Goal: Task Accomplishment & Management: Manage account settings

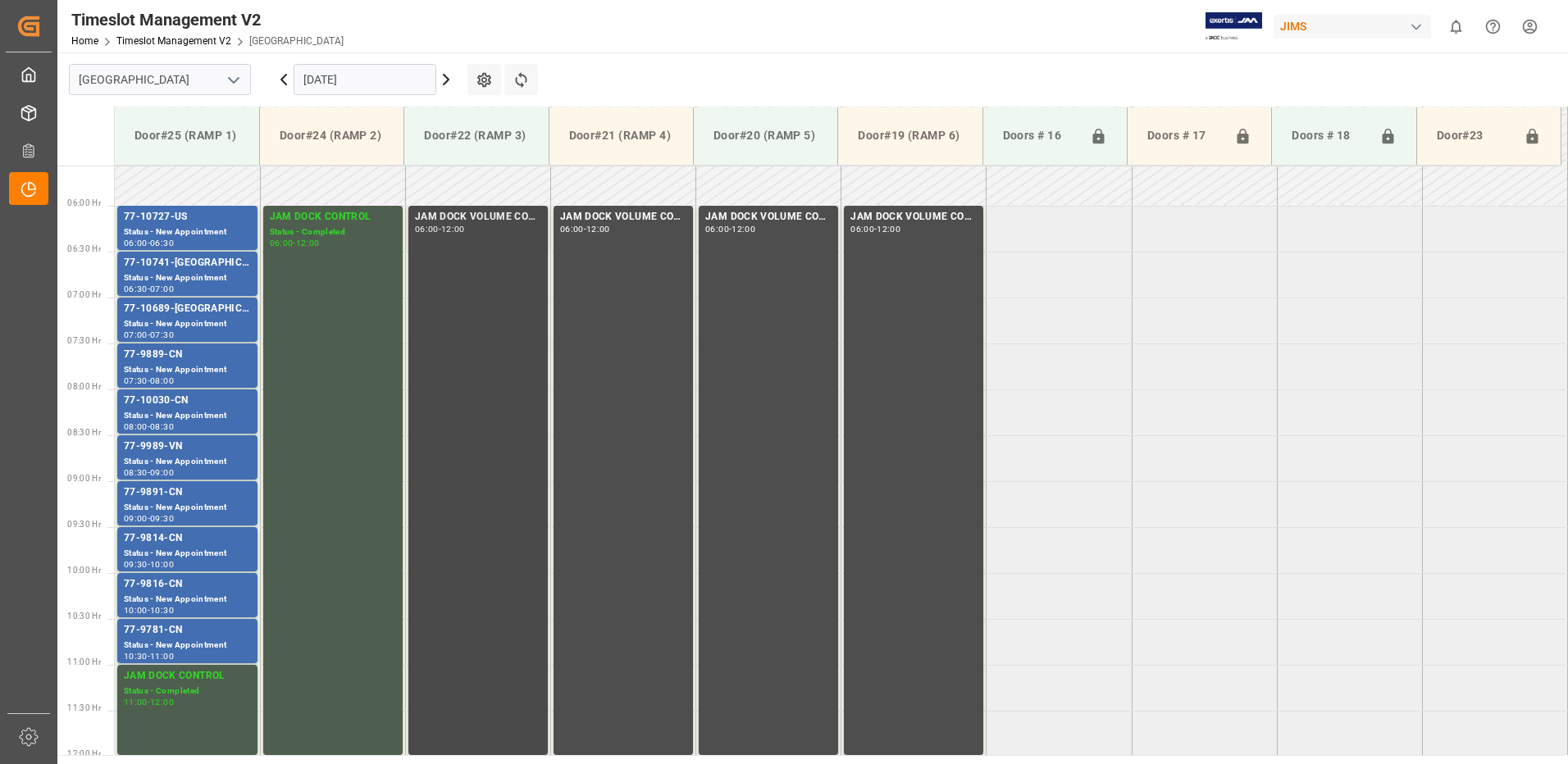
scroll to position [551, 0]
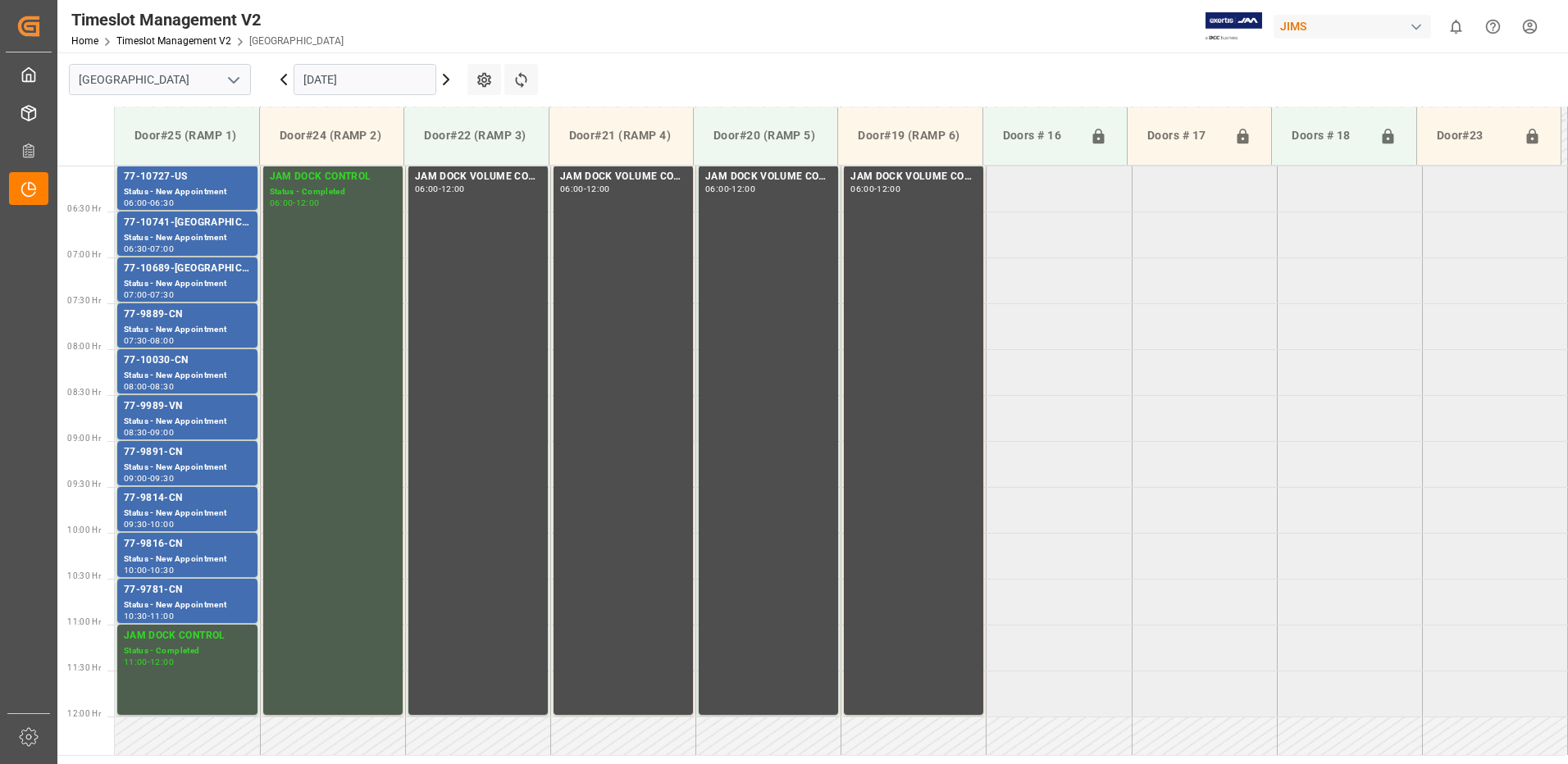
click at [387, 83] on input "[DATE]" at bounding box center [365, 80] width 143 height 31
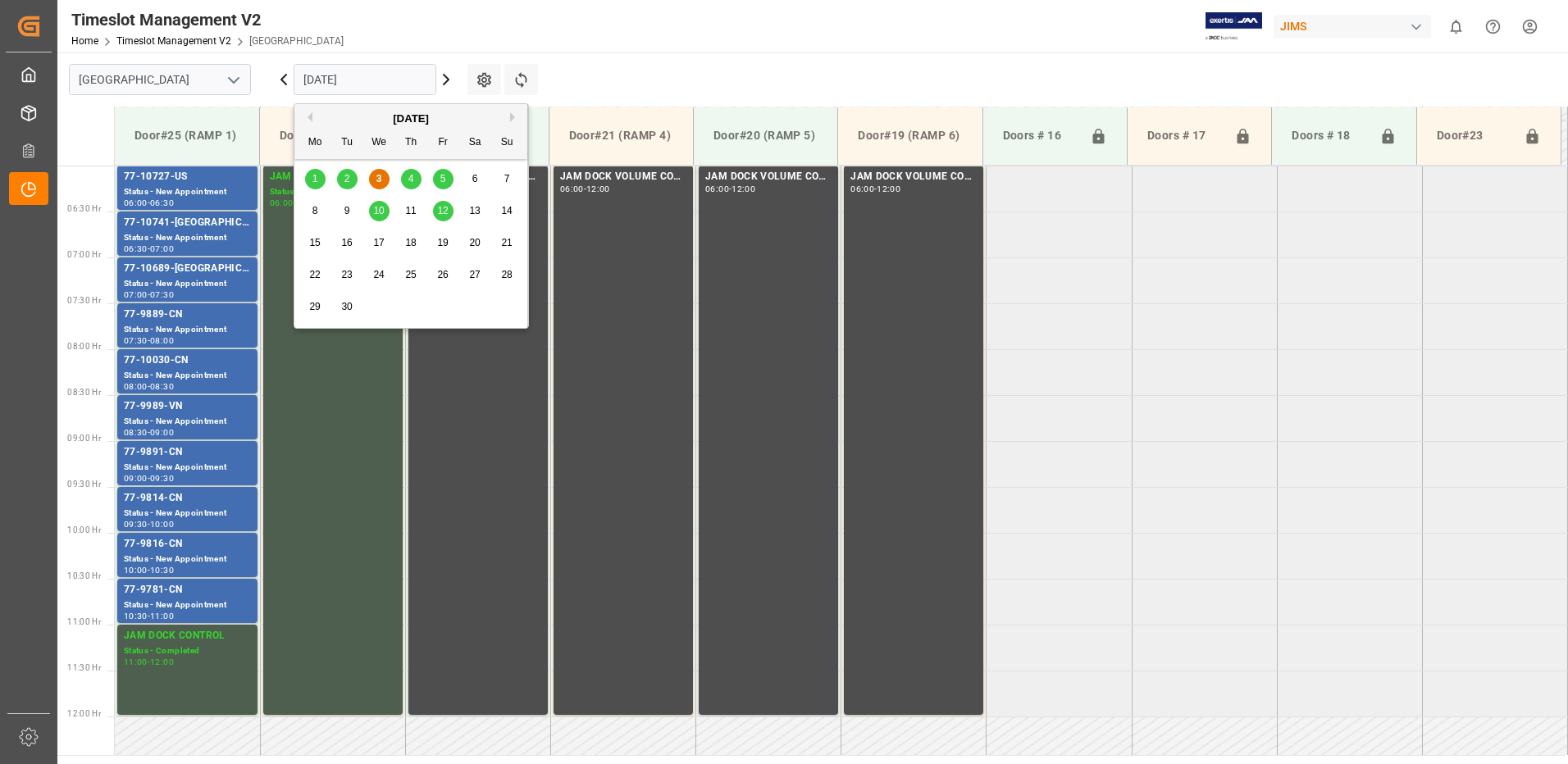
click at [312, 117] on button "Previous Month" at bounding box center [308, 117] width 10 height 10
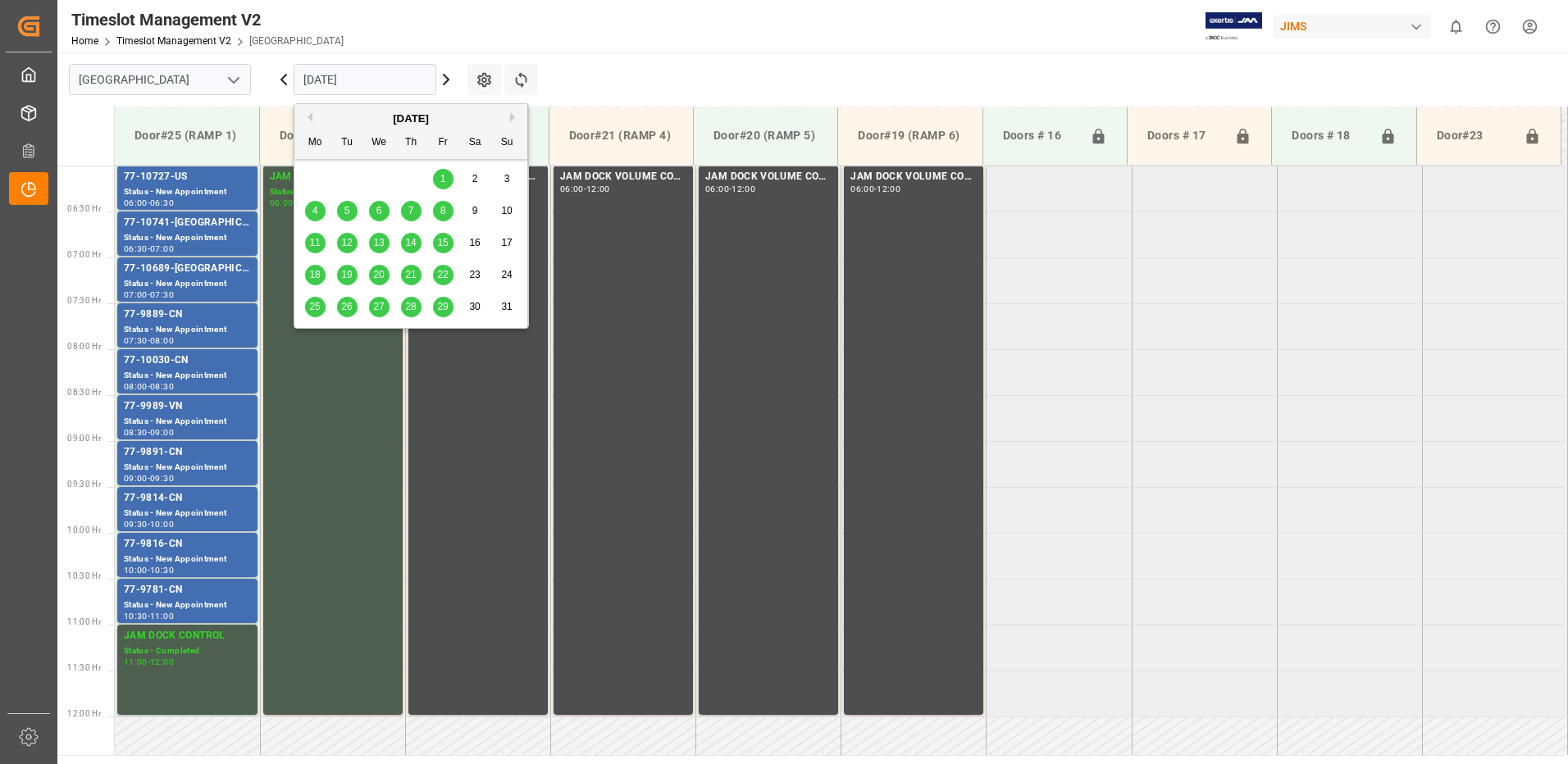
click at [411, 309] on span "28" at bounding box center [410, 307] width 11 height 12
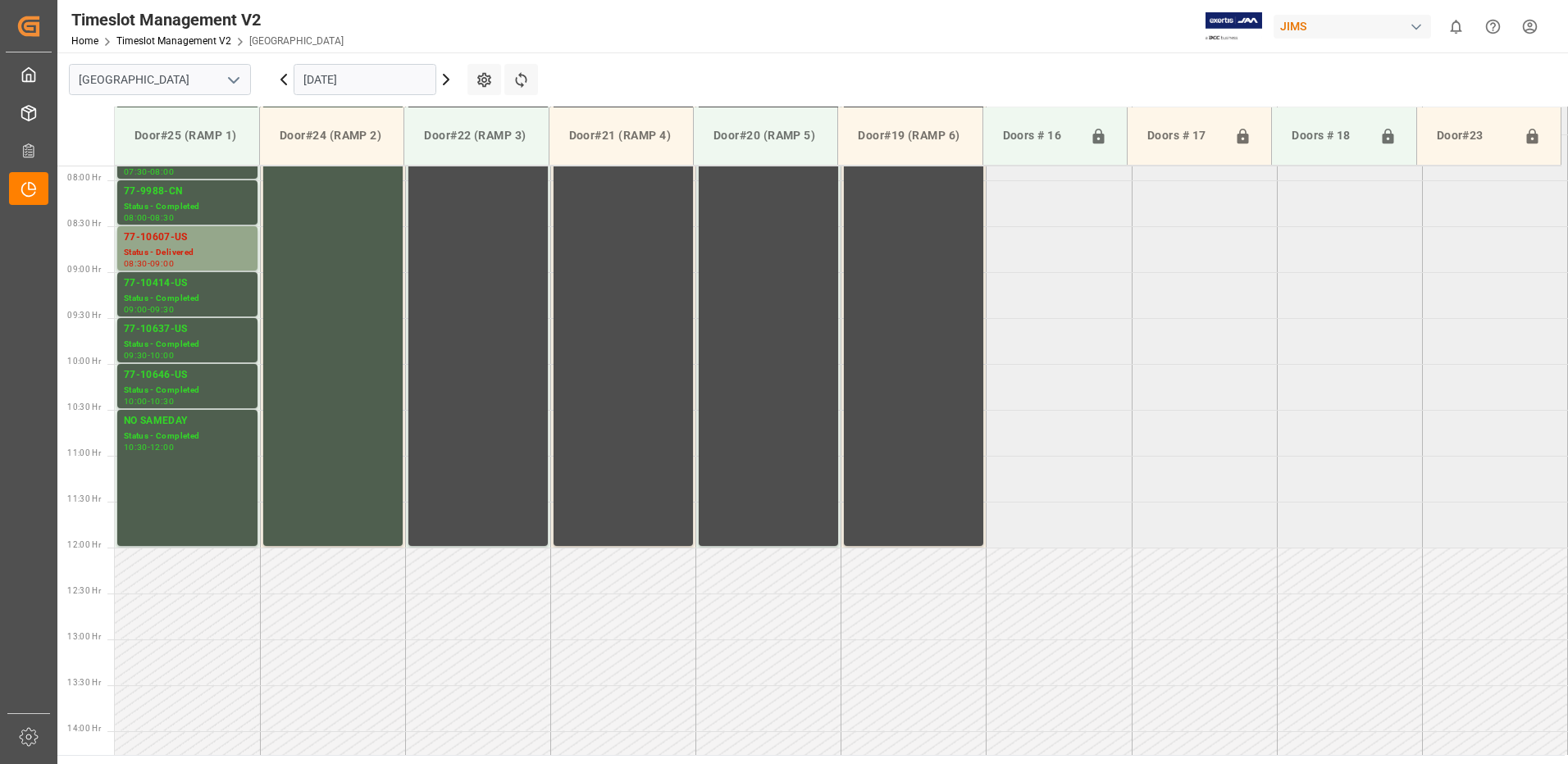
scroll to position [725, 0]
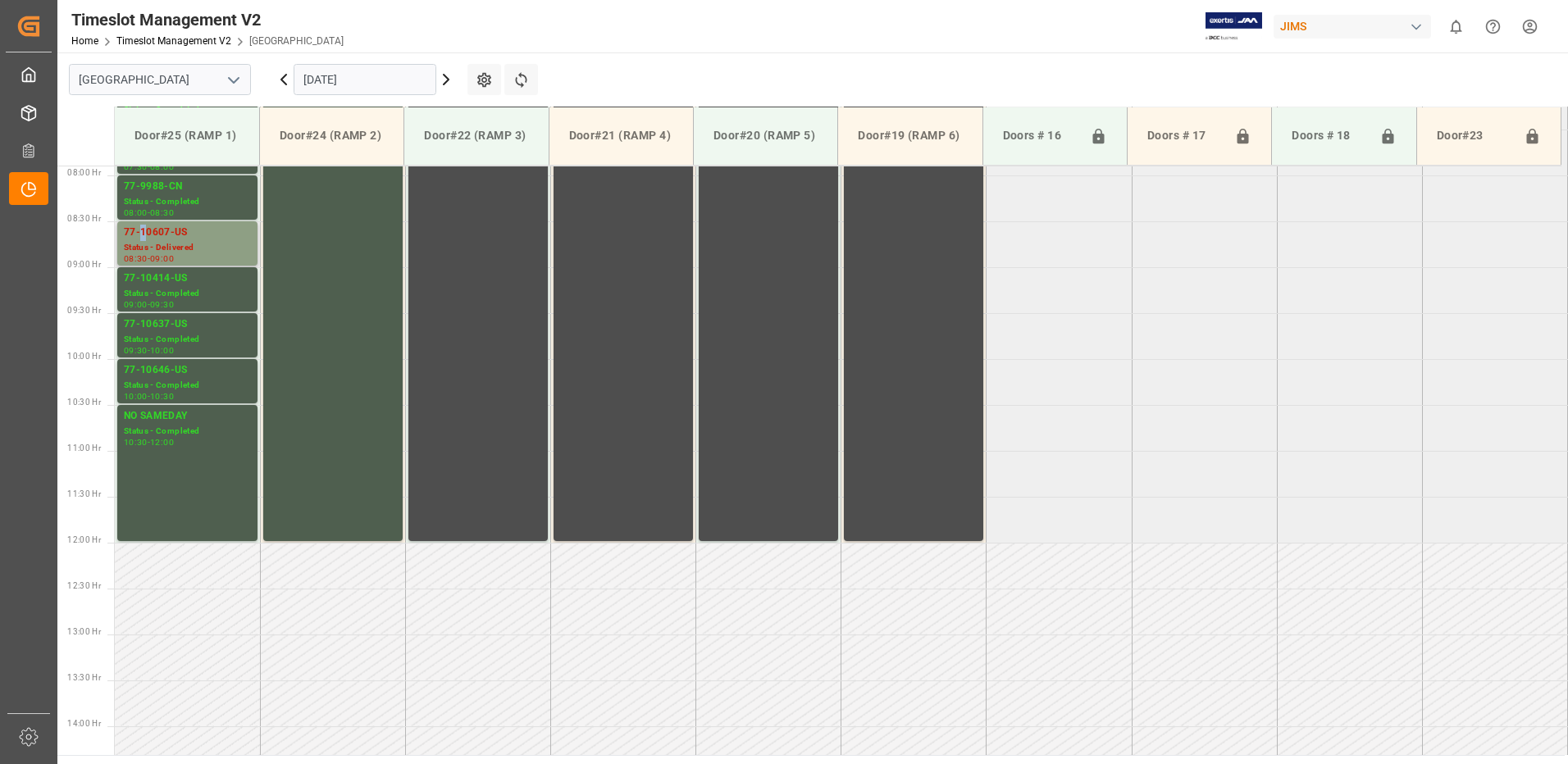
click at [144, 238] on div "77-10607-US" at bounding box center [187, 233] width 127 height 17
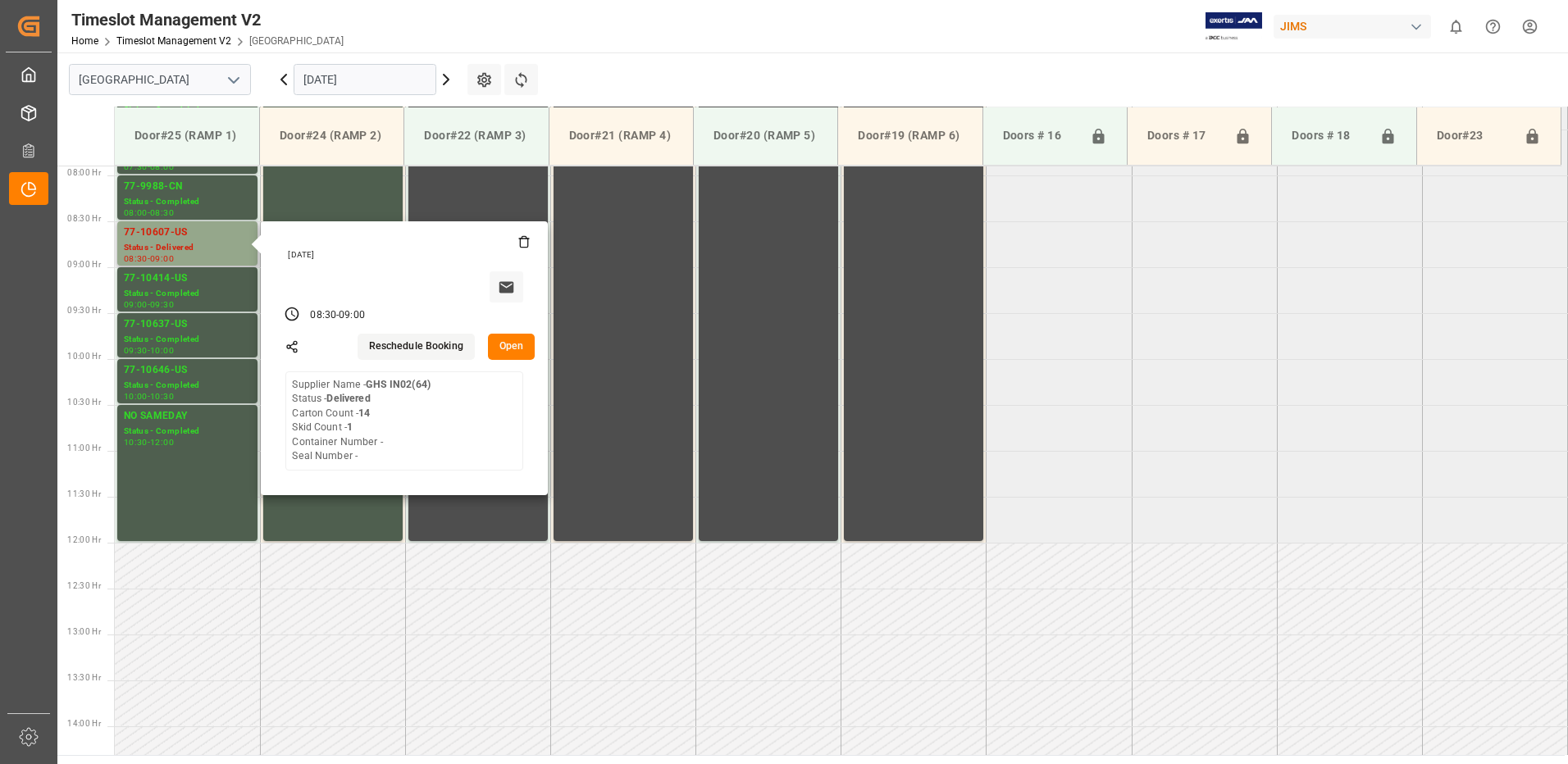
click at [515, 347] on button "Open" at bounding box center [512, 347] width 48 height 26
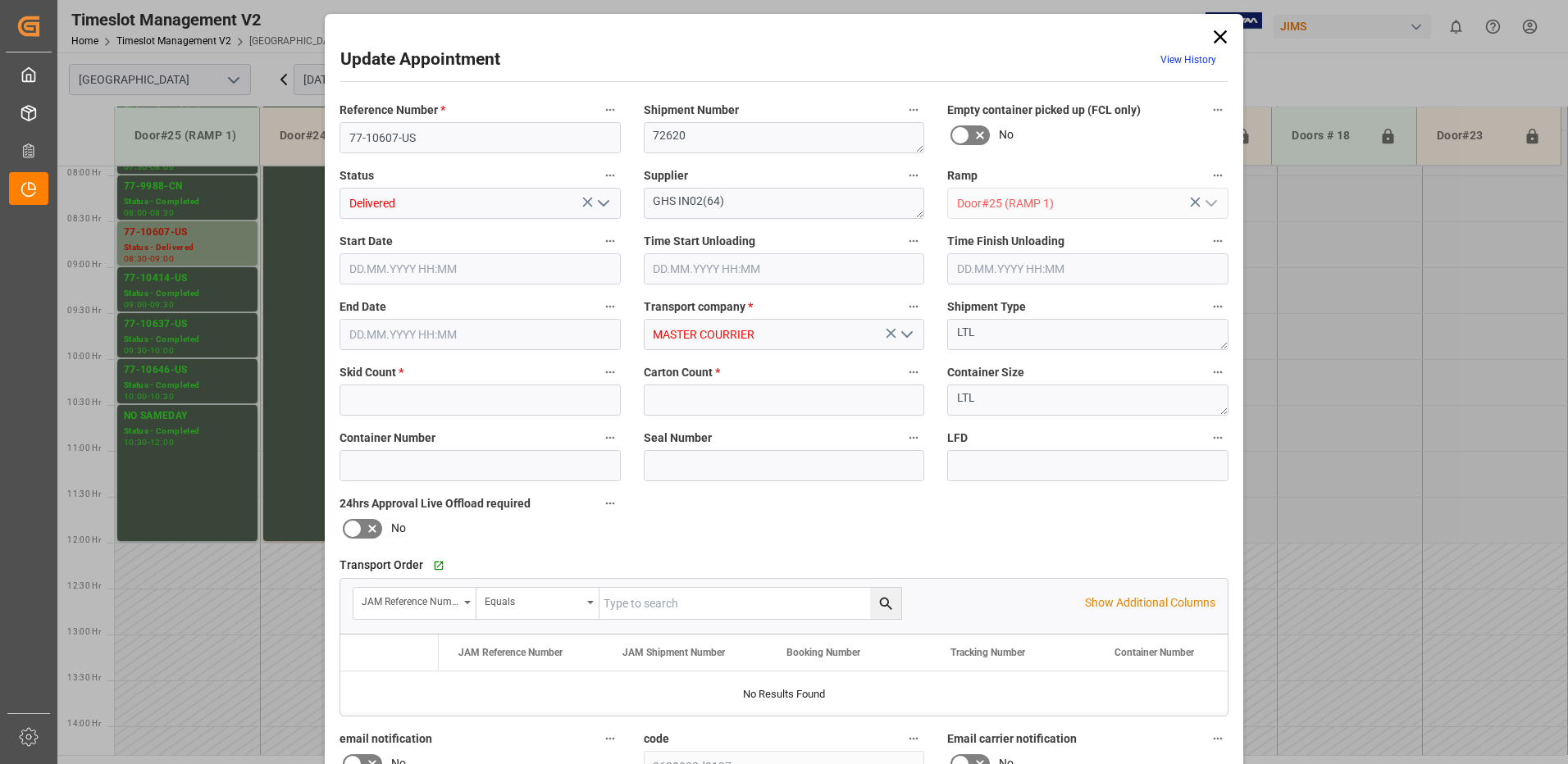
type input "1"
type input "14"
type input "[DATE] 08:30"
type input "[DATE] 09:00"
type input "[DATE] 12:38"
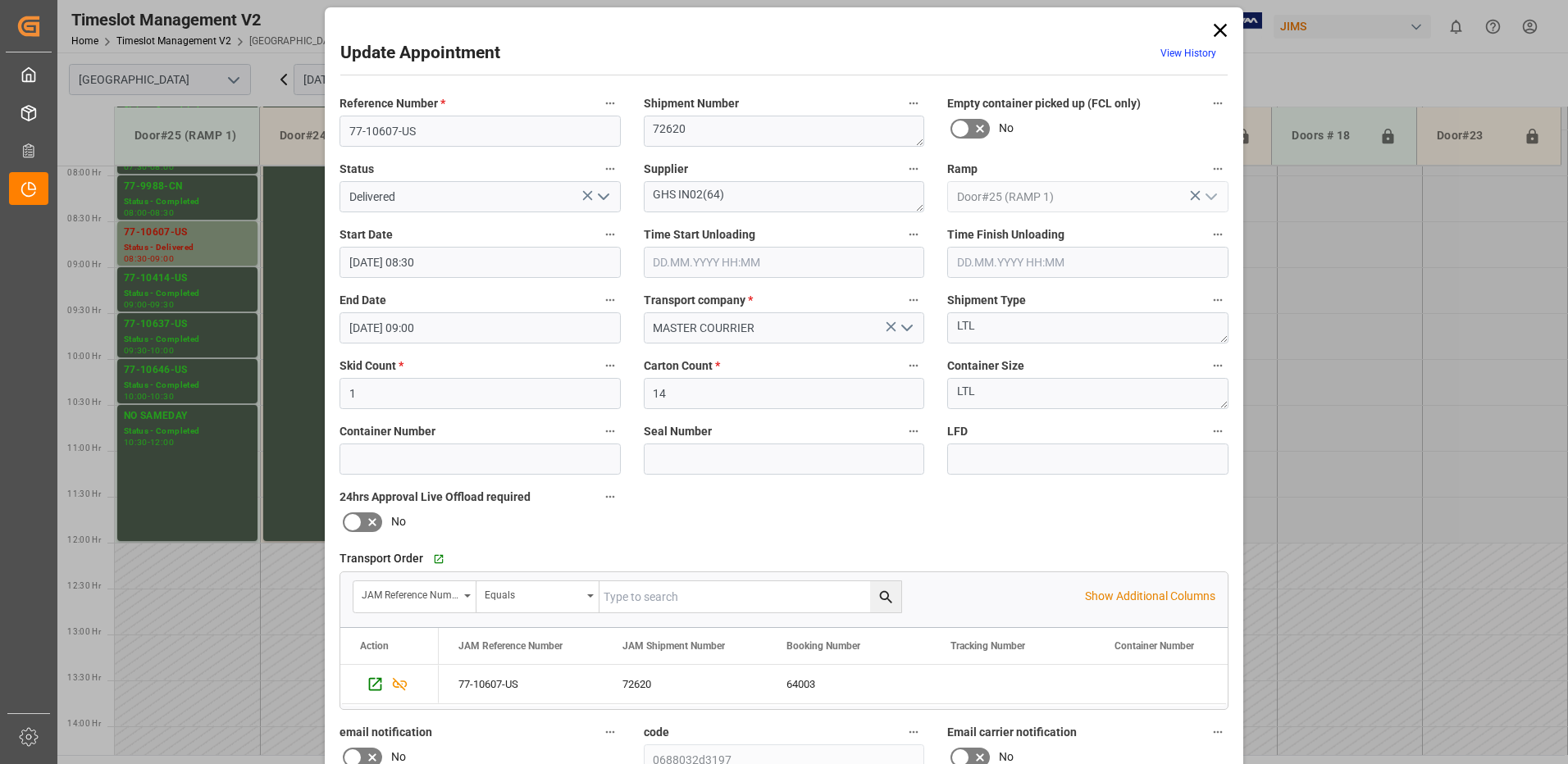
scroll to position [0, 0]
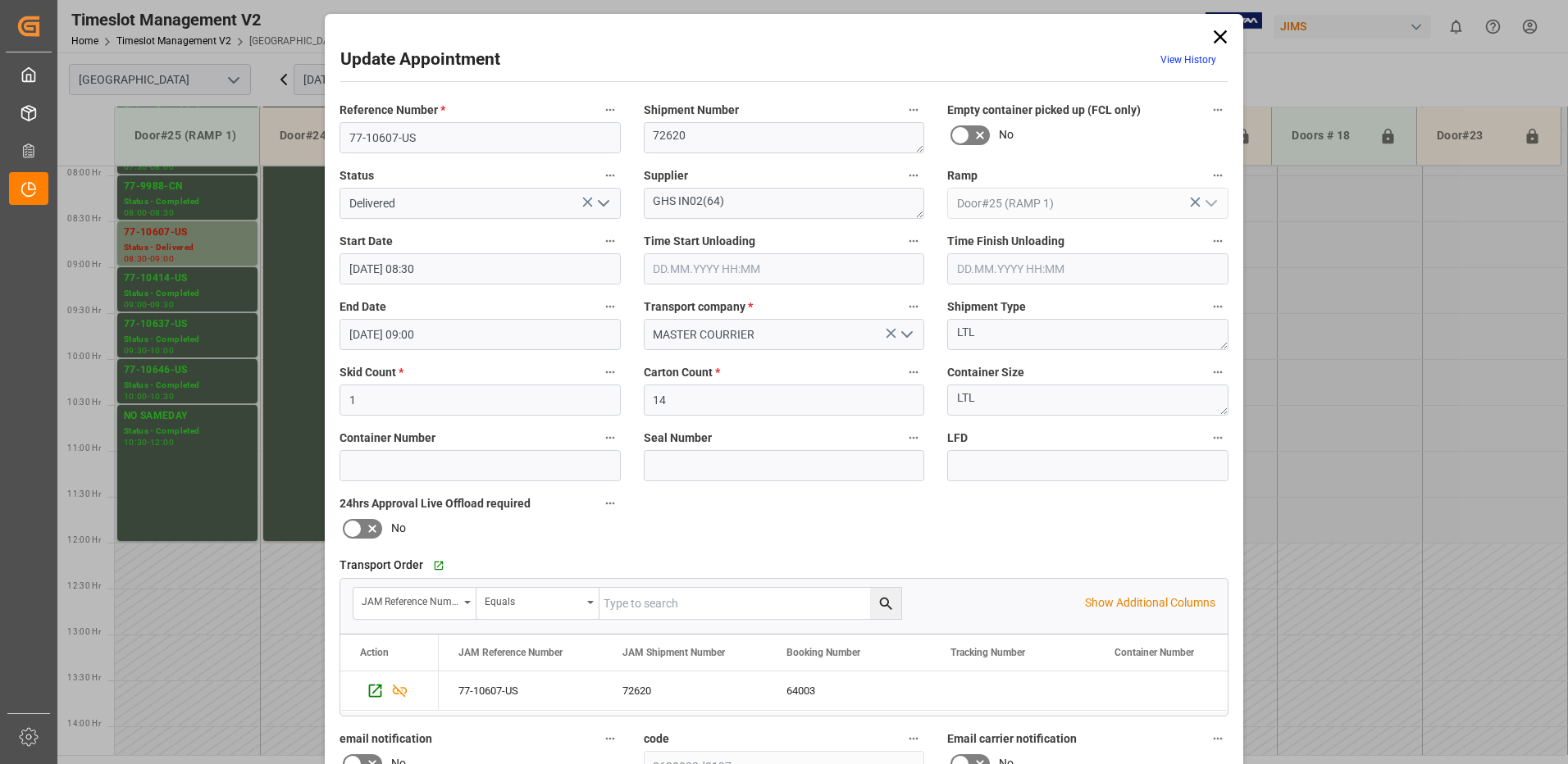
click at [602, 204] on polyline "open menu" at bounding box center [603, 203] width 10 height 5
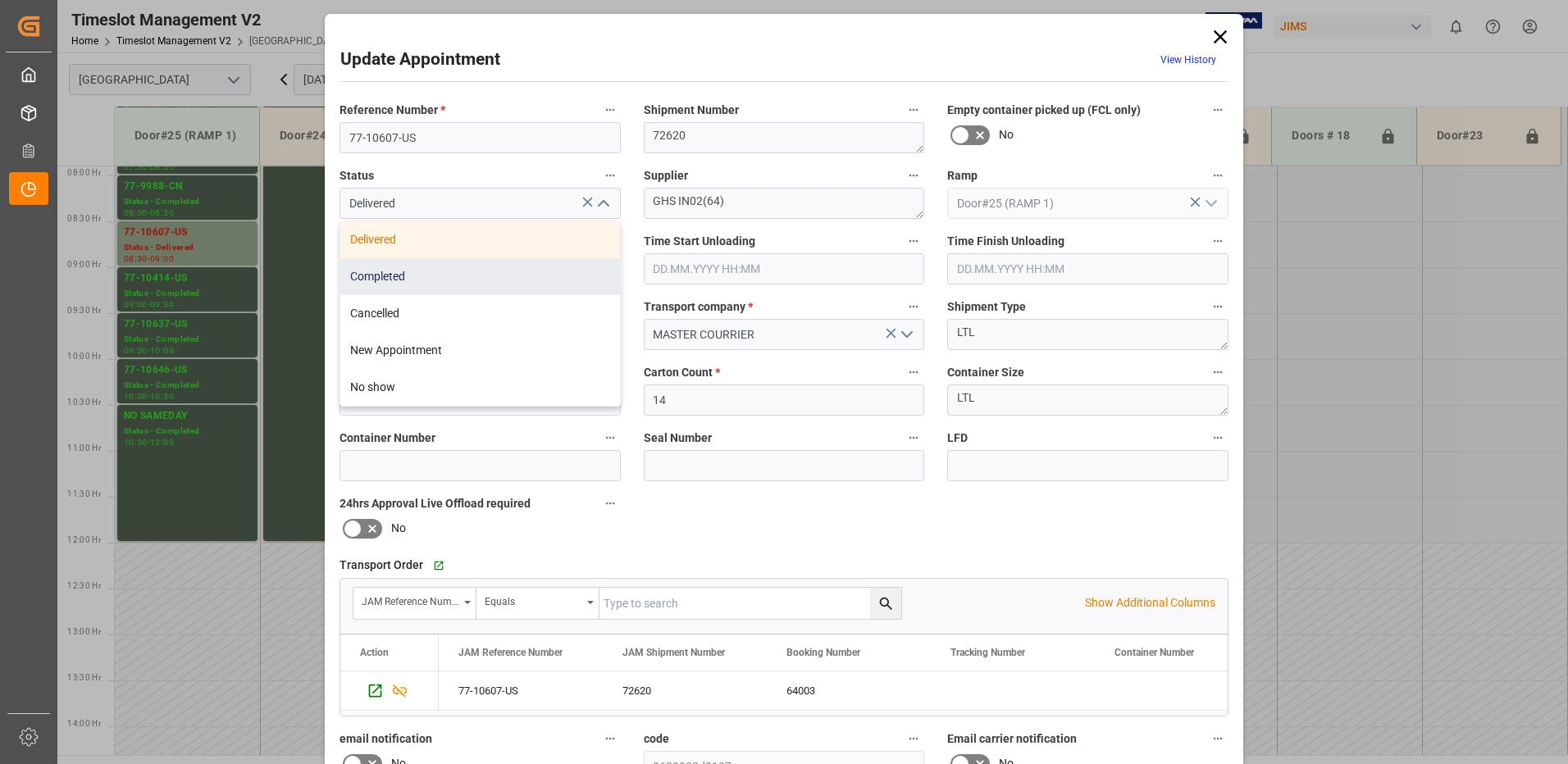
click at [535, 281] on div "Completed" at bounding box center [479, 276] width 280 height 37
type input "Completed"
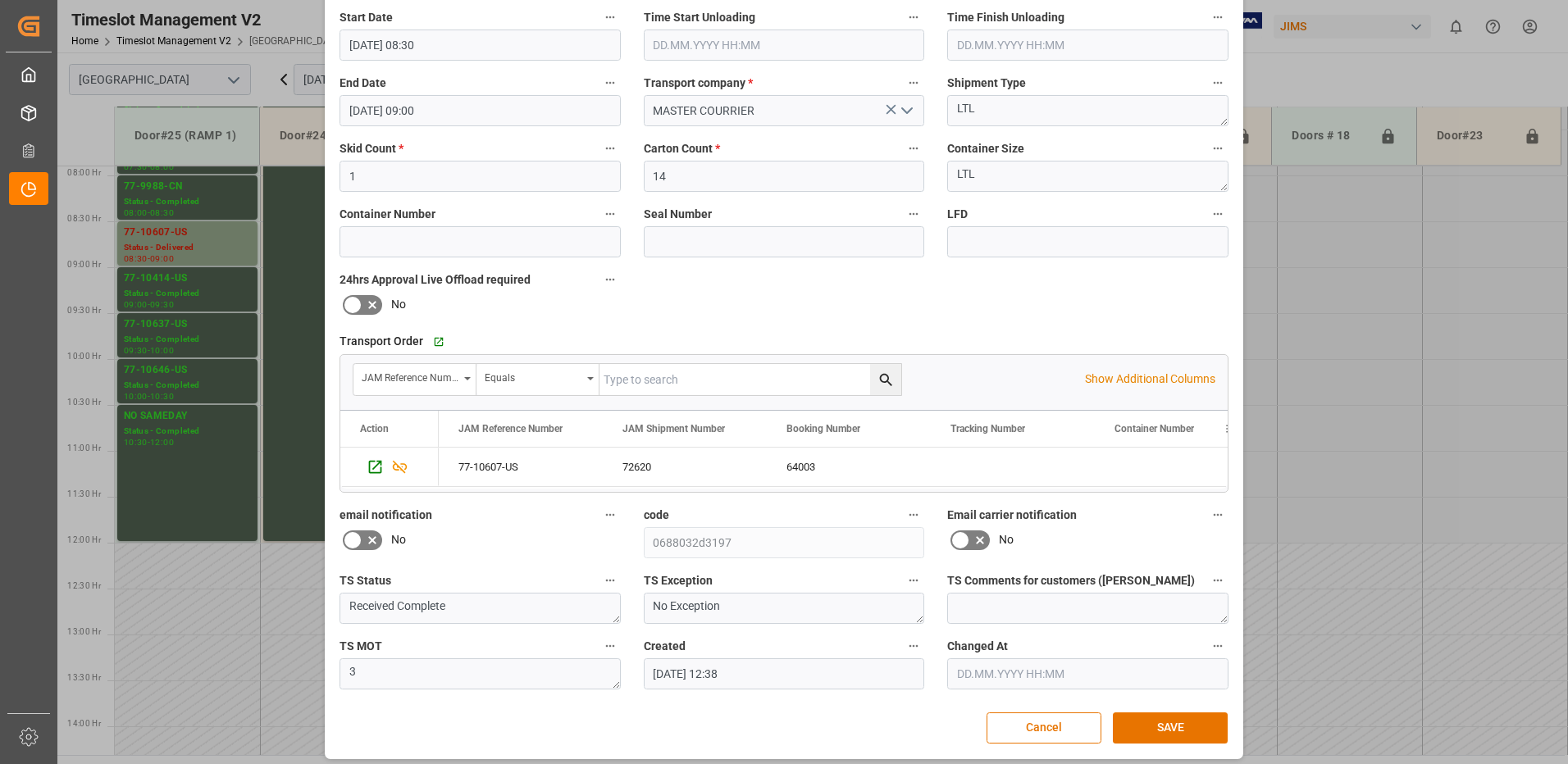
scroll to position [233, 0]
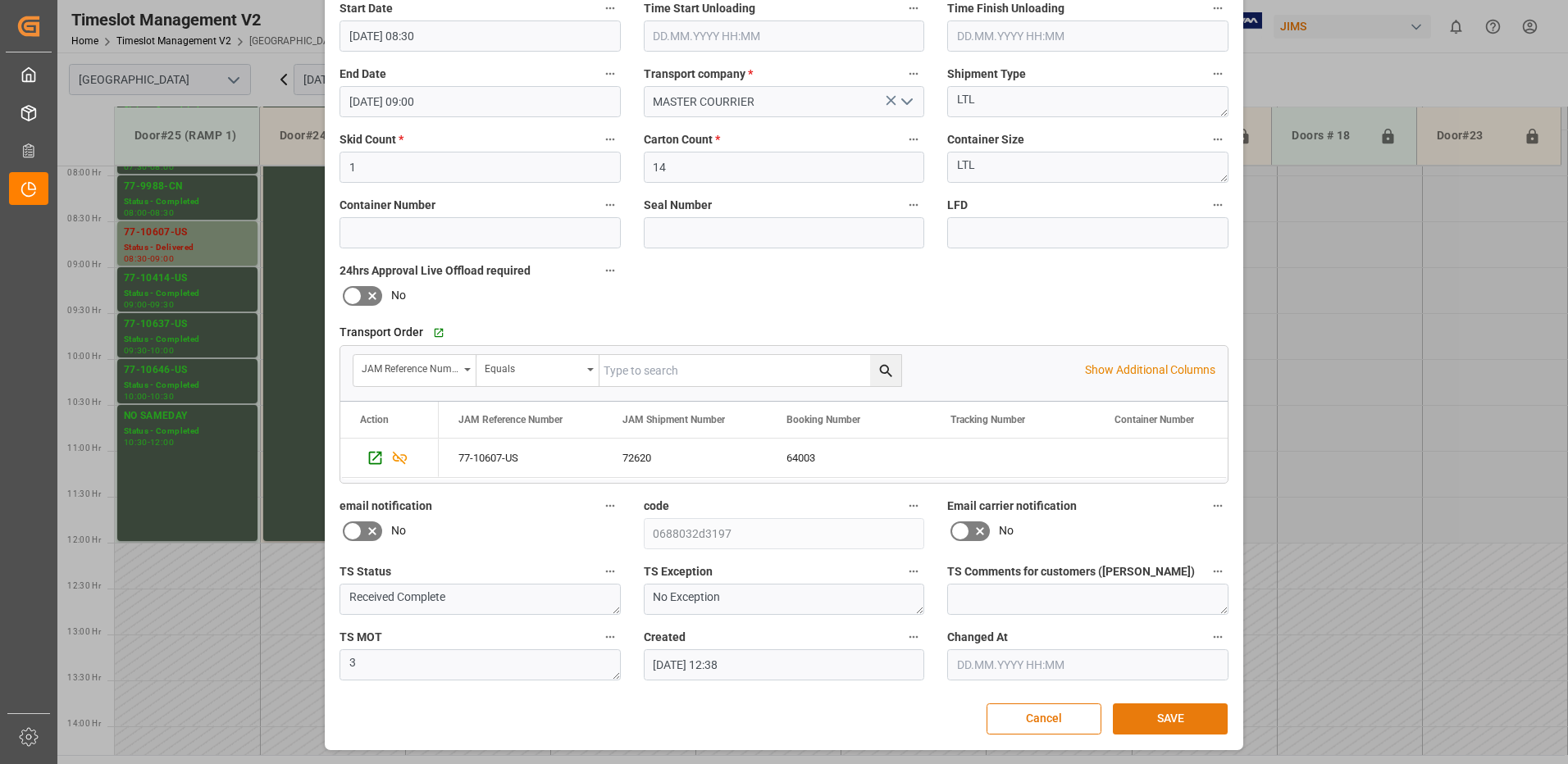
click at [1160, 720] on button "SAVE" at bounding box center [1170, 719] width 115 height 31
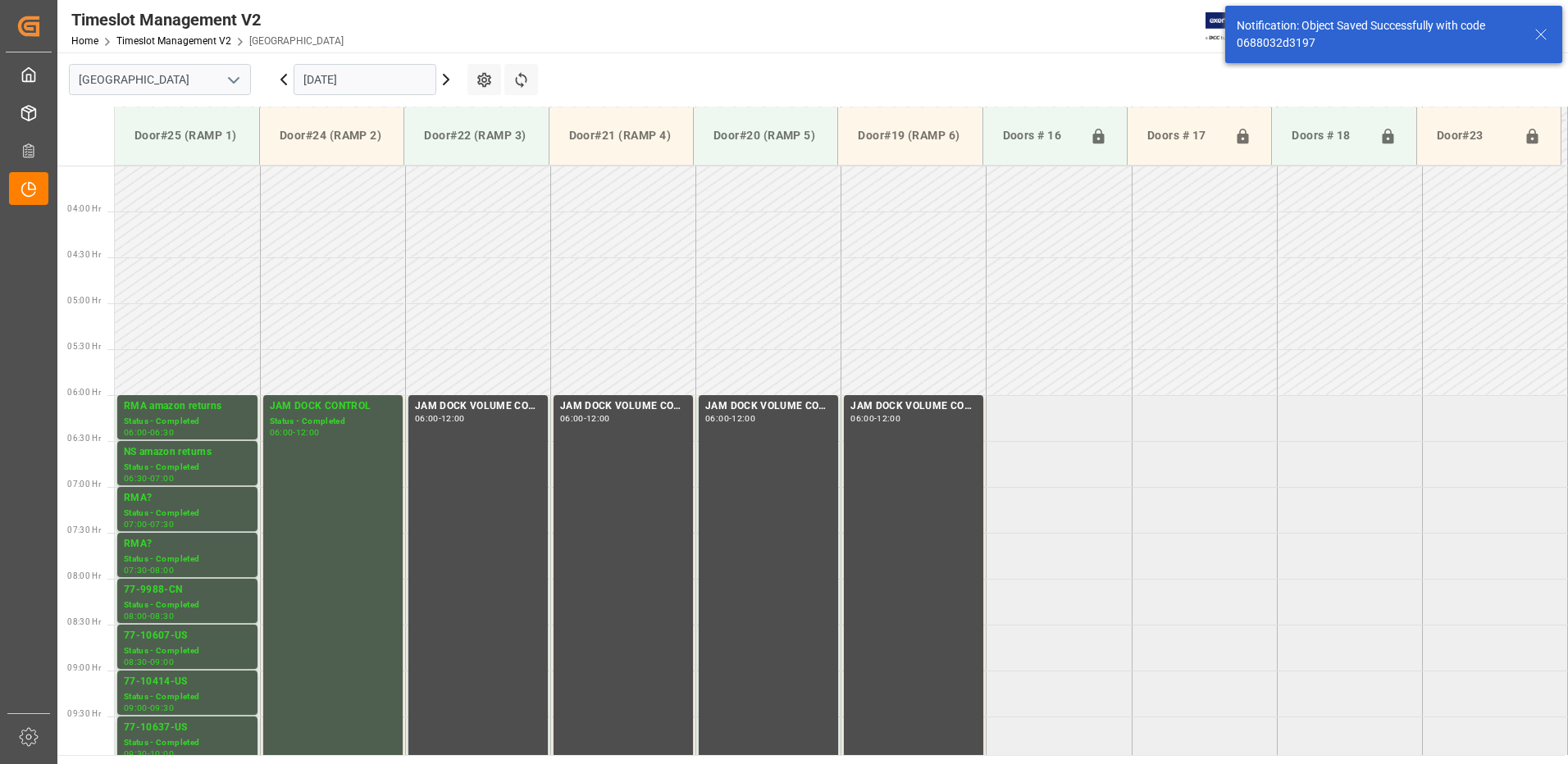
scroll to position [633, 0]
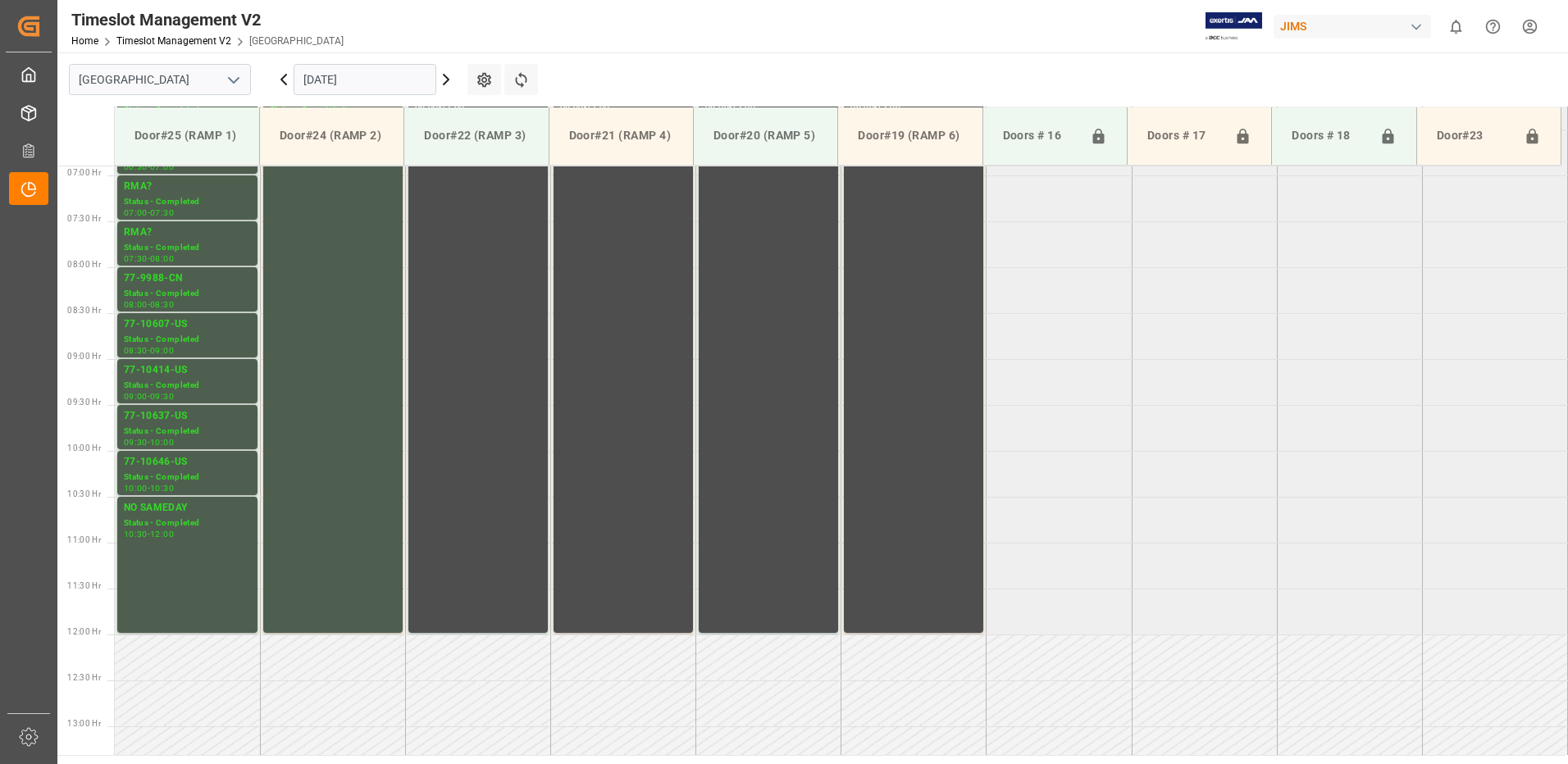
click at [387, 76] on input "[DATE]" at bounding box center [365, 80] width 143 height 31
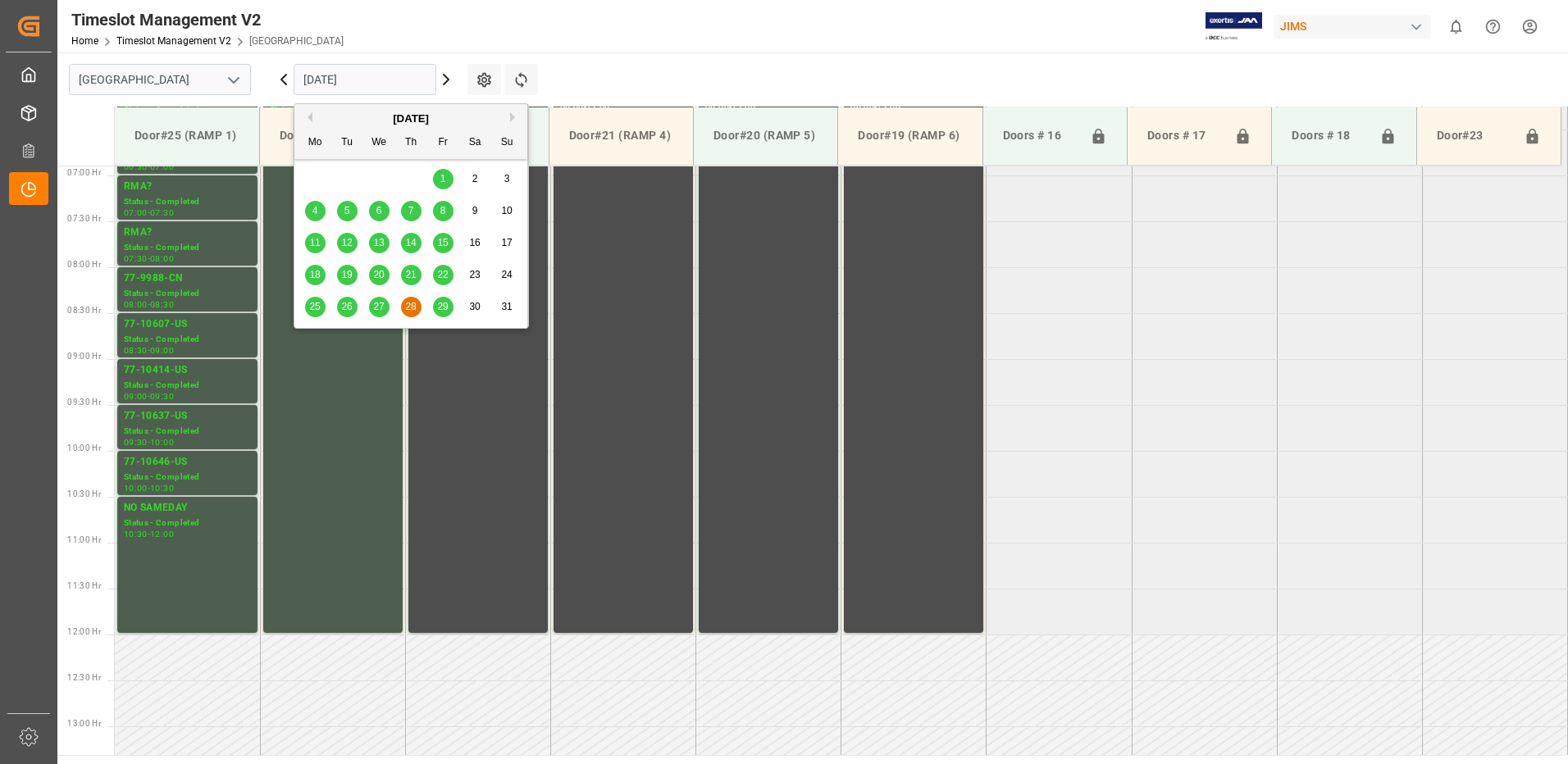
click at [512, 116] on button "Next Month" at bounding box center [515, 117] width 10 height 10
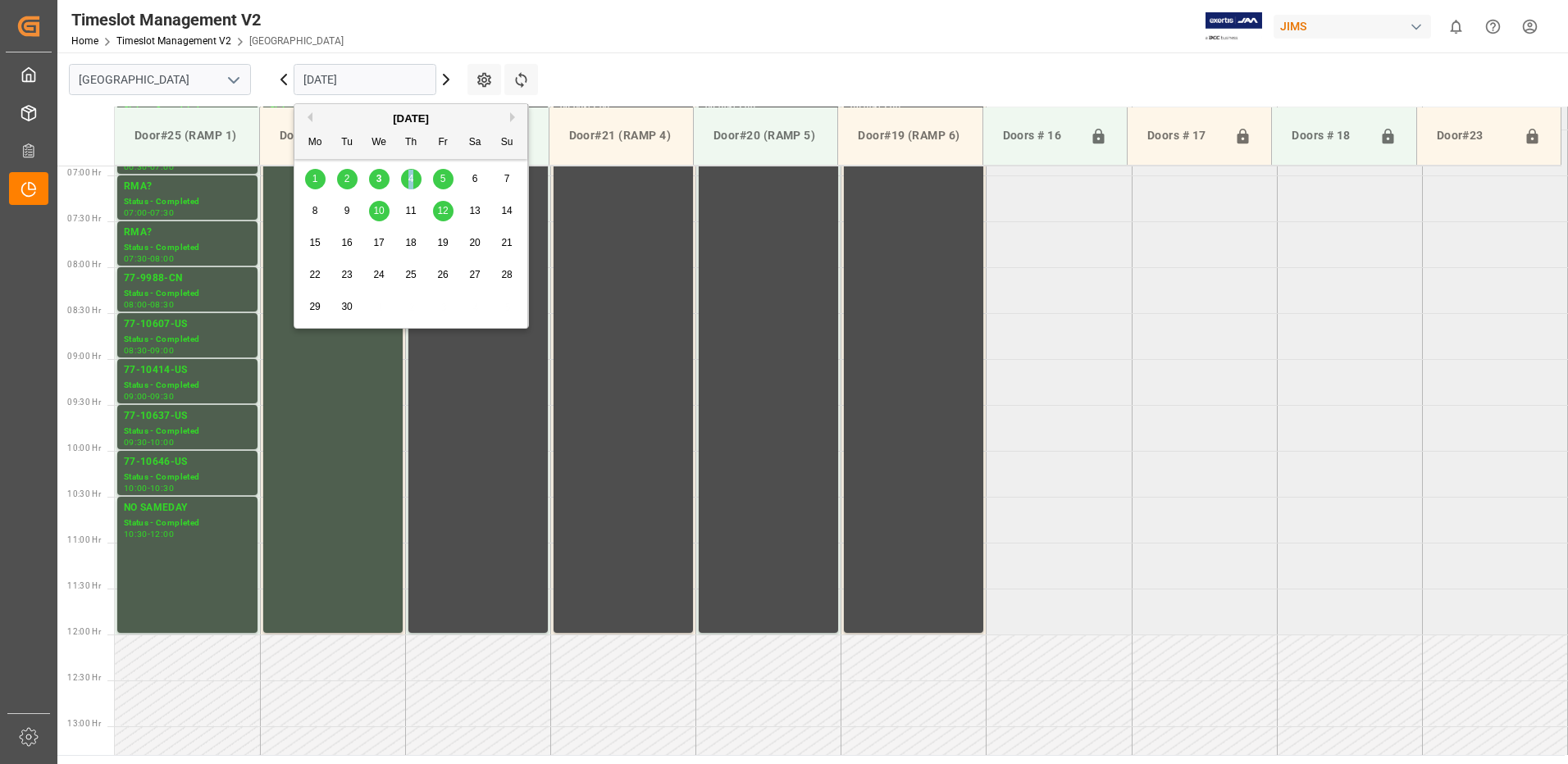
click at [412, 176] on span "4" at bounding box center [411, 179] width 6 height 12
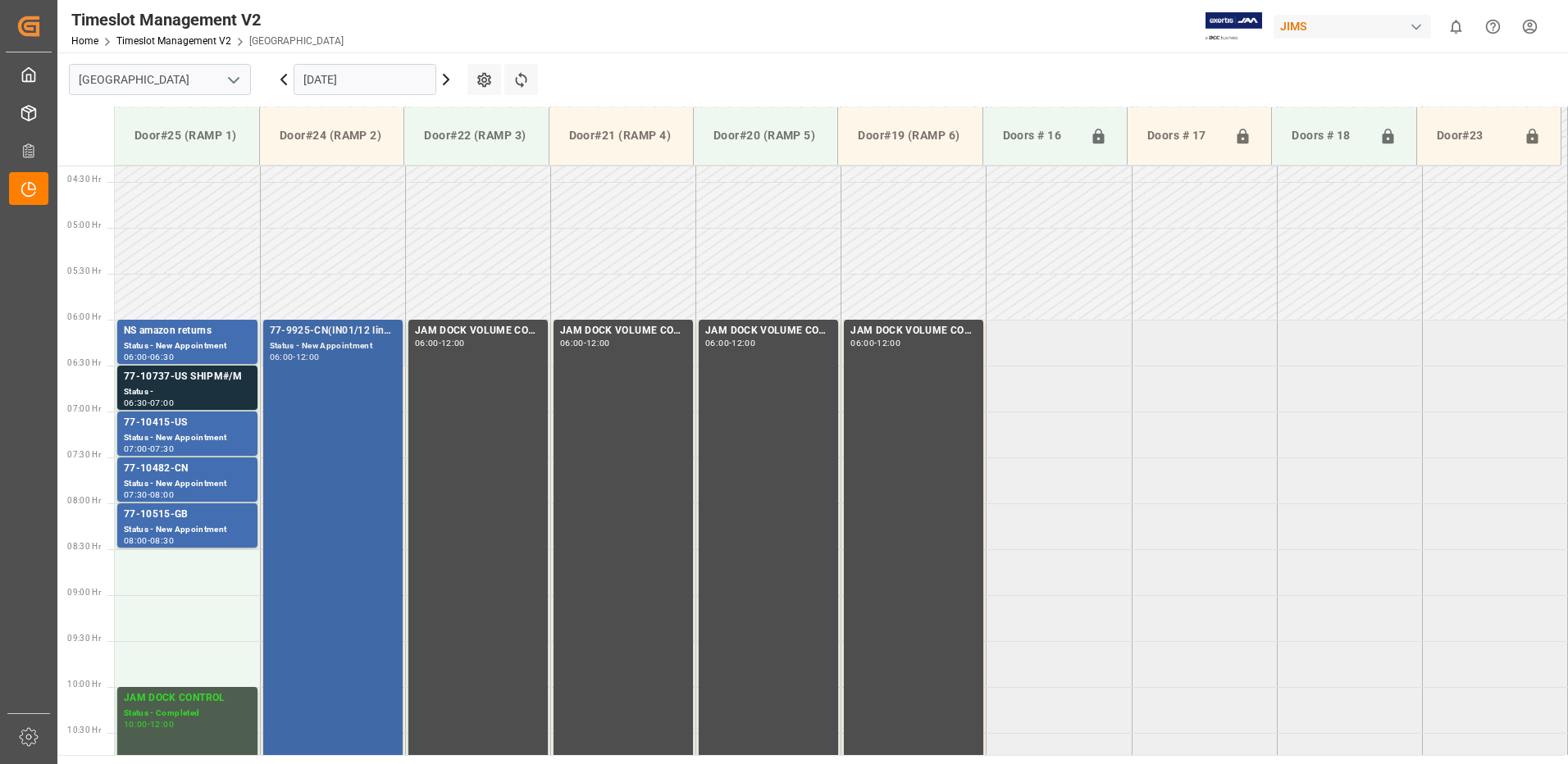
scroll to position [479, 0]
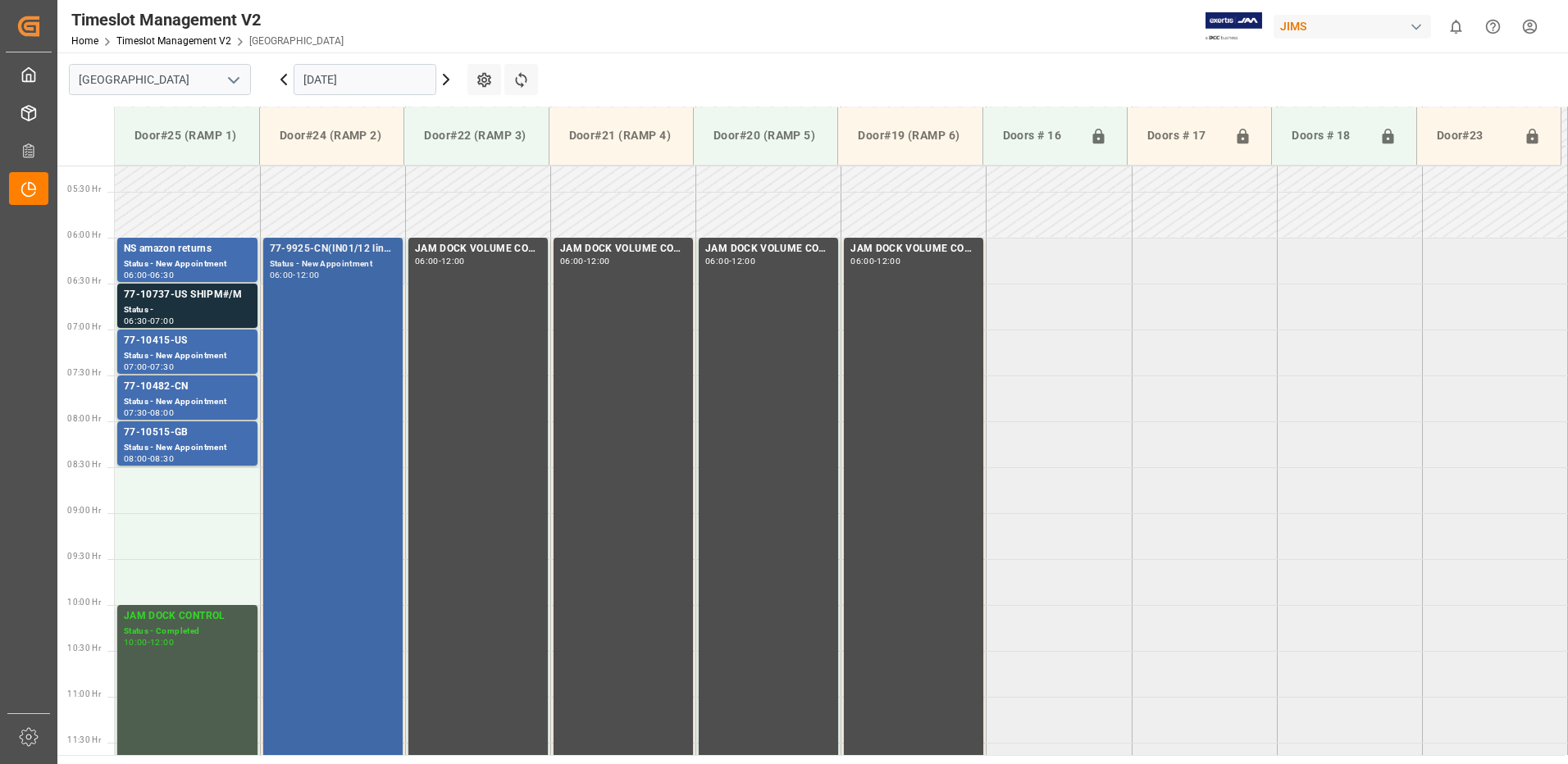
click at [345, 355] on div "77-9925-CN(IN01/12 lines) Status - New Appointment 06:00 - 12:00" at bounding box center [333, 512] width 126 height 543
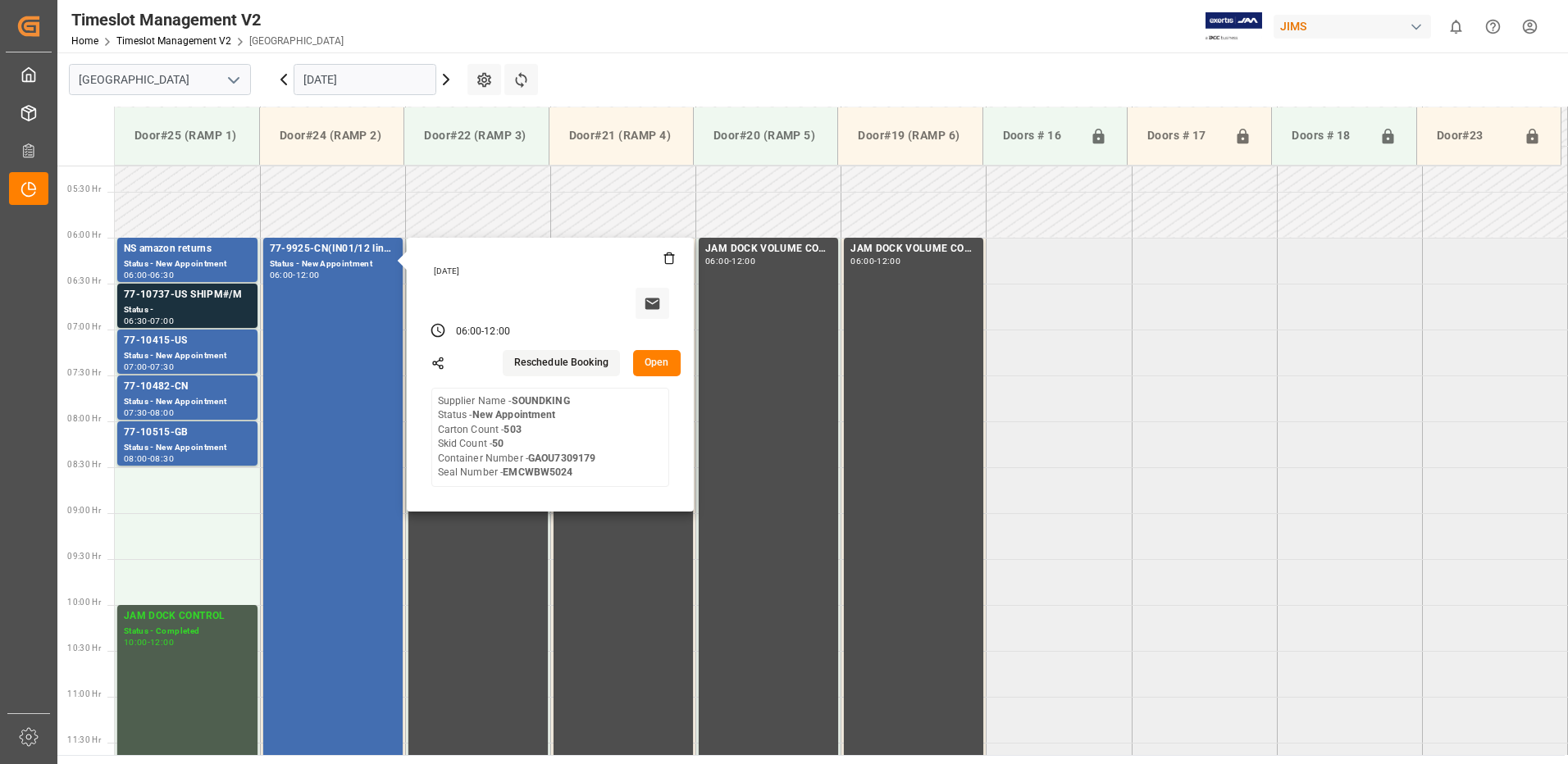
click at [660, 362] on button "Open" at bounding box center [657, 363] width 48 height 26
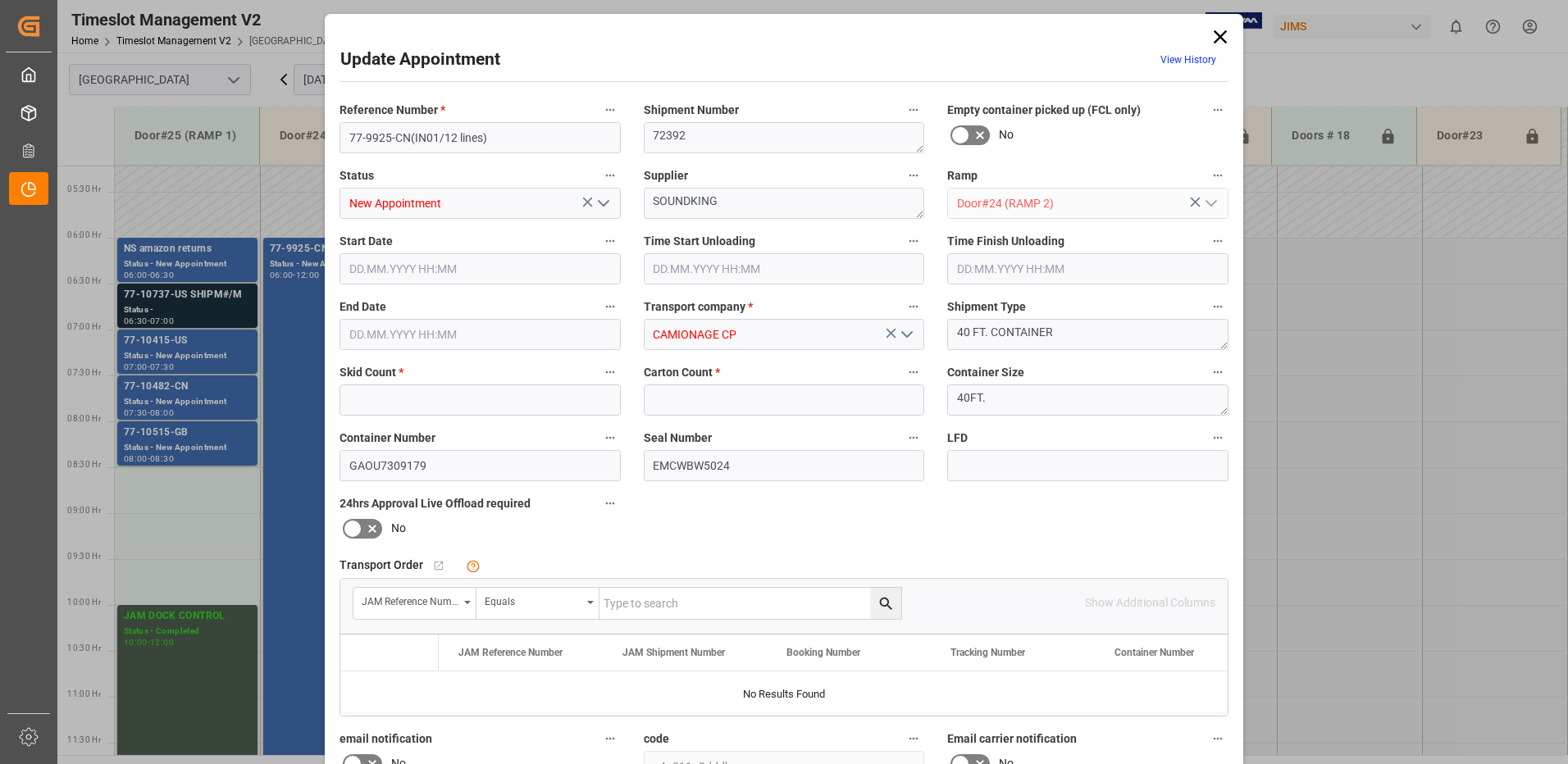
type input "50"
type input "503"
type input "[DATE] 06:00"
type input "[DATE] 12:00"
type input "[DATE] 10:17"
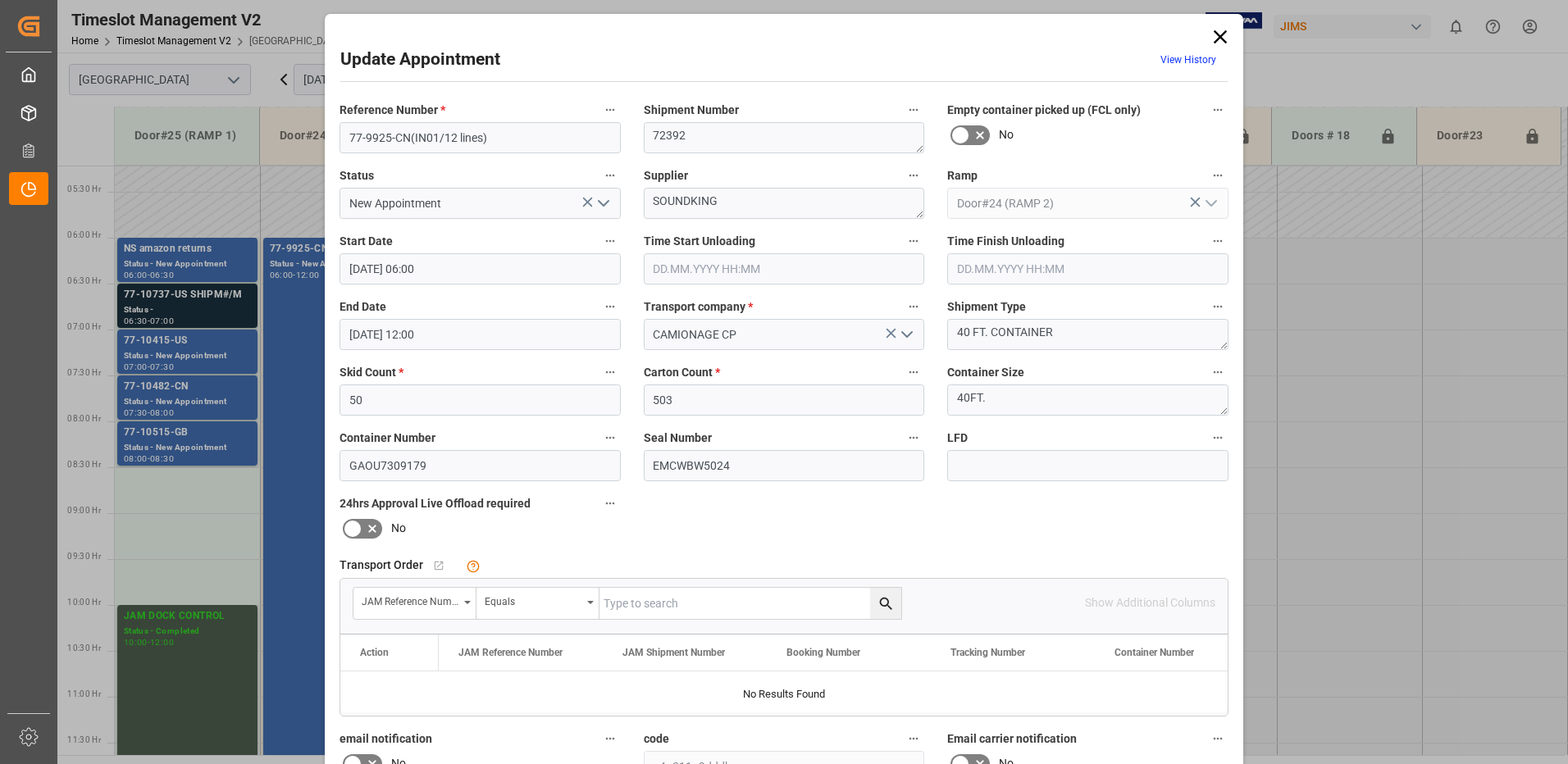
click at [1215, 34] on icon at bounding box center [1221, 37] width 13 height 13
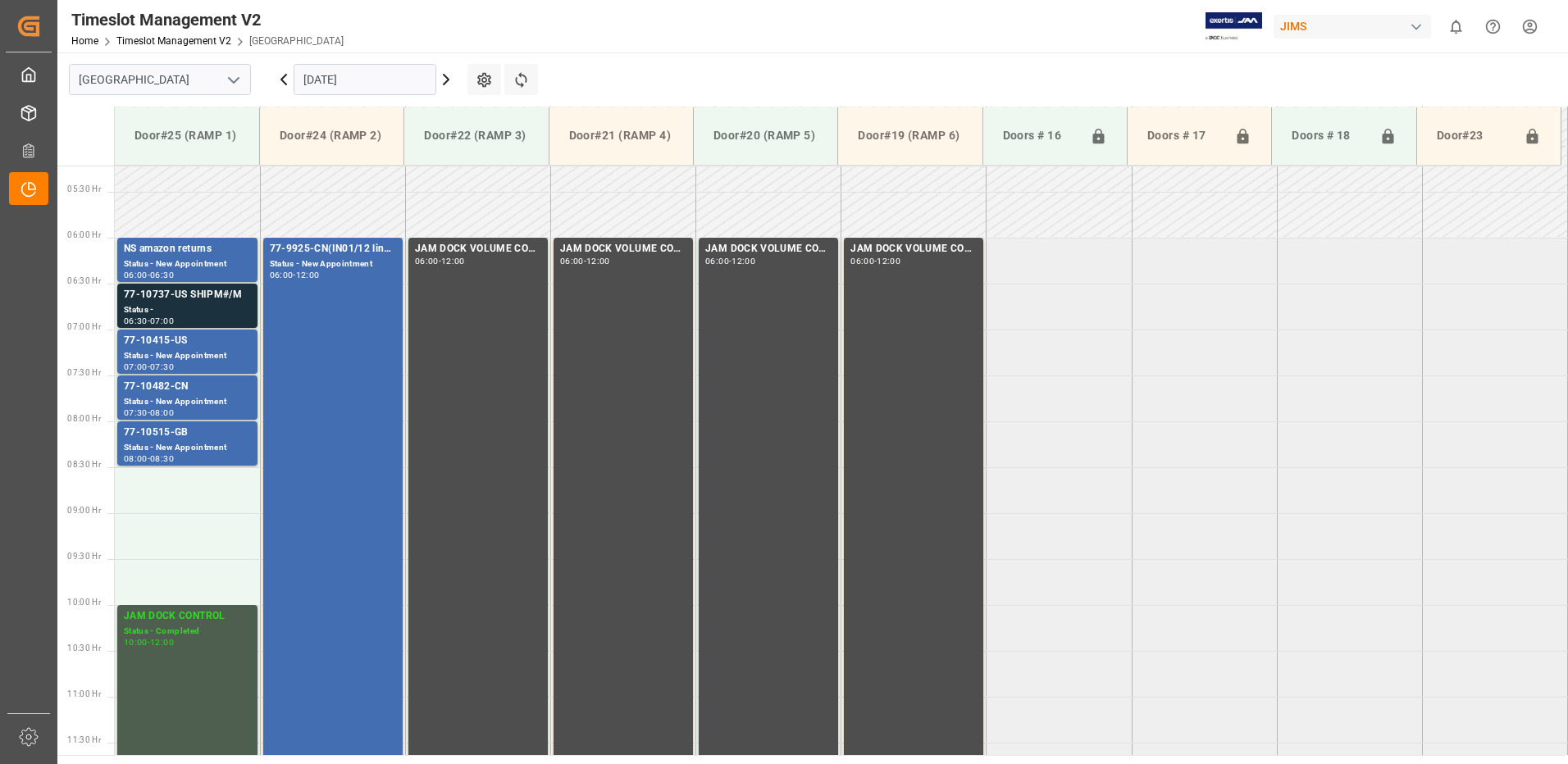
click at [281, 78] on icon at bounding box center [284, 79] width 5 height 10
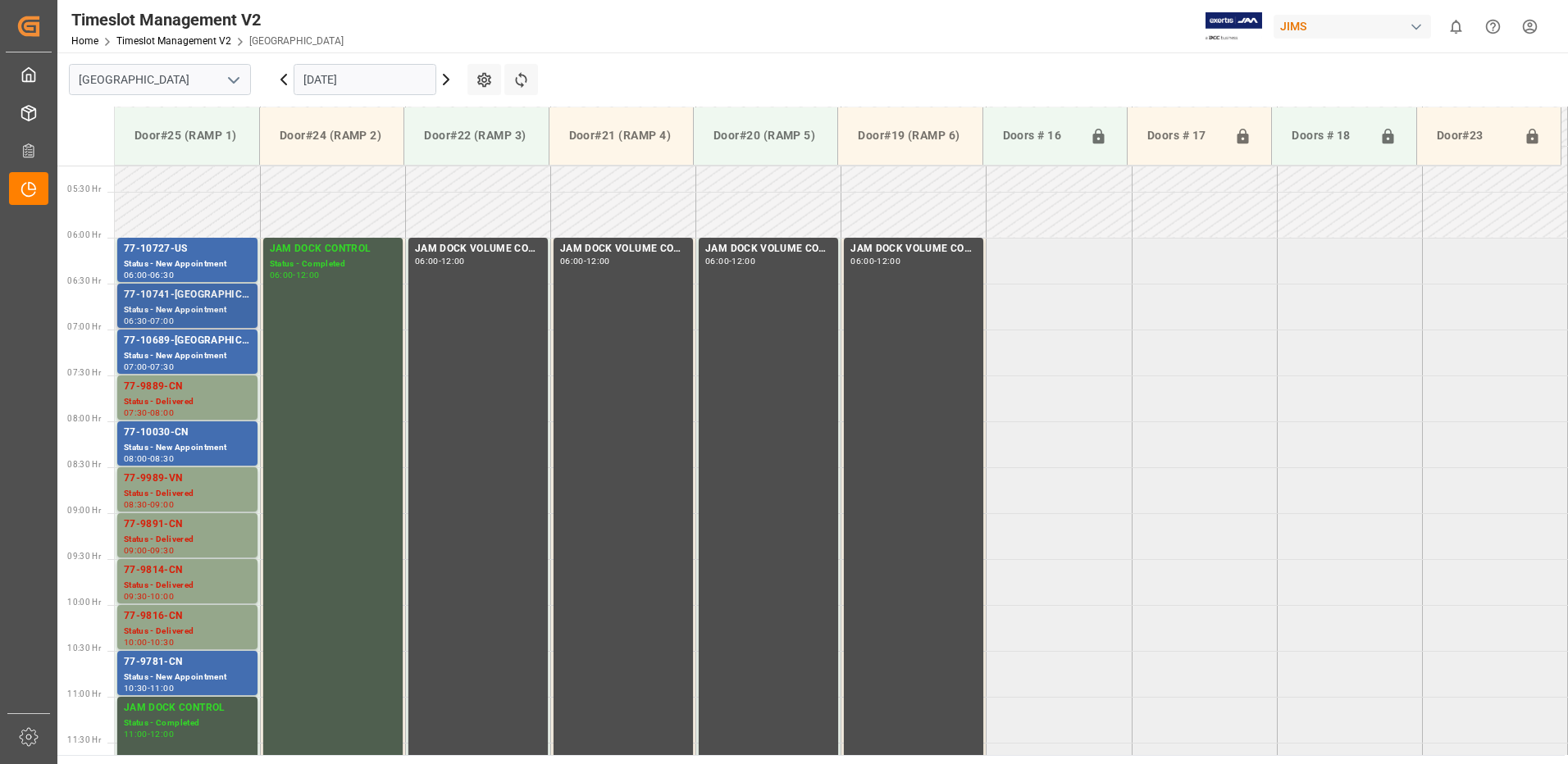
click at [172, 296] on div "77-10741-[GEOGRAPHIC_DATA]" at bounding box center [187, 295] width 127 height 17
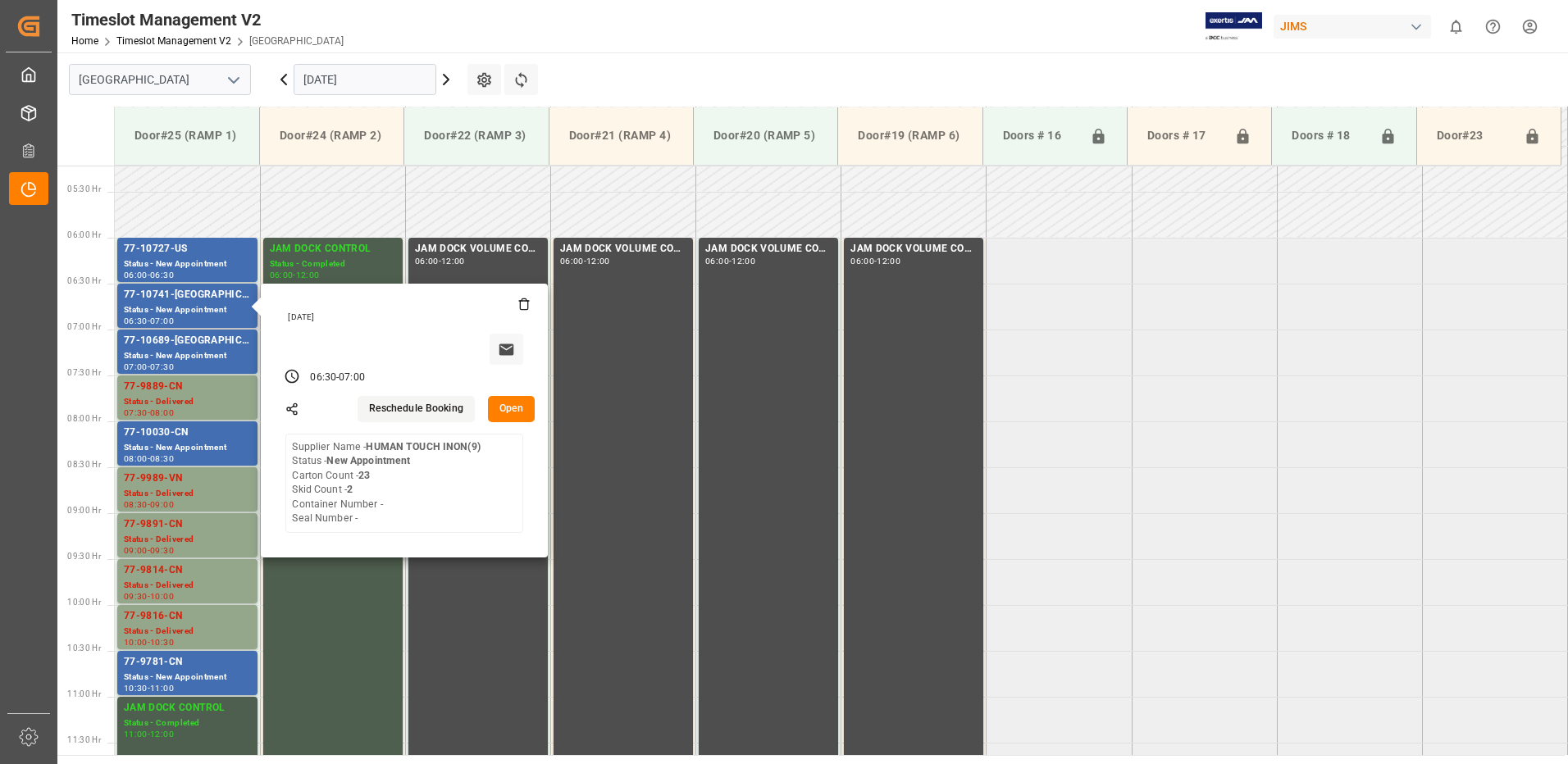
click at [513, 408] on button "Open" at bounding box center [512, 409] width 48 height 26
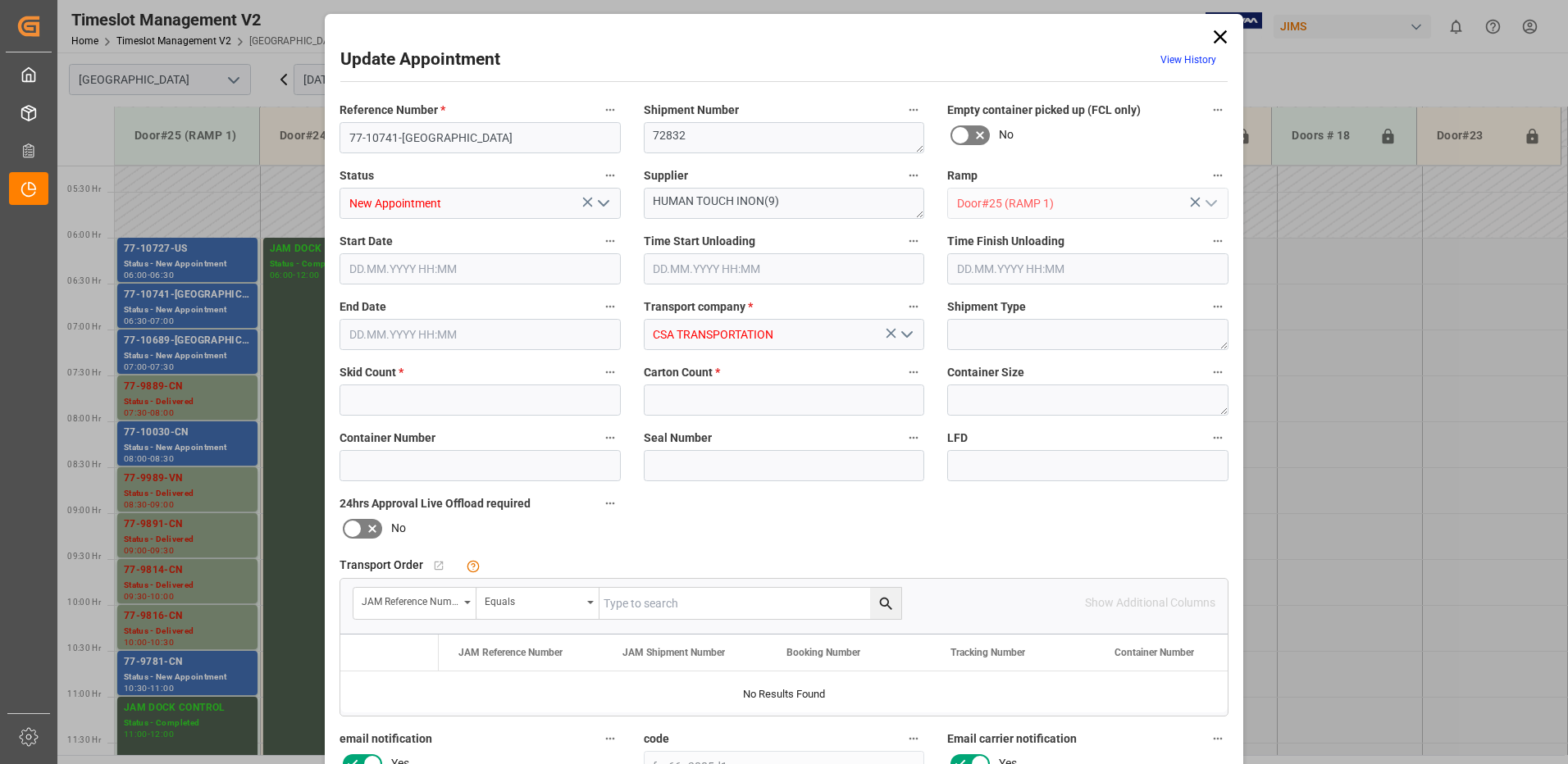
type input "2"
type input "23"
type input "[DATE] 06:30"
type input "[DATE] 07:00"
type input "[DATE] 15:13"
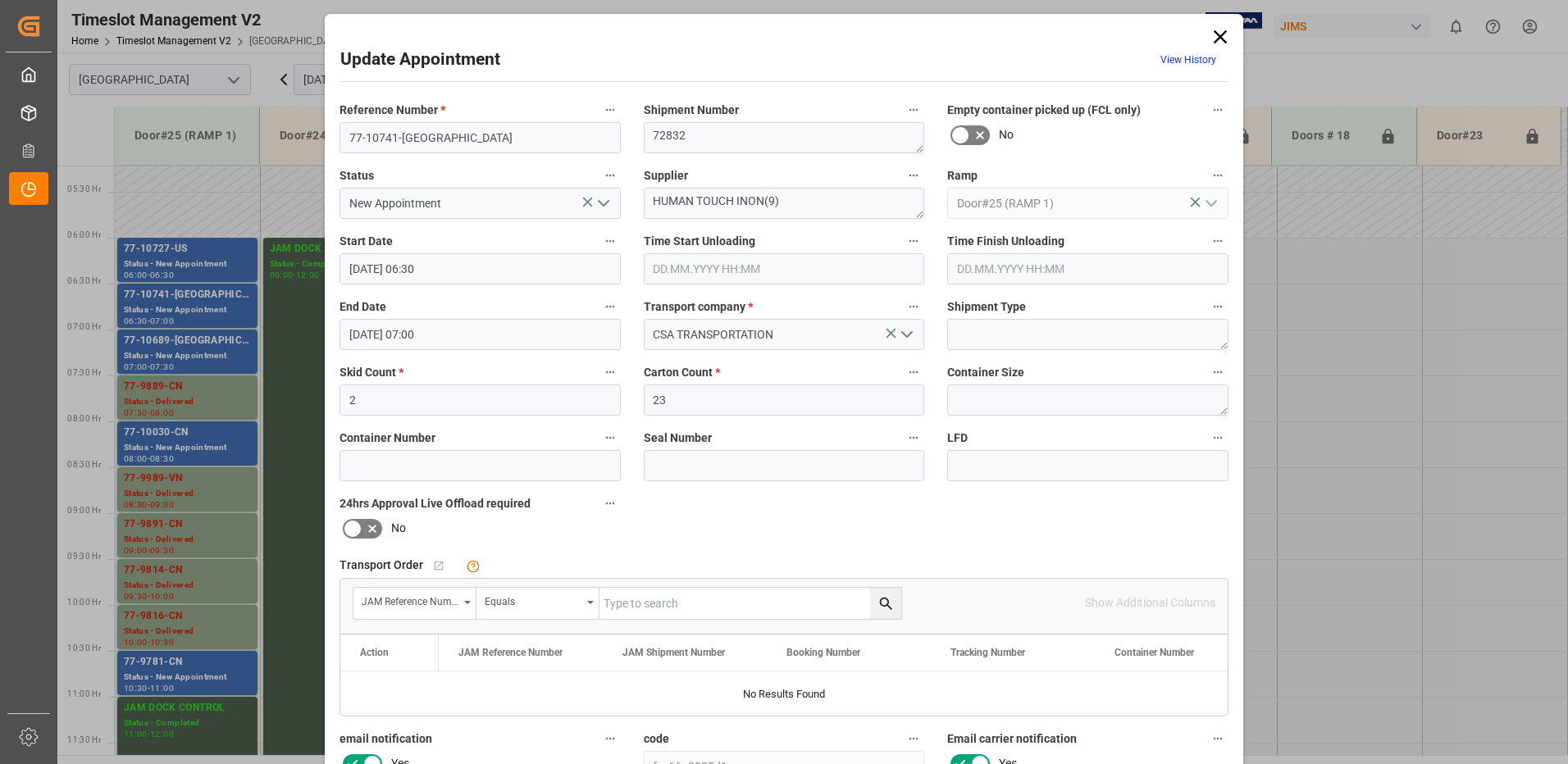
click at [599, 201] on icon "open menu" at bounding box center [604, 204] width 20 height 20
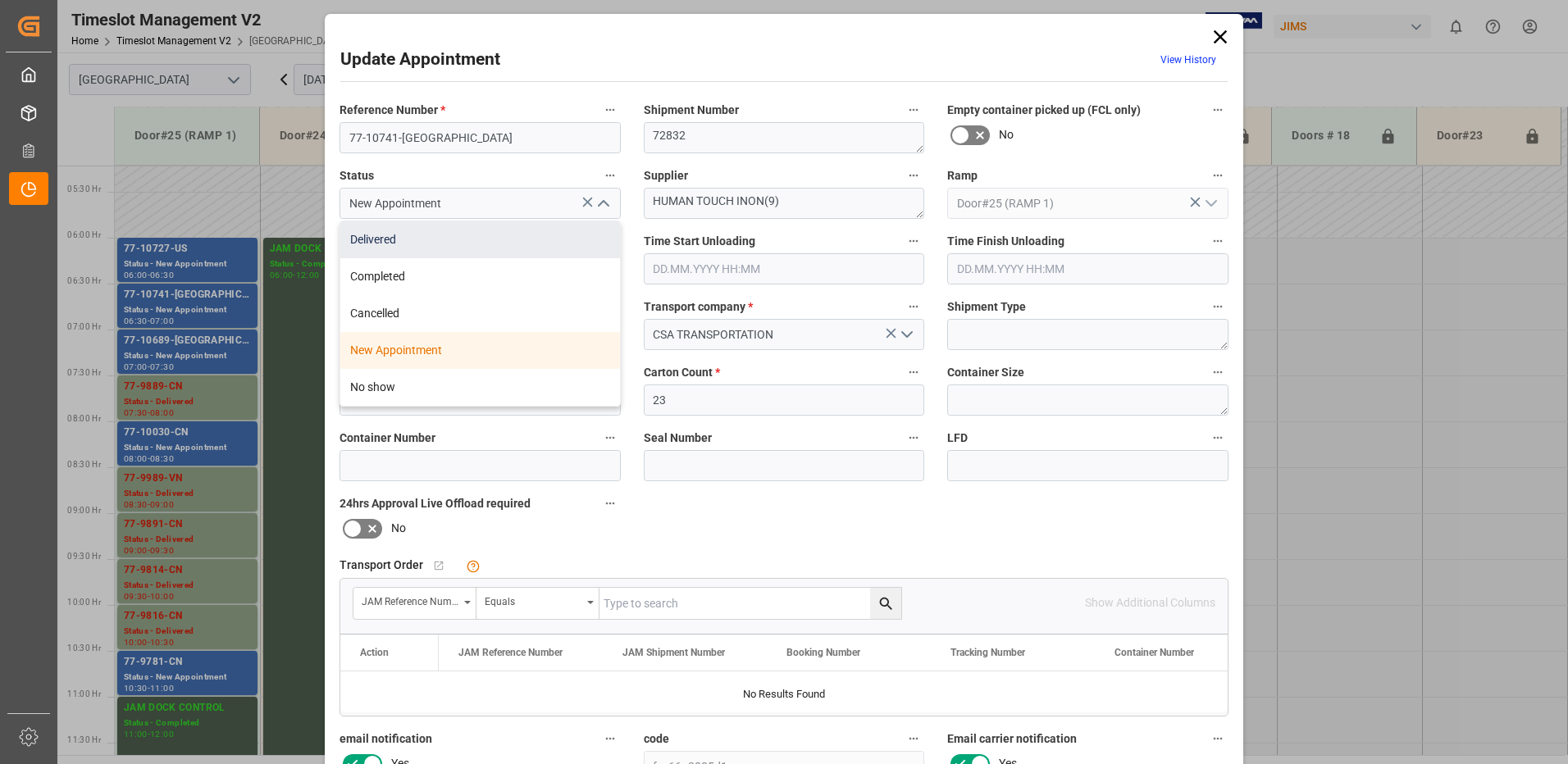
click at [457, 240] on div "Delivered" at bounding box center [479, 239] width 280 height 37
type input "Delivered"
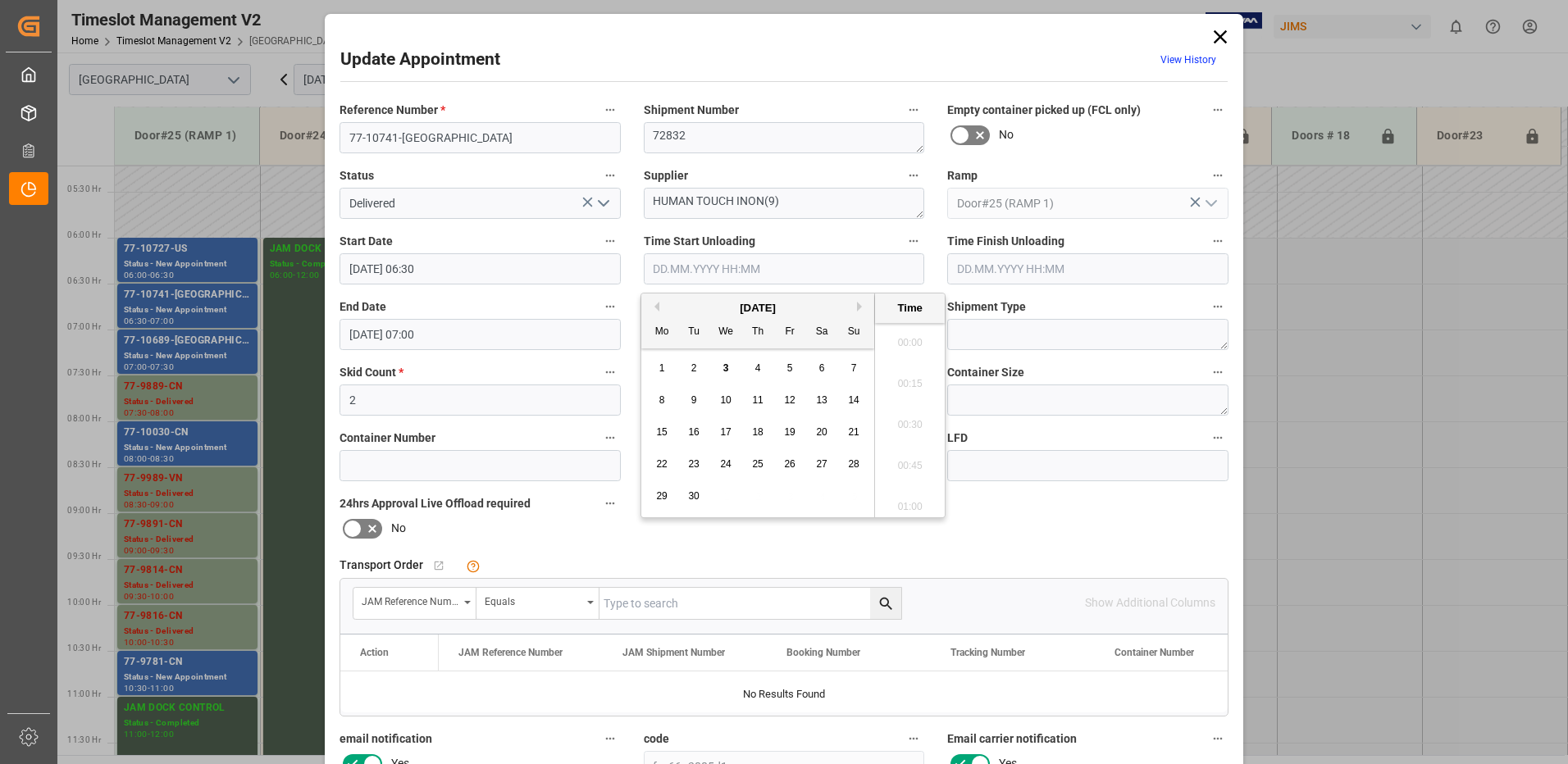
click at [697, 268] on input "text" at bounding box center [784, 269] width 281 height 31
click at [726, 367] on span "3" at bounding box center [726, 368] width 6 height 12
click at [909, 460] on li "09:00" at bounding box center [909, 461] width 69 height 41
type input "[DATE] 09:00"
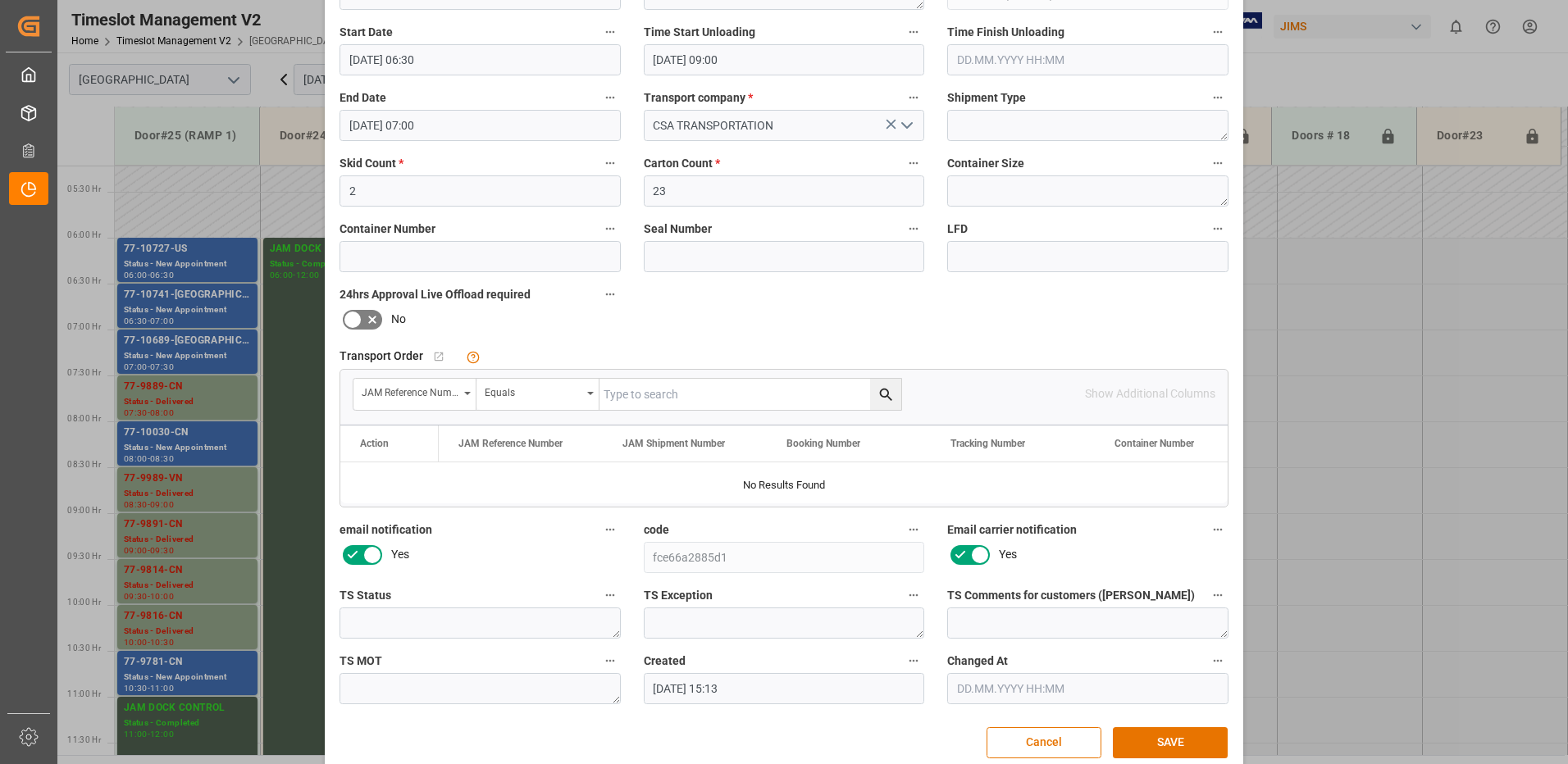
scroll to position [233, 0]
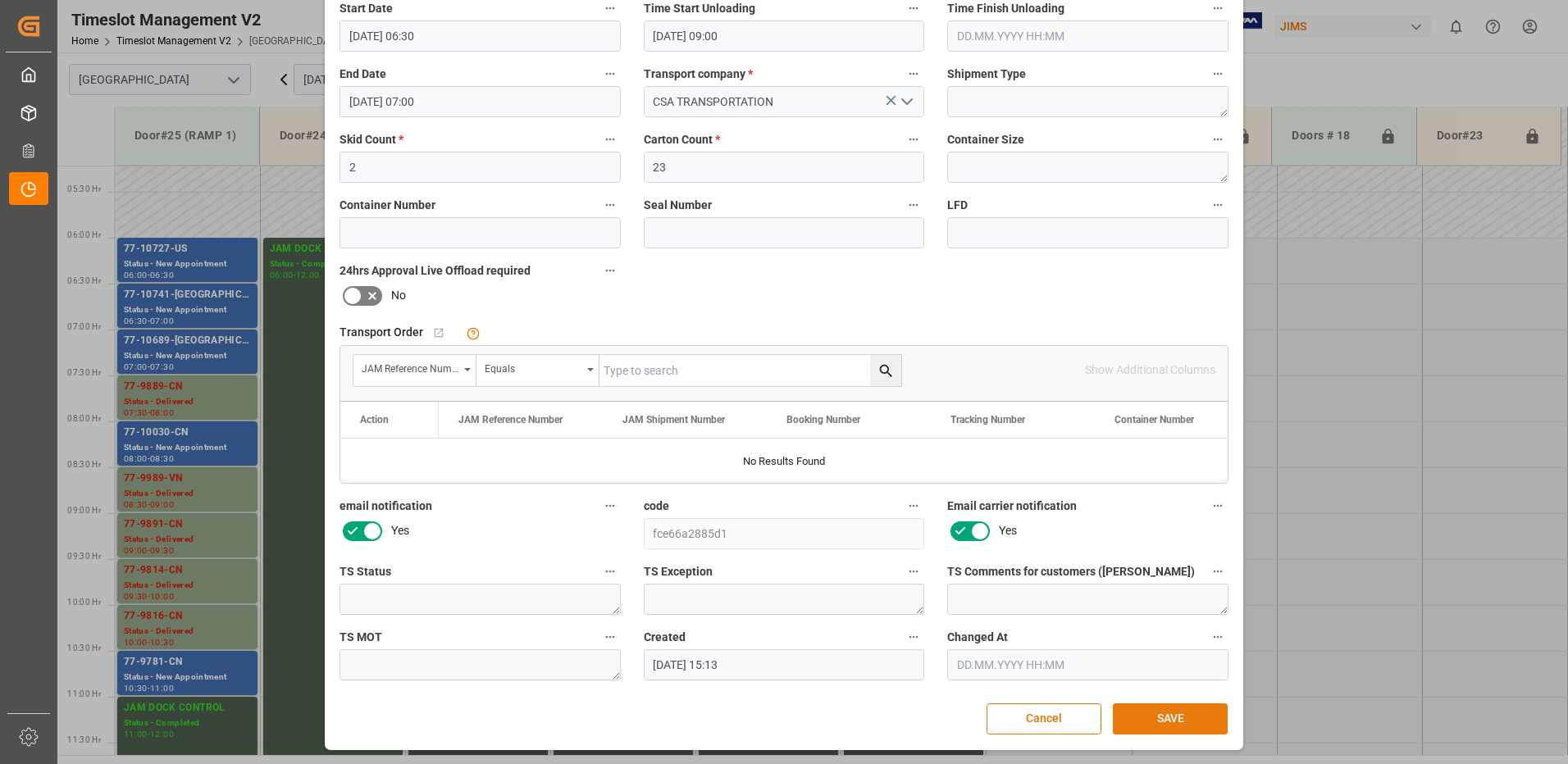
click at [1169, 718] on button "SAVE" at bounding box center [1170, 719] width 115 height 31
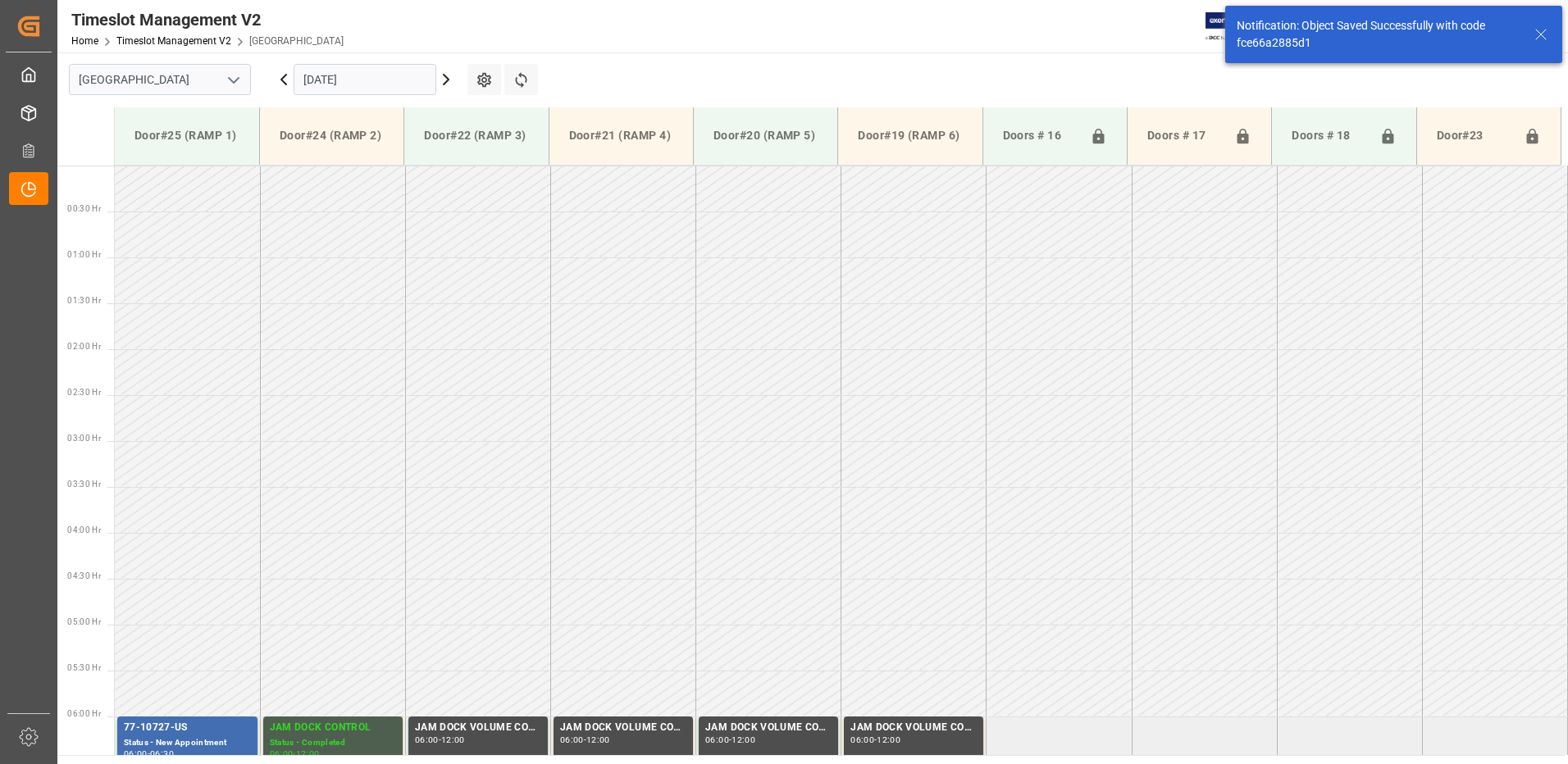
scroll to position [391, 0]
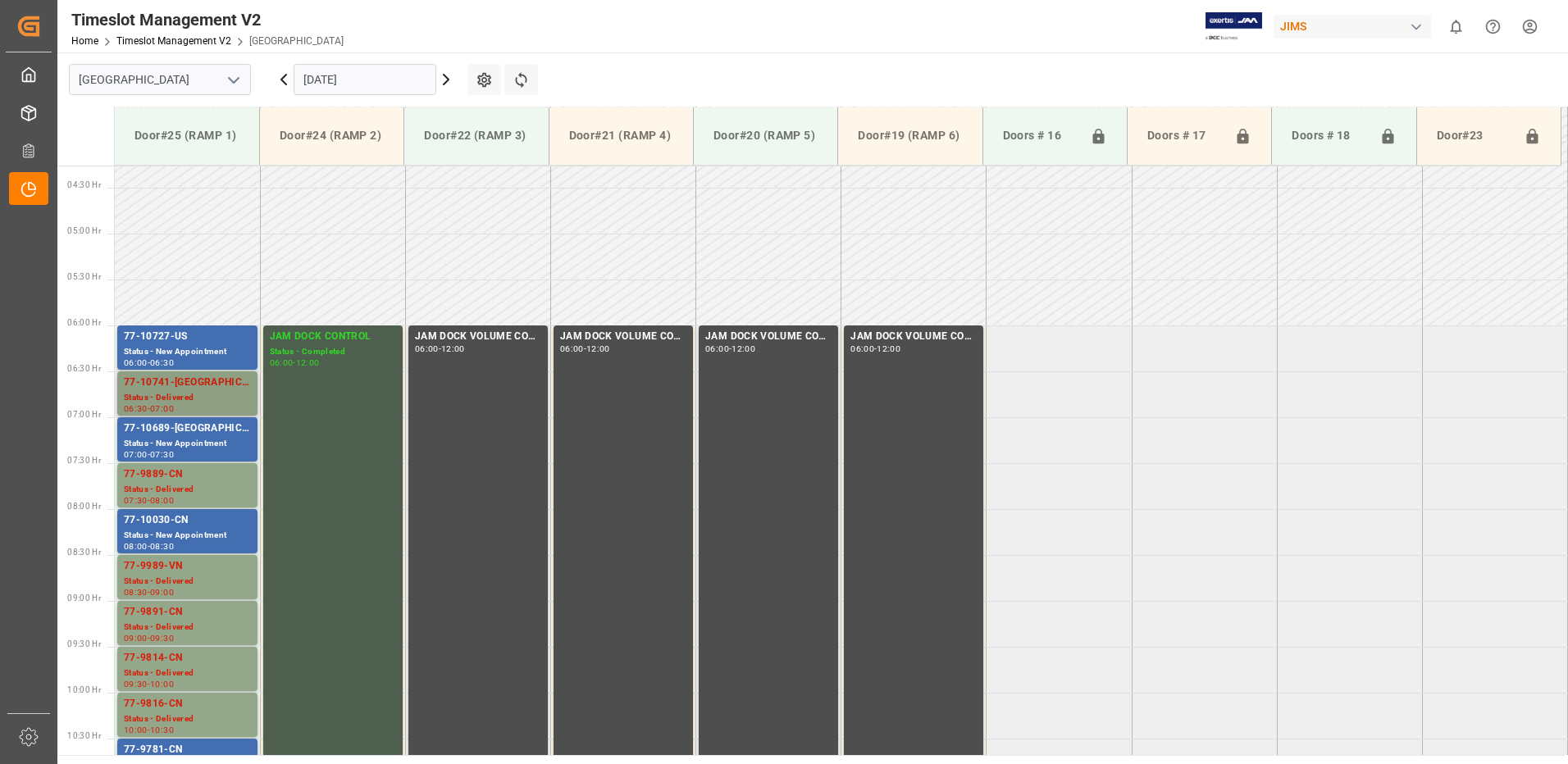
click at [197, 384] on div "77-10741-[GEOGRAPHIC_DATA]" at bounding box center [187, 383] width 127 height 17
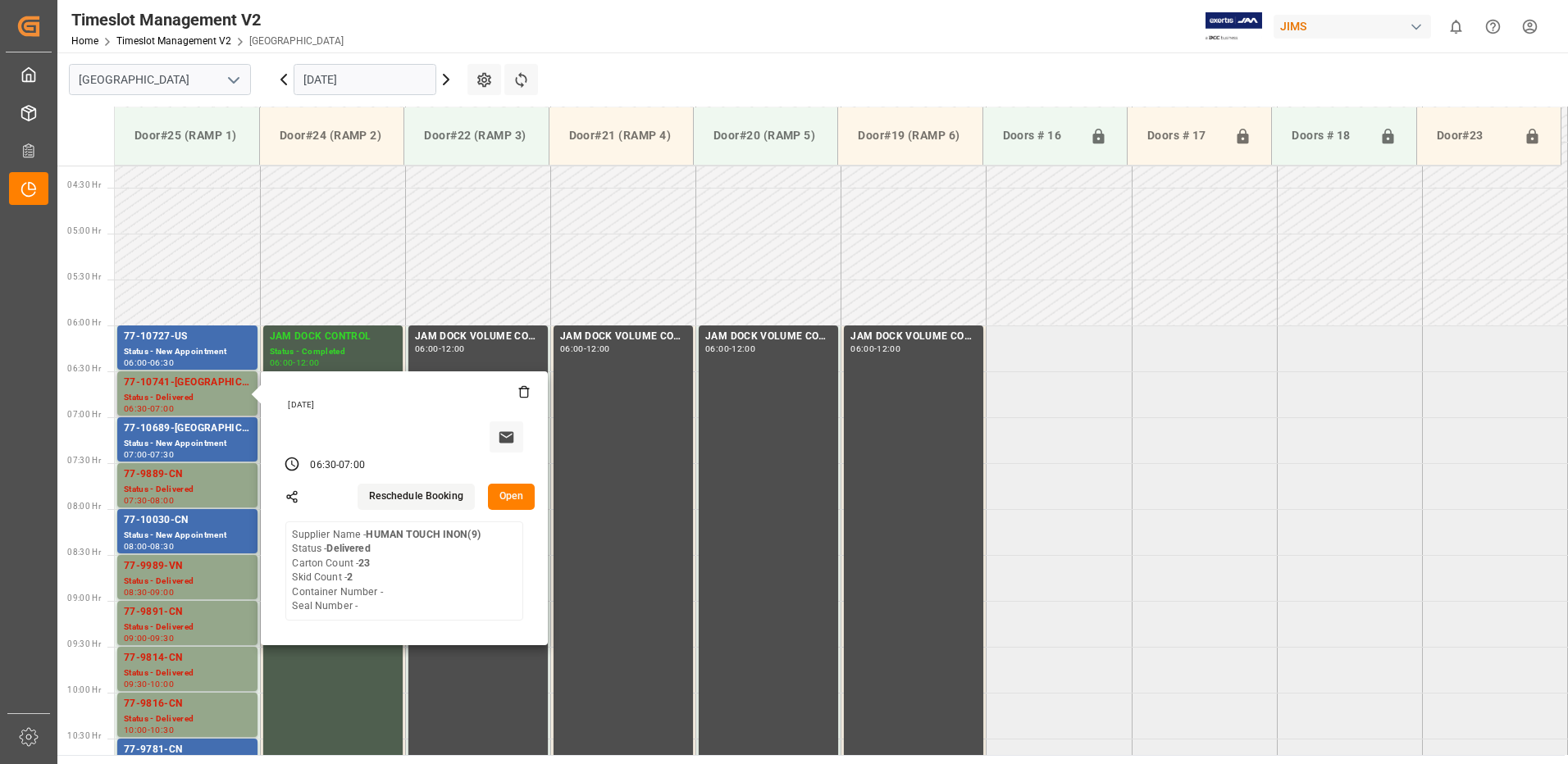
click at [514, 493] on button "Open" at bounding box center [512, 497] width 48 height 26
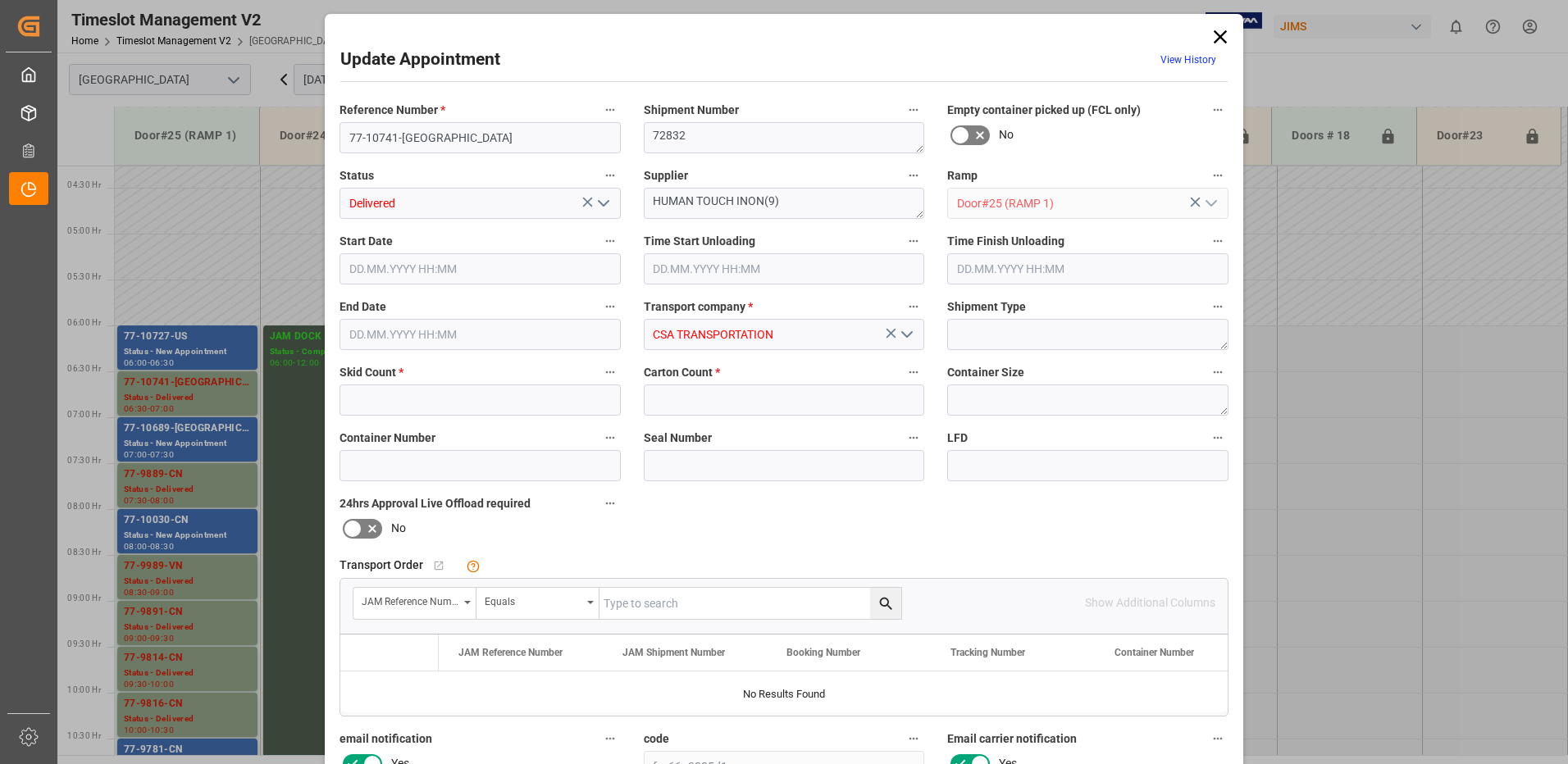
type input "2"
type input "23"
type input "[DATE] 06:30"
type input "[DATE] 09:00"
type input "[DATE] 07:00"
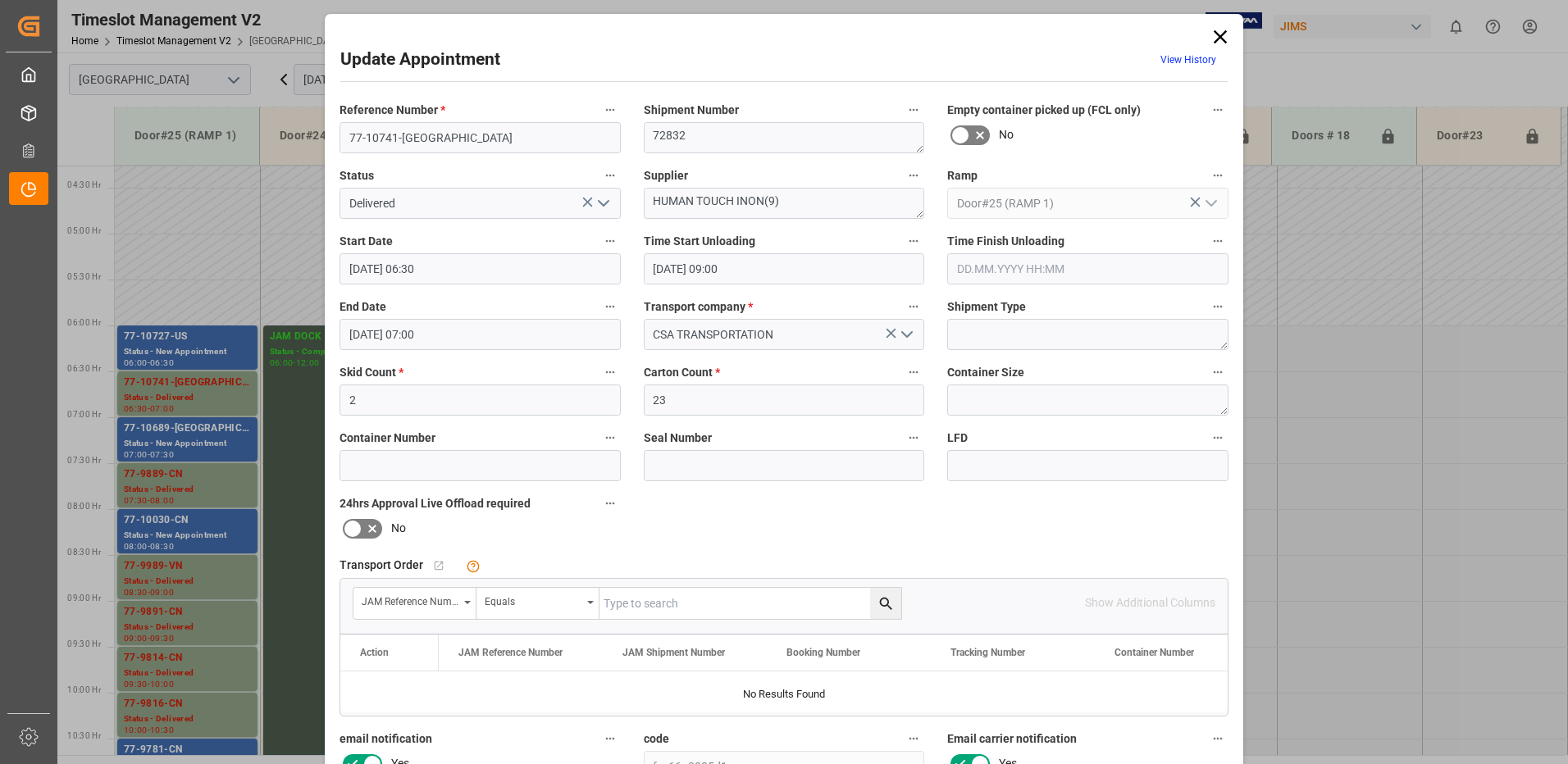
type input "[DATE] 15:13"
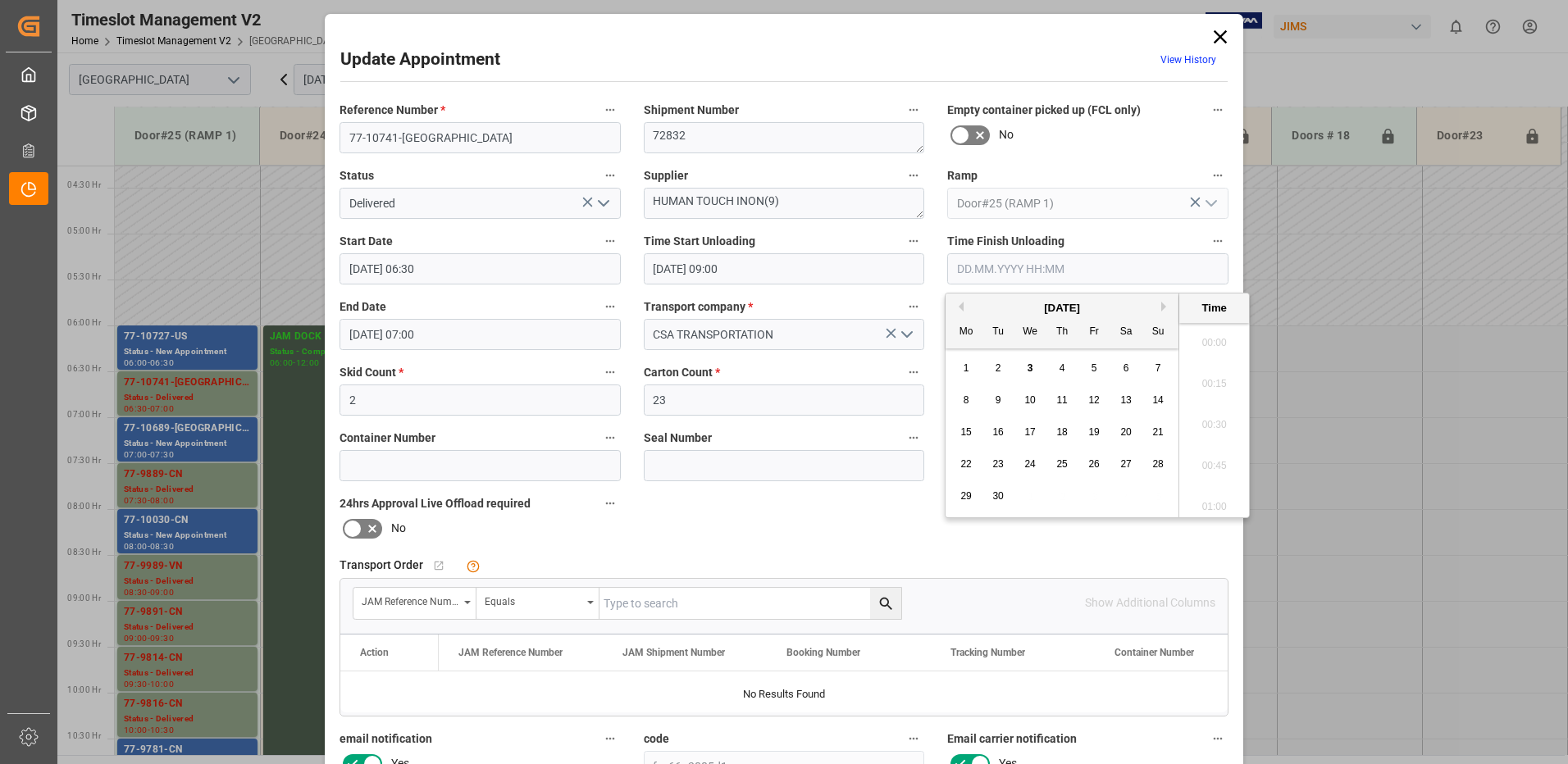
click at [1057, 266] on input "text" at bounding box center [1088, 269] width 281 height 31
click at [1061, 365] on span "4" at bounding box center [1062, 368] width 6 height 12
click at [1205, 416] on li "09:15" at bounding box center [1214, 420] width 69 height 41
type input "[DATE] 09:15"
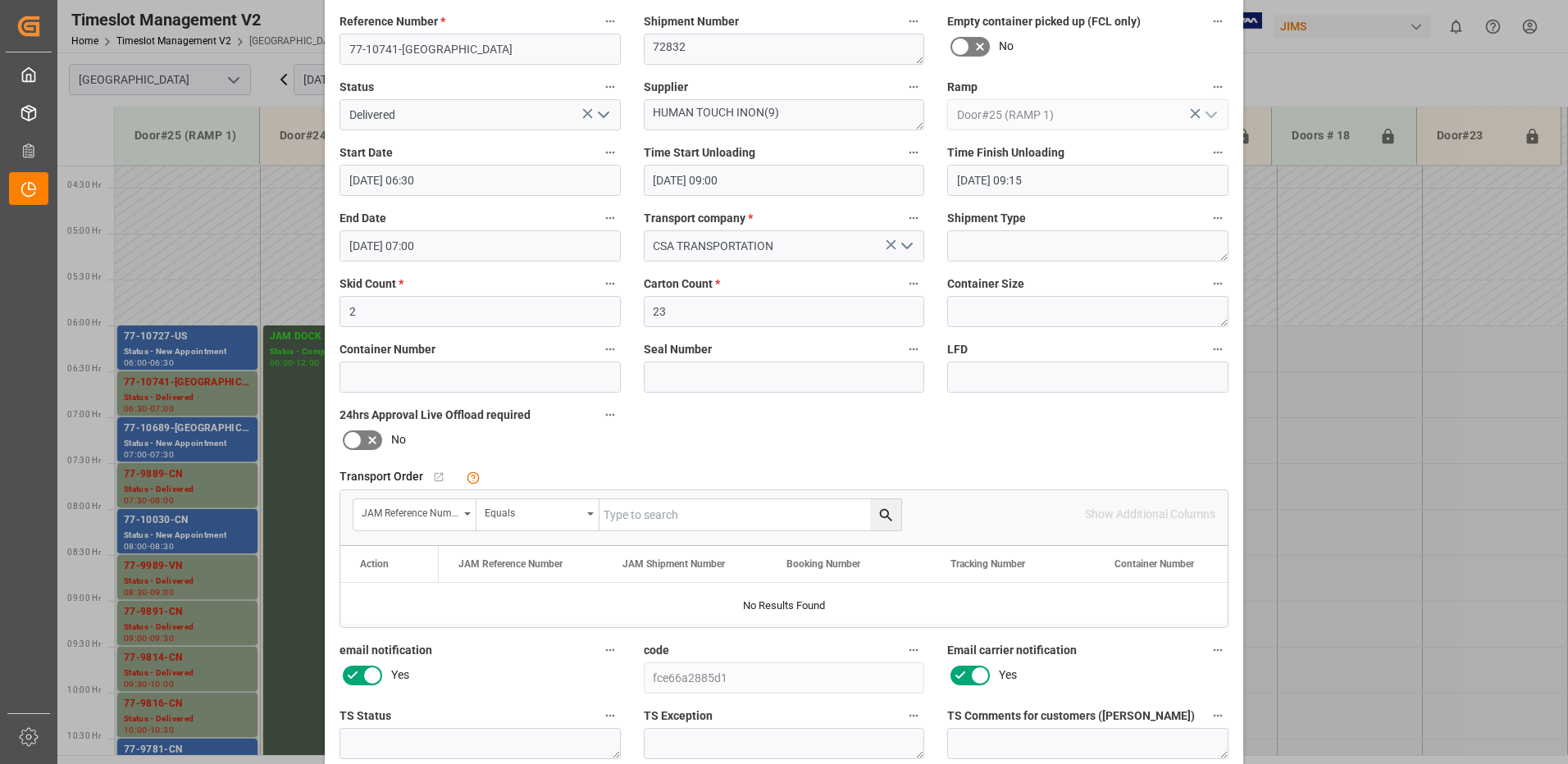
scroll to position [233, 0]
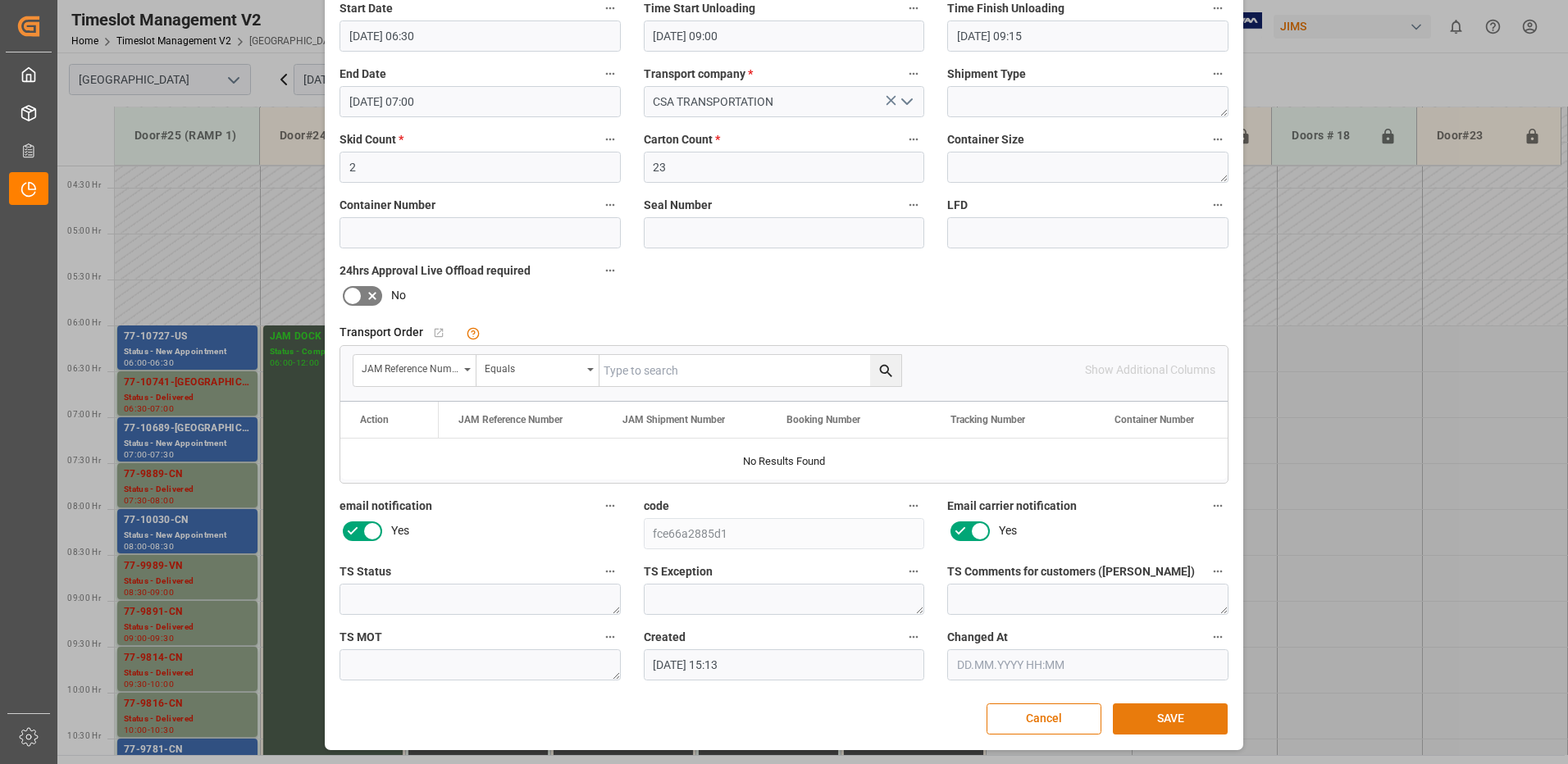
click at [1178, 716] on button "SAVE" at bounding box center [1170, 719] width 115 height 31
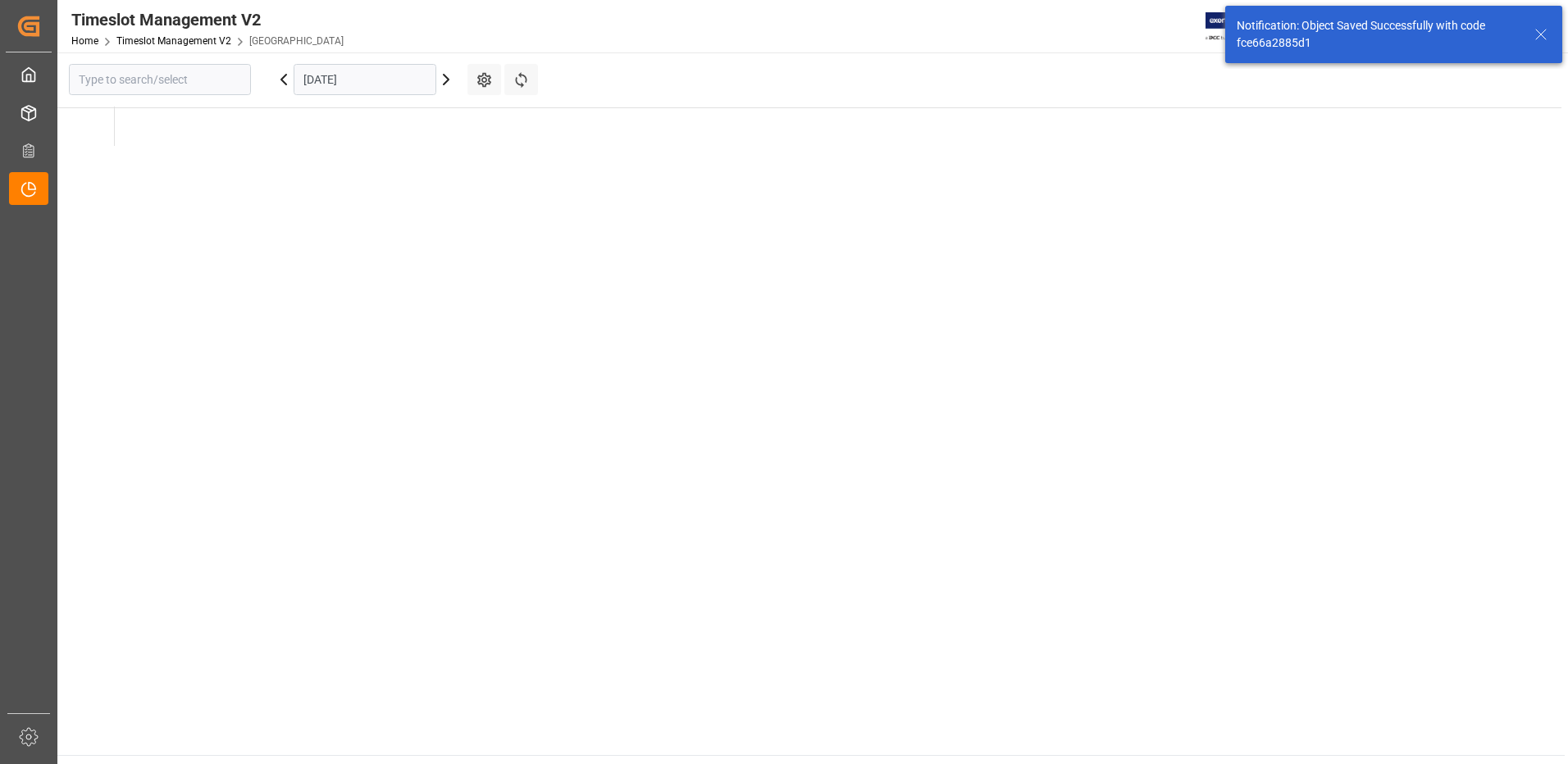
type input "[GEOGRAPHIC_DATA]"
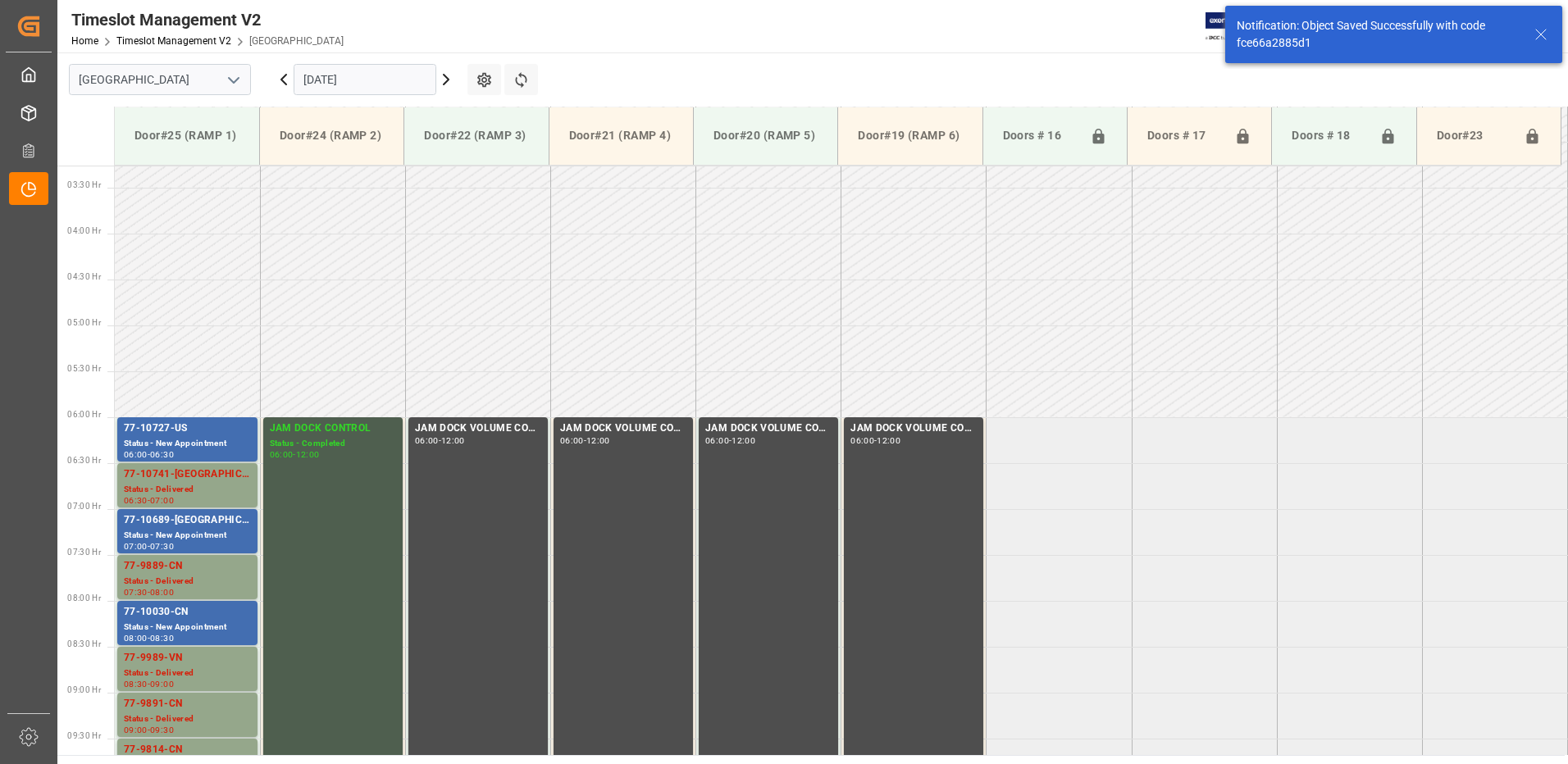
scroll to position [450, 0]
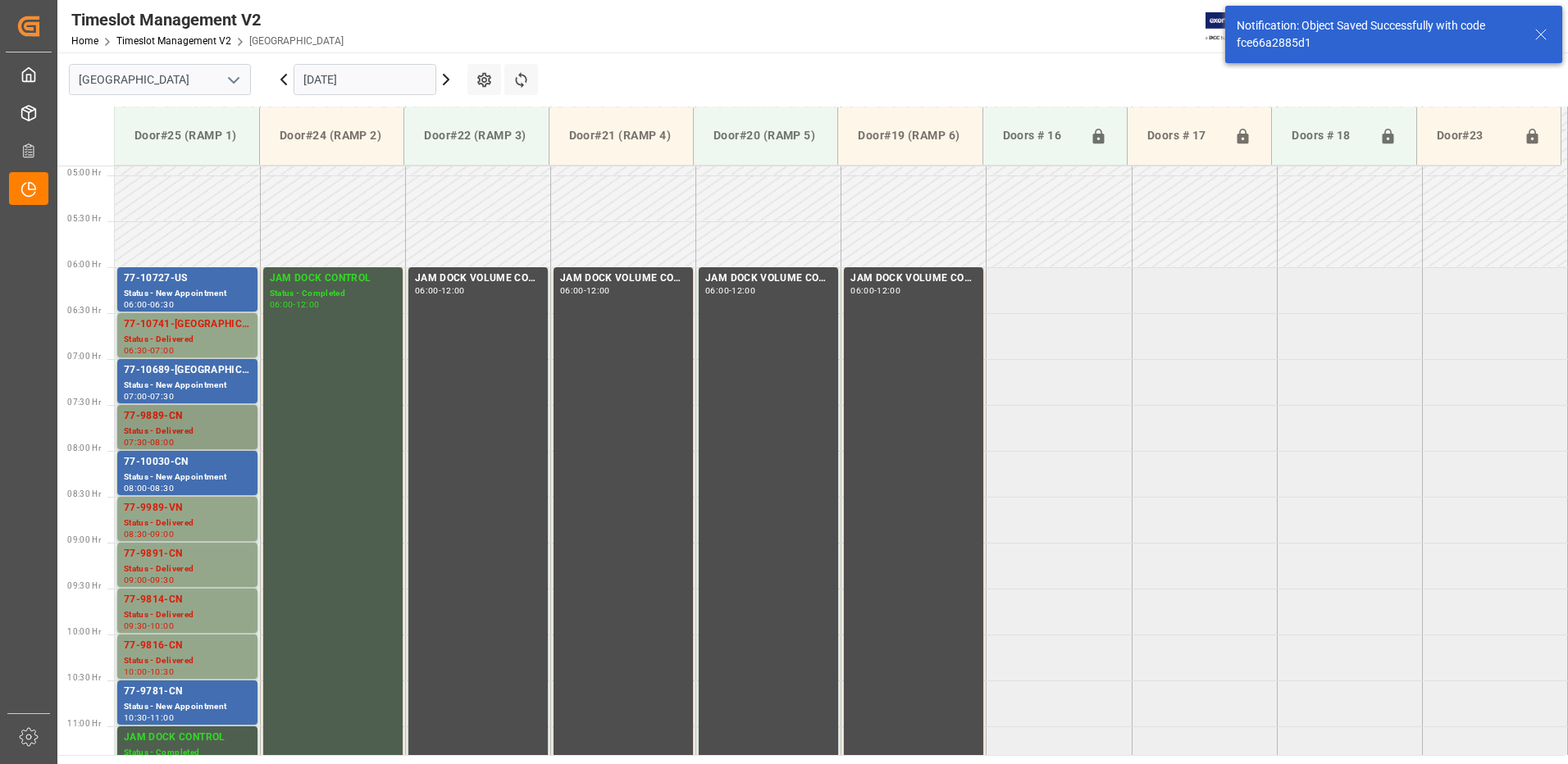
click at [191, 428] on div "Status - Delivered" at bounding box center [187, 432] width 127 height 14
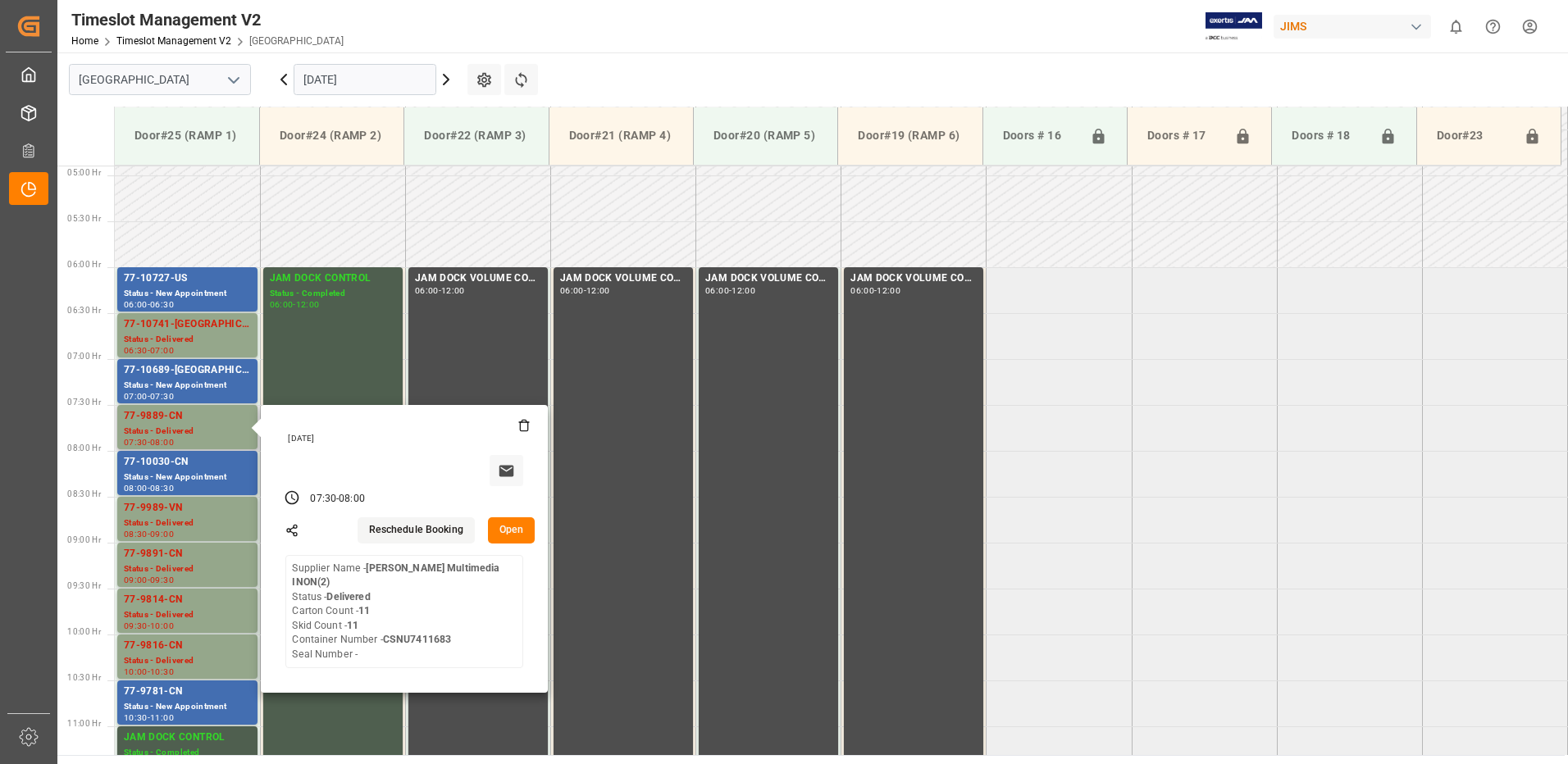
click at [514, 530] on button "Open" at bounding box center [512, 531] width 48 height 26
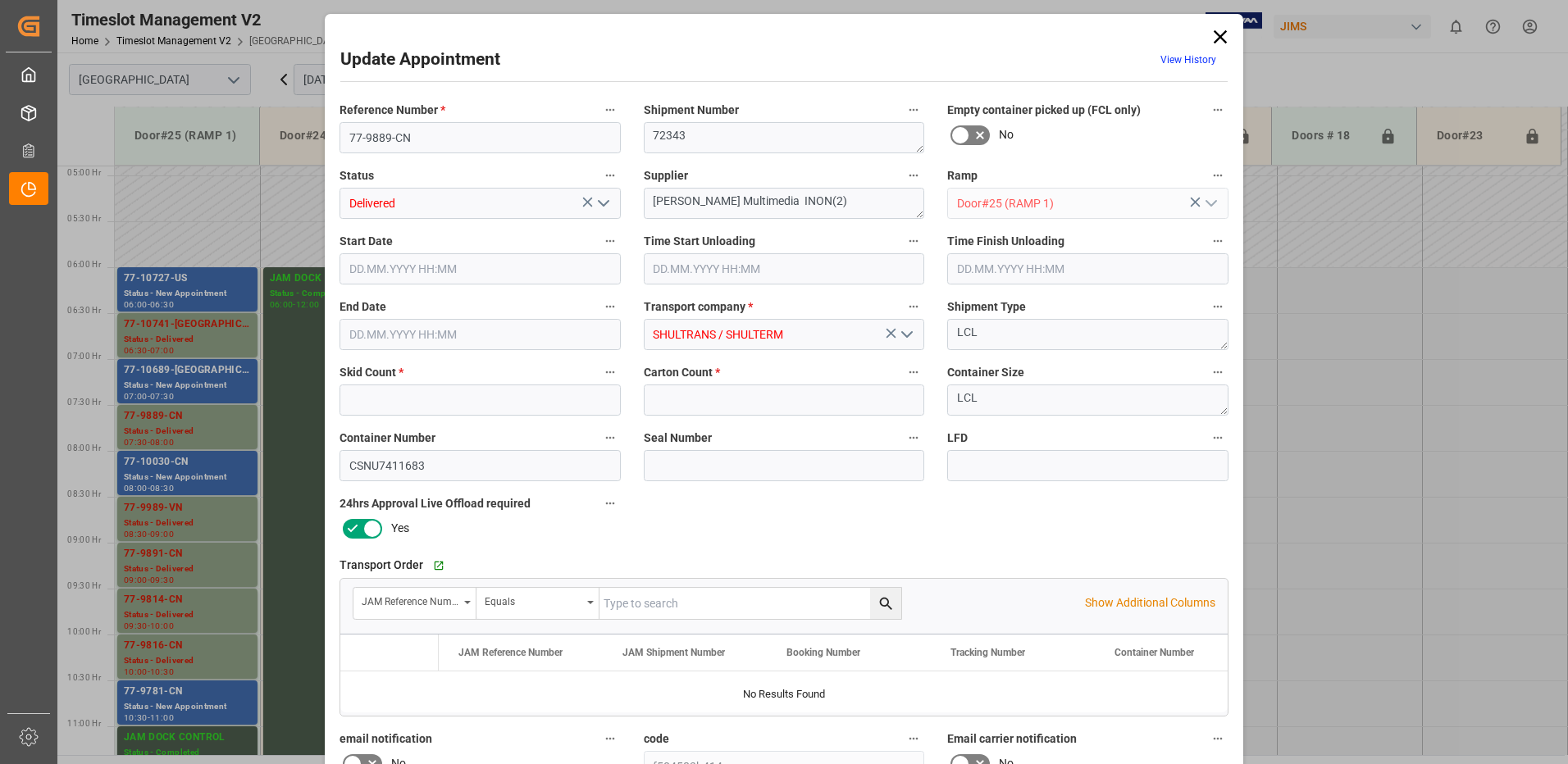
type input "11"
type input "[DATE] 07:30"
type input "[DATE] 08:45"
type input "[DATE] 08:00"
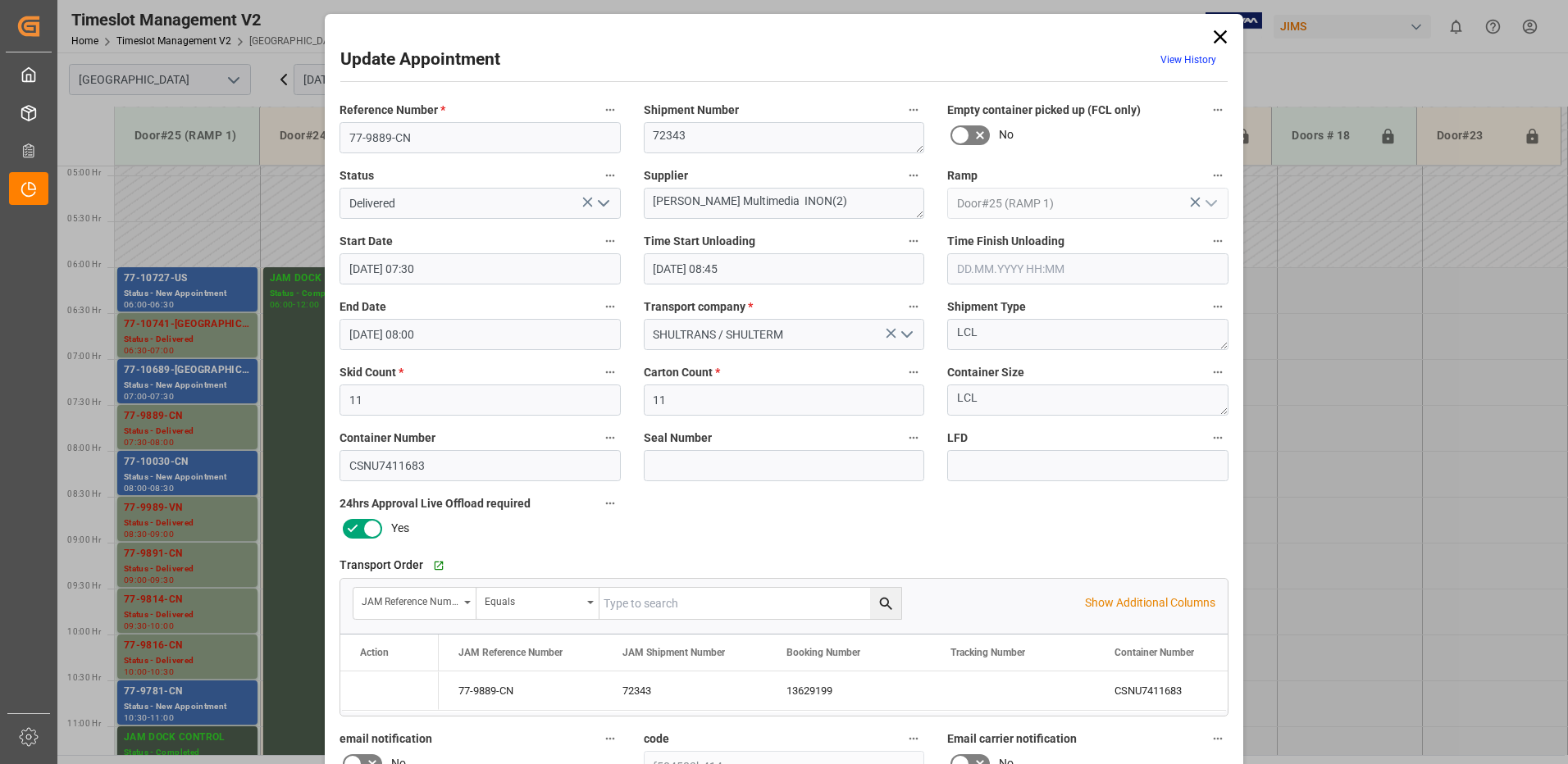
type input "[DATE] 18:00"
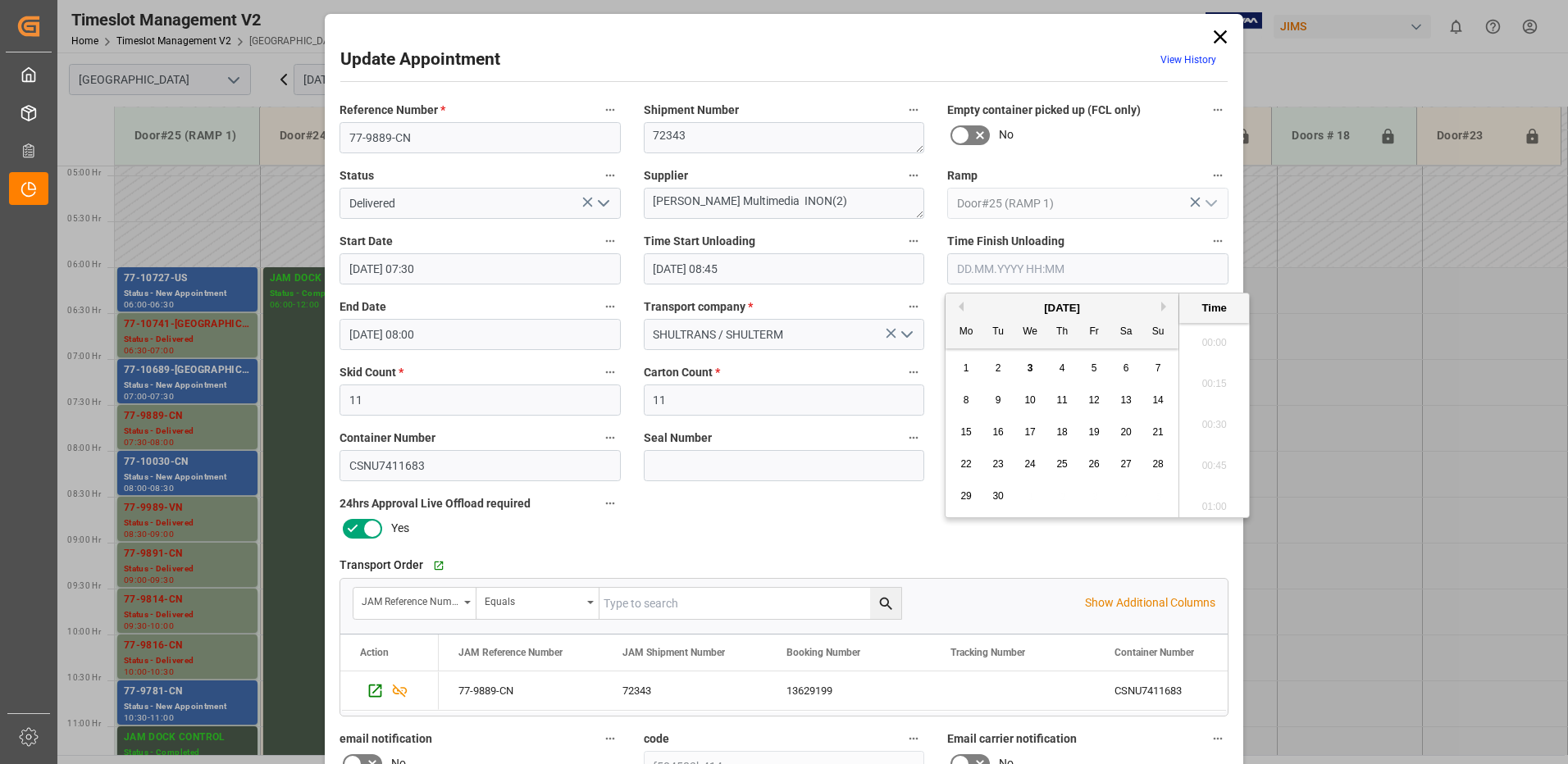
click at [1011, 270] on input "text" at bounding box center [1088, 269] width 281 height 31
click at [1029, 368] on span "3" at bounding box center [1030, 368] width 6 height 12
click at [1200, 425] on li "09:15" at bounding box center [1214, 420] width 69 height 41
type input "[DATE] 09:15"
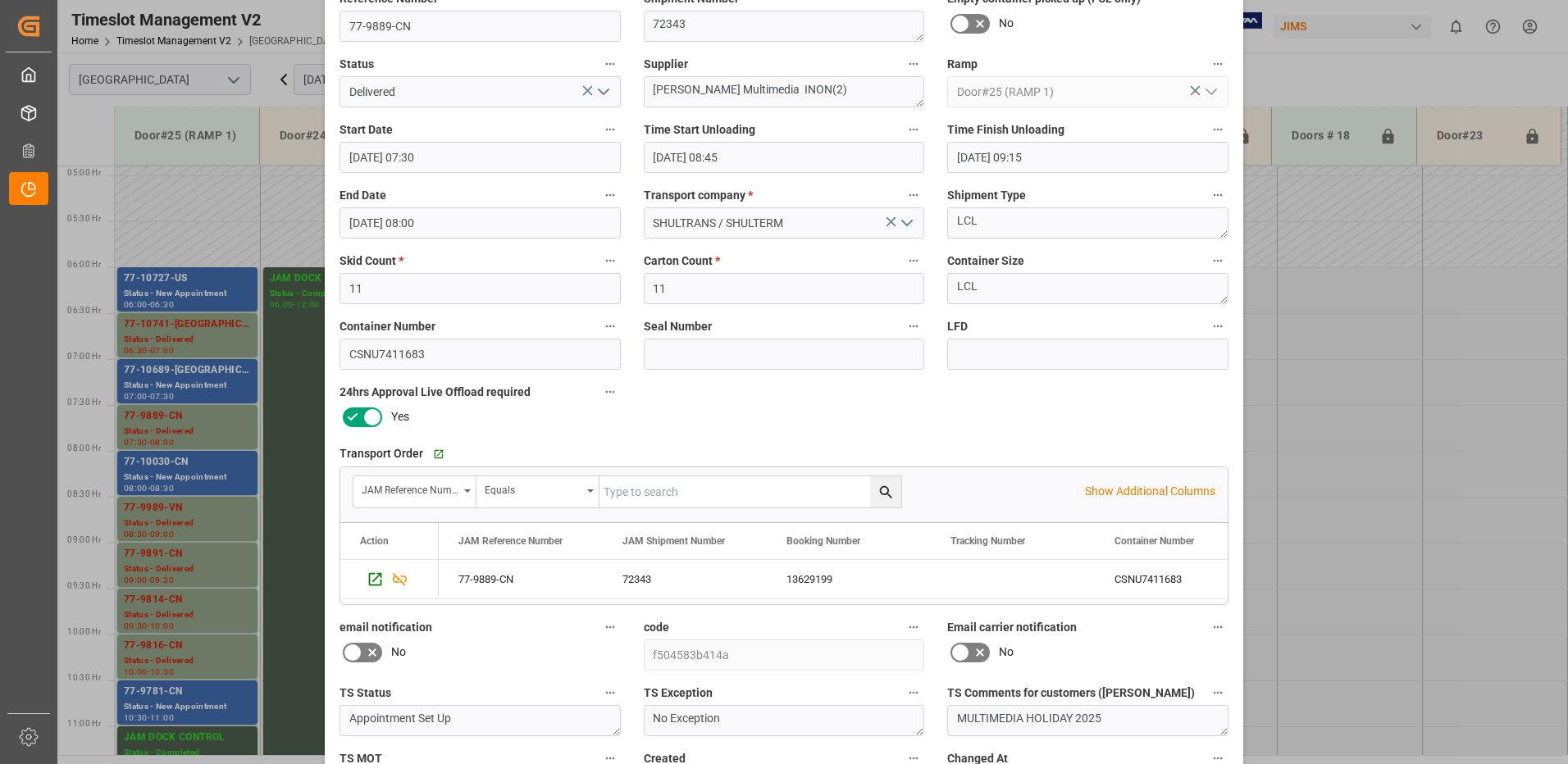
scroll to position [233, 0]
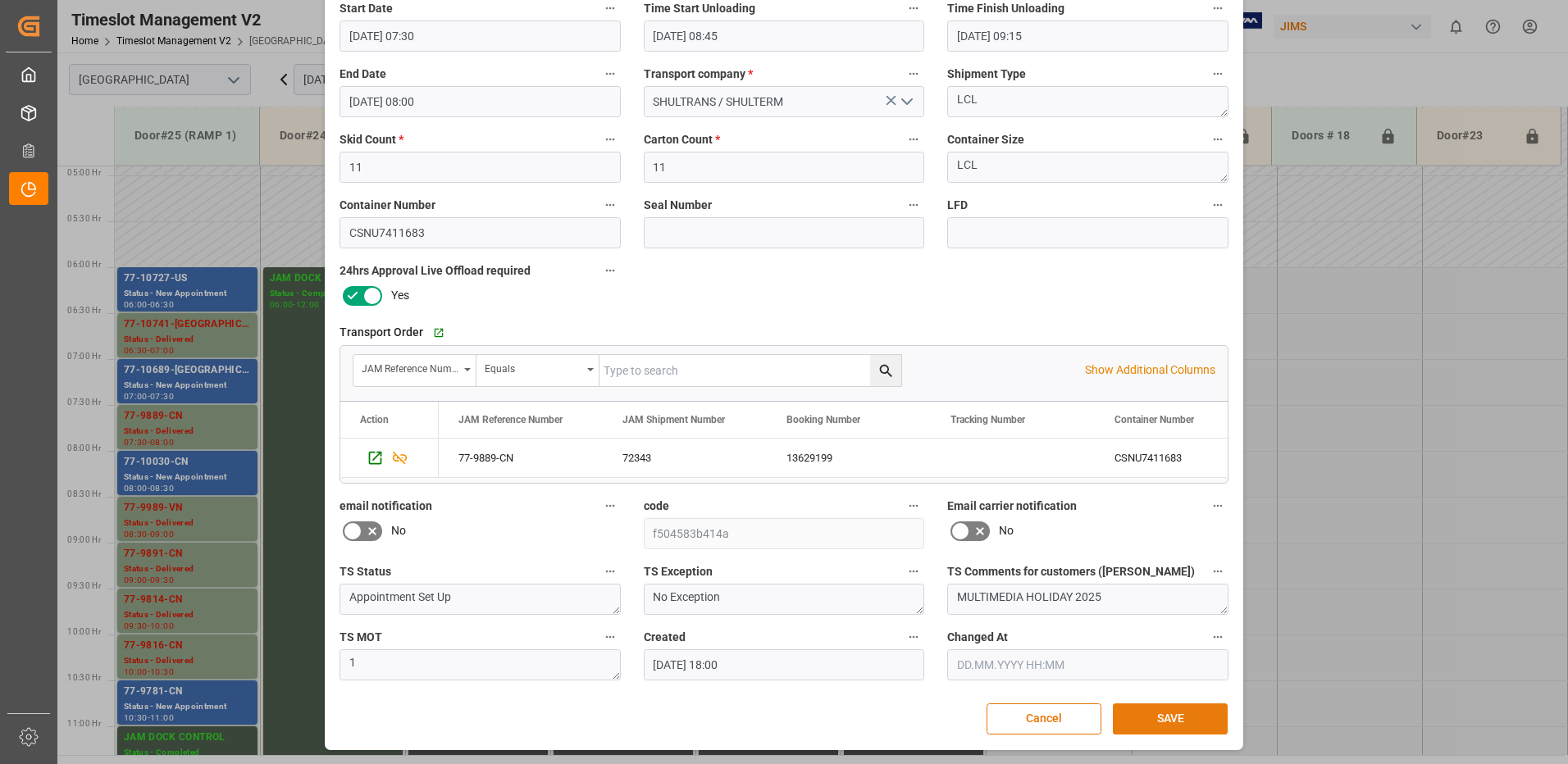
click at [1175, 718] on button "SAVE" at bounding box center [1170, 719] width 115 height 31
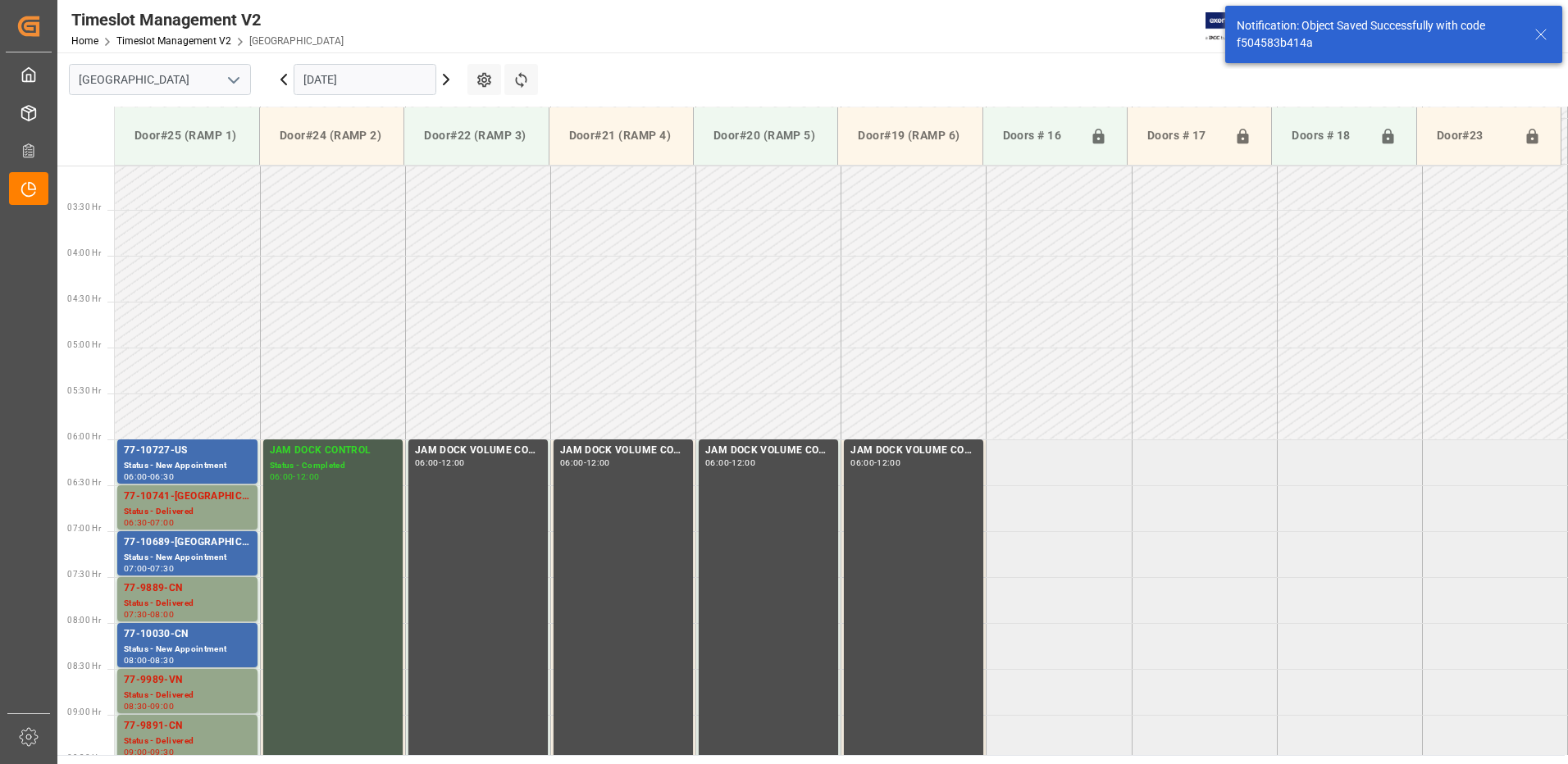
scroll to position [541, 0]
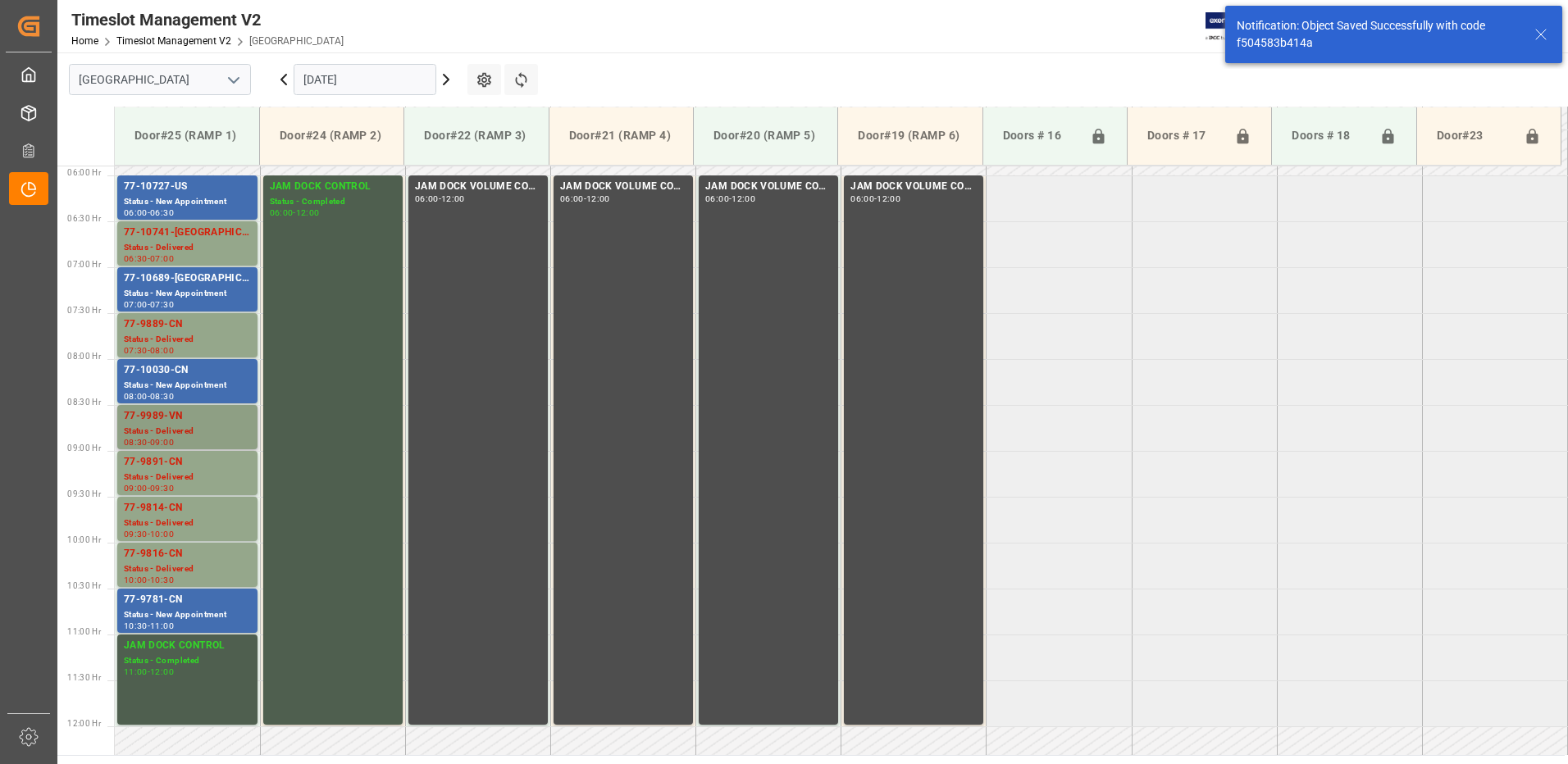
click at [178, 422] on div "77-9989-VN" at bounding box center [187, 417] width 127 height 17
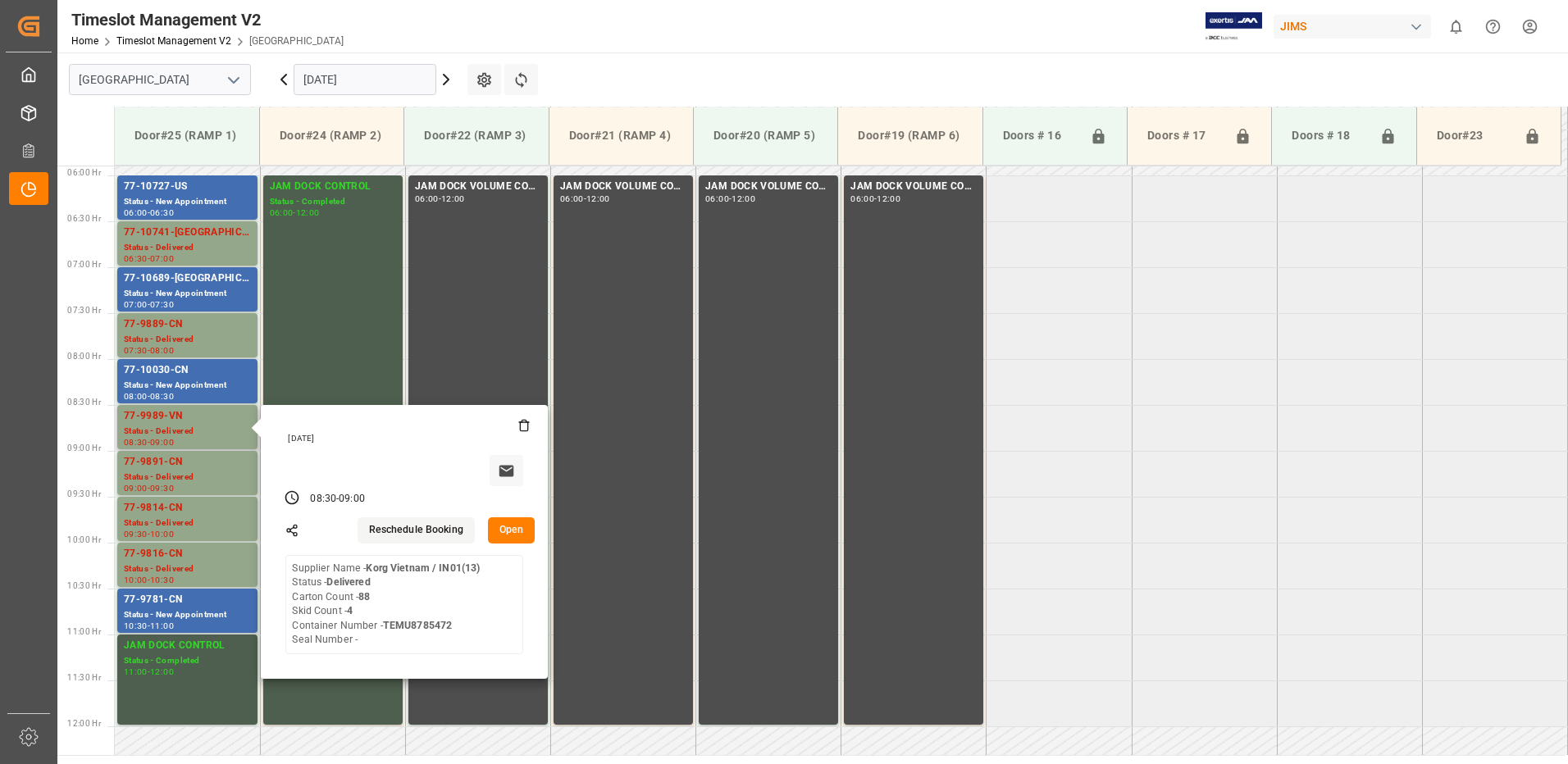
click at [516, 531] on button "Open" at bounding box center [512, 531] width 48 height 26
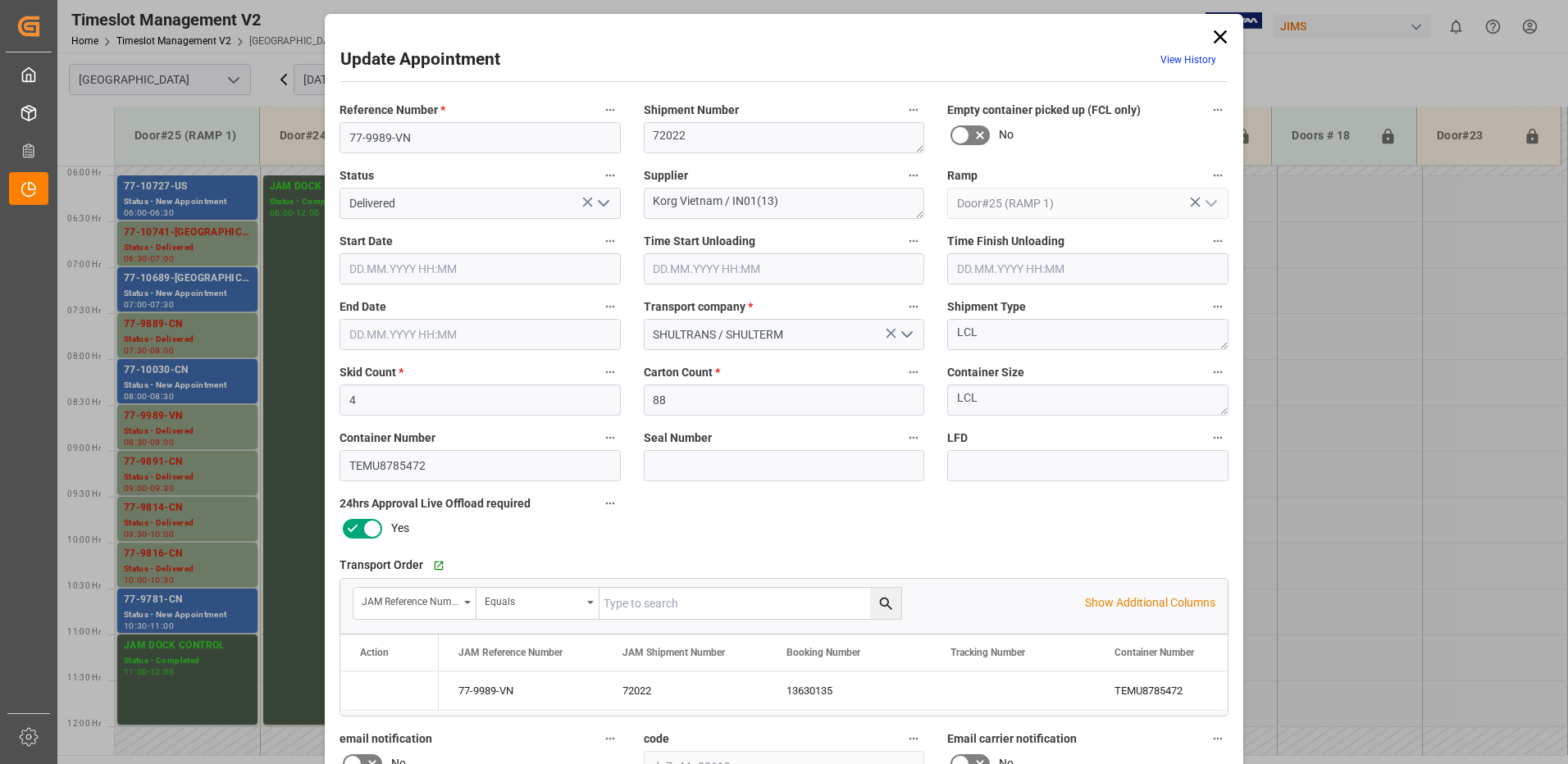
type input "4"
type input "88"
type input "[DATE] 08:30"
type input "[DATE] 08:45"
type input "[DATE] 09:00"
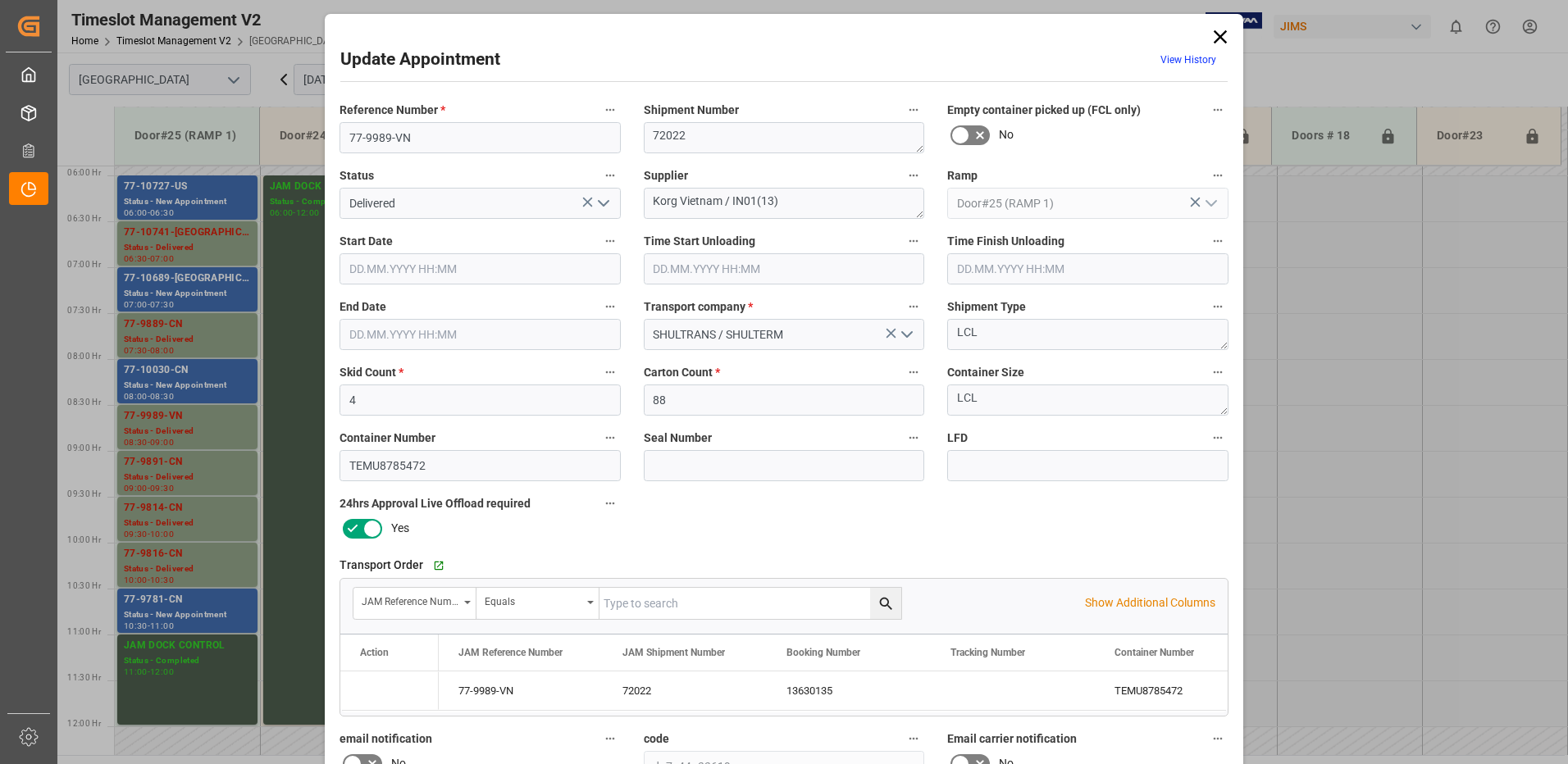
type input "[DATE] 18:02"
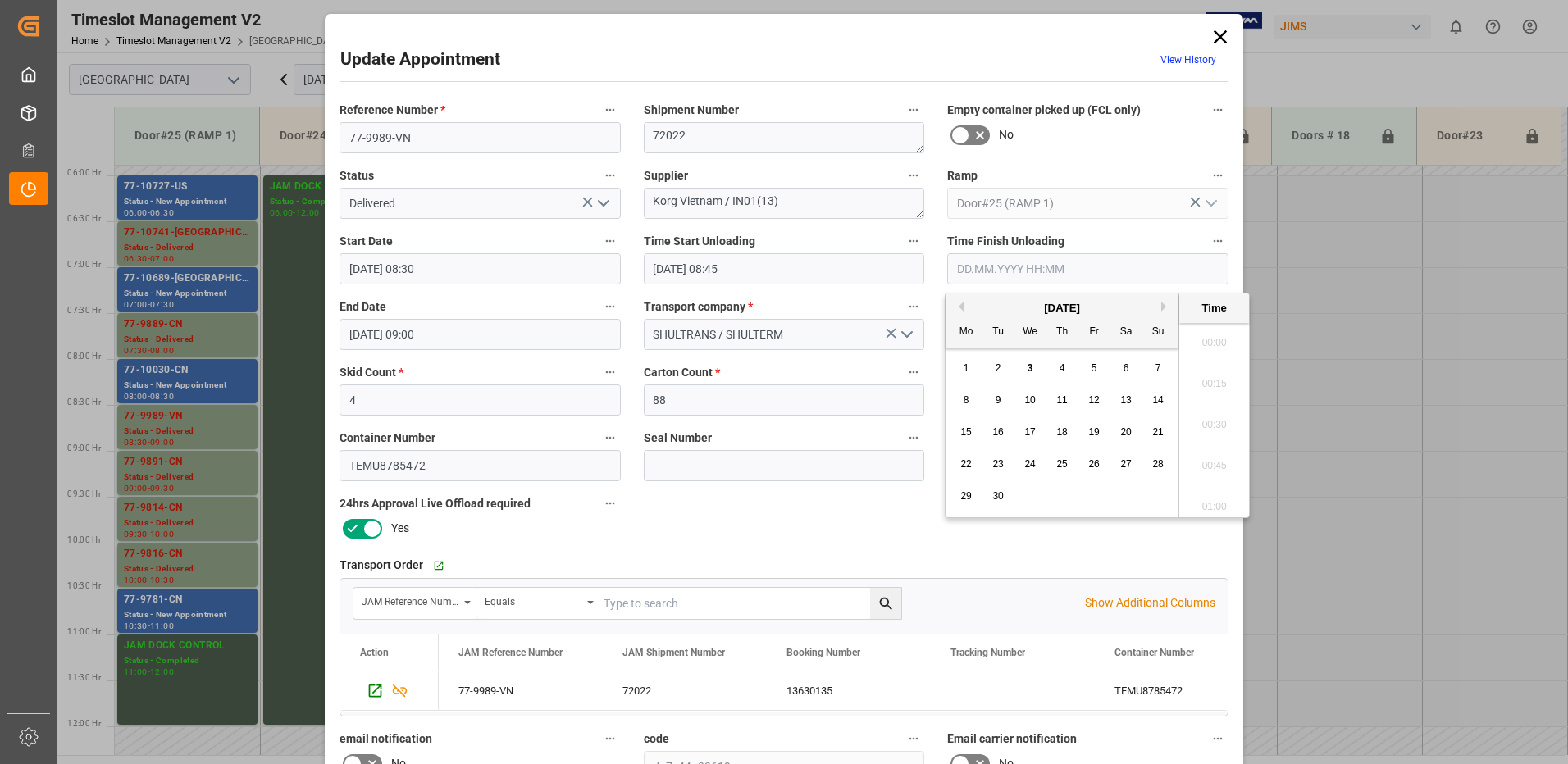
click at [1008, 266] on input "text" at bounding box center [1088, 269] width 281 height 31
click at [1027, 369] on span "3" at bounding box center [1030, 368] width 6 height 12
click at [1212, 418] on li "09:15" at bounding box center [1214, 420] width 69 height 41
type input "[DATE] 09:15"
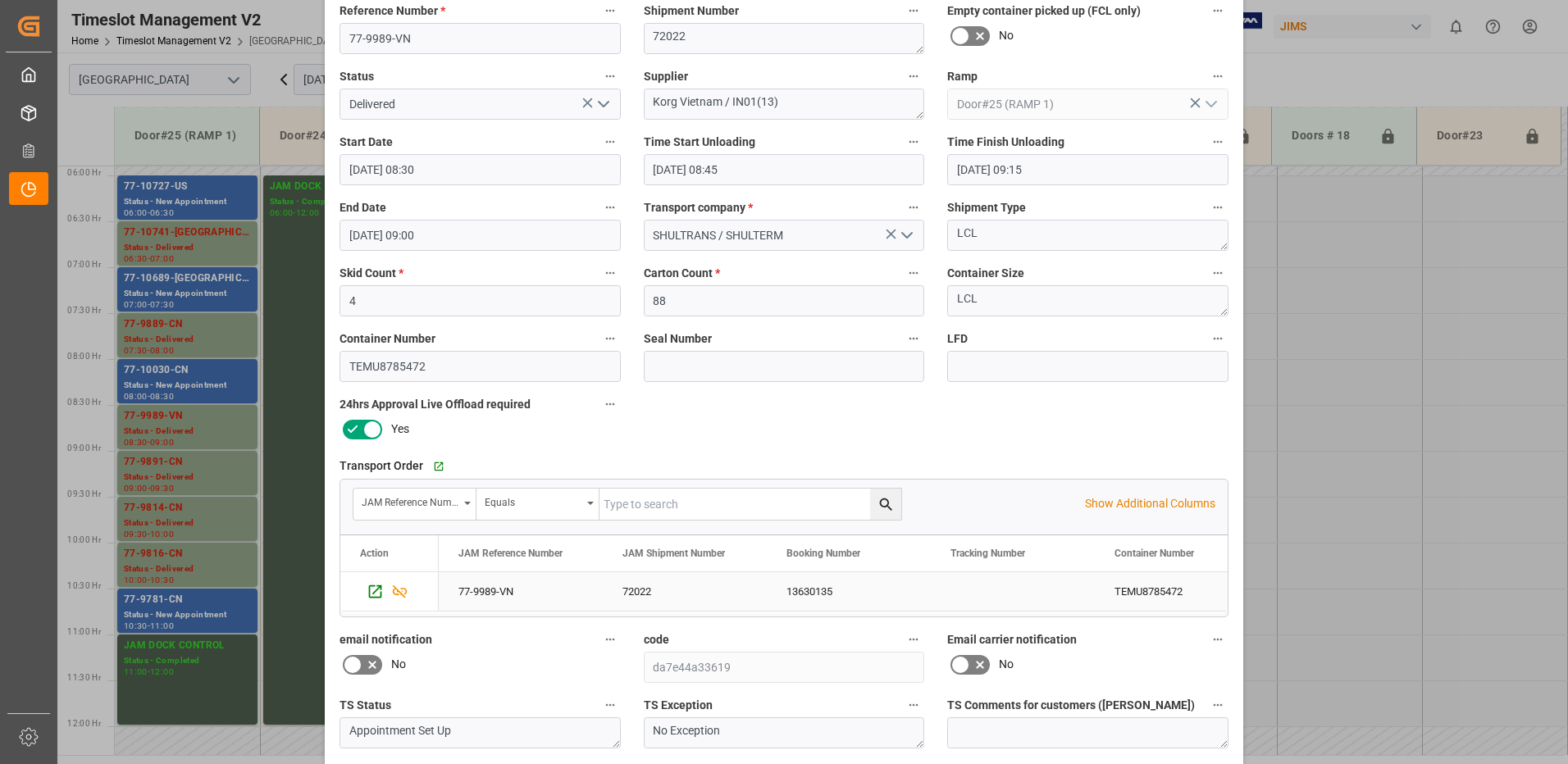
scroll to position [233, 0]
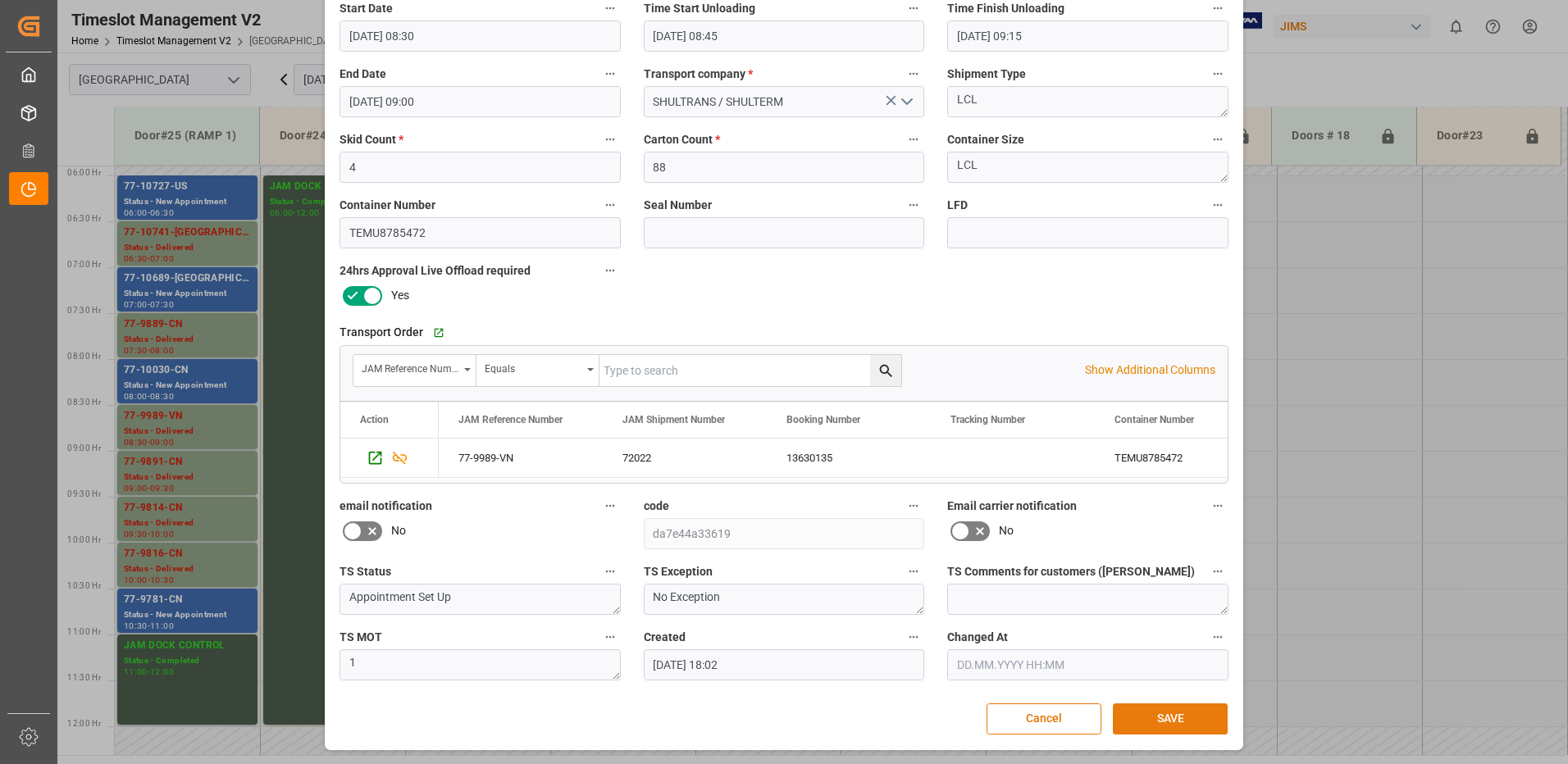
click at [1180, 724] on button "SAVE" at bounding box center [1170, 719] width 115 height 31
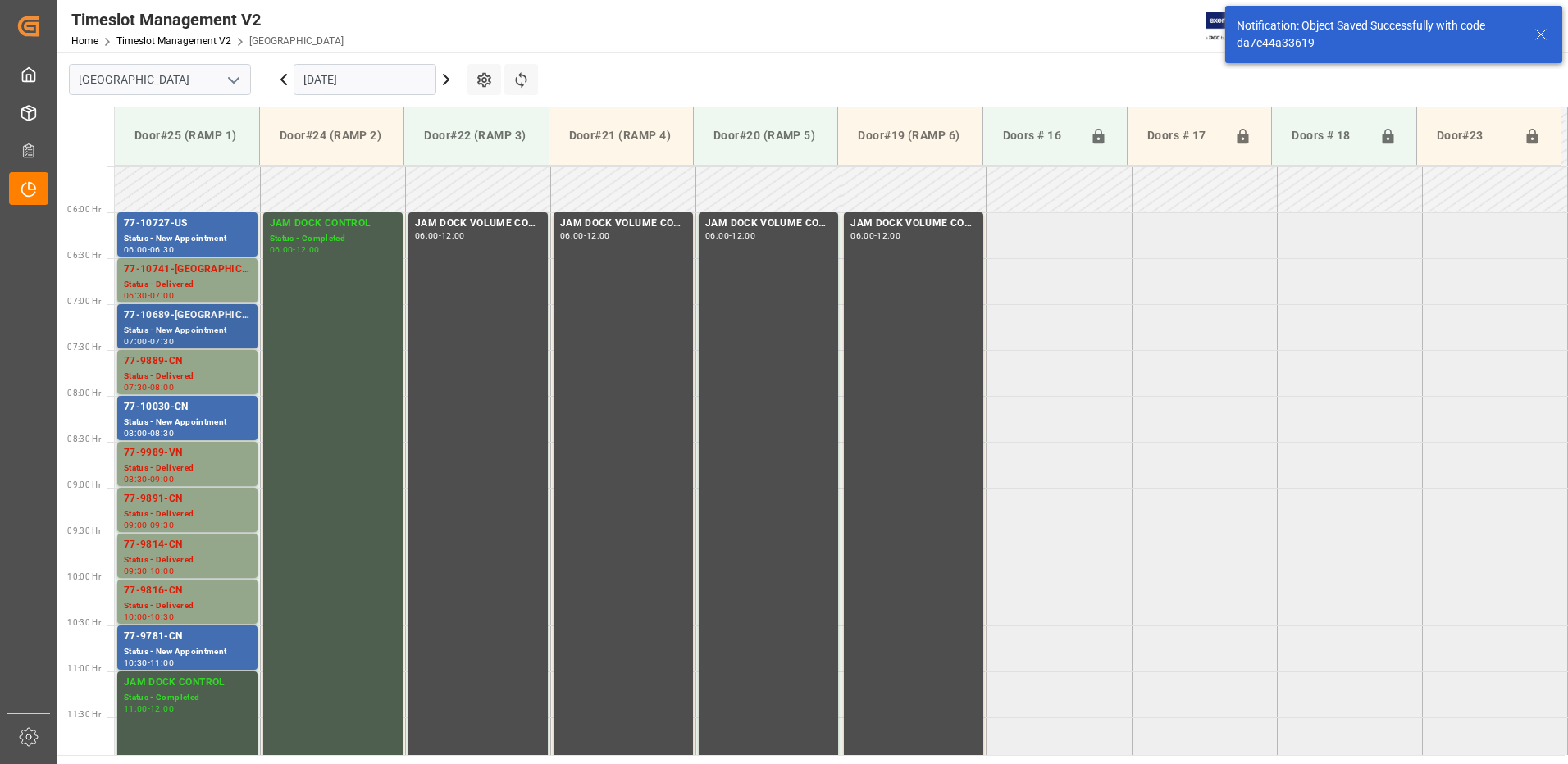
scroll to position [575, 0]
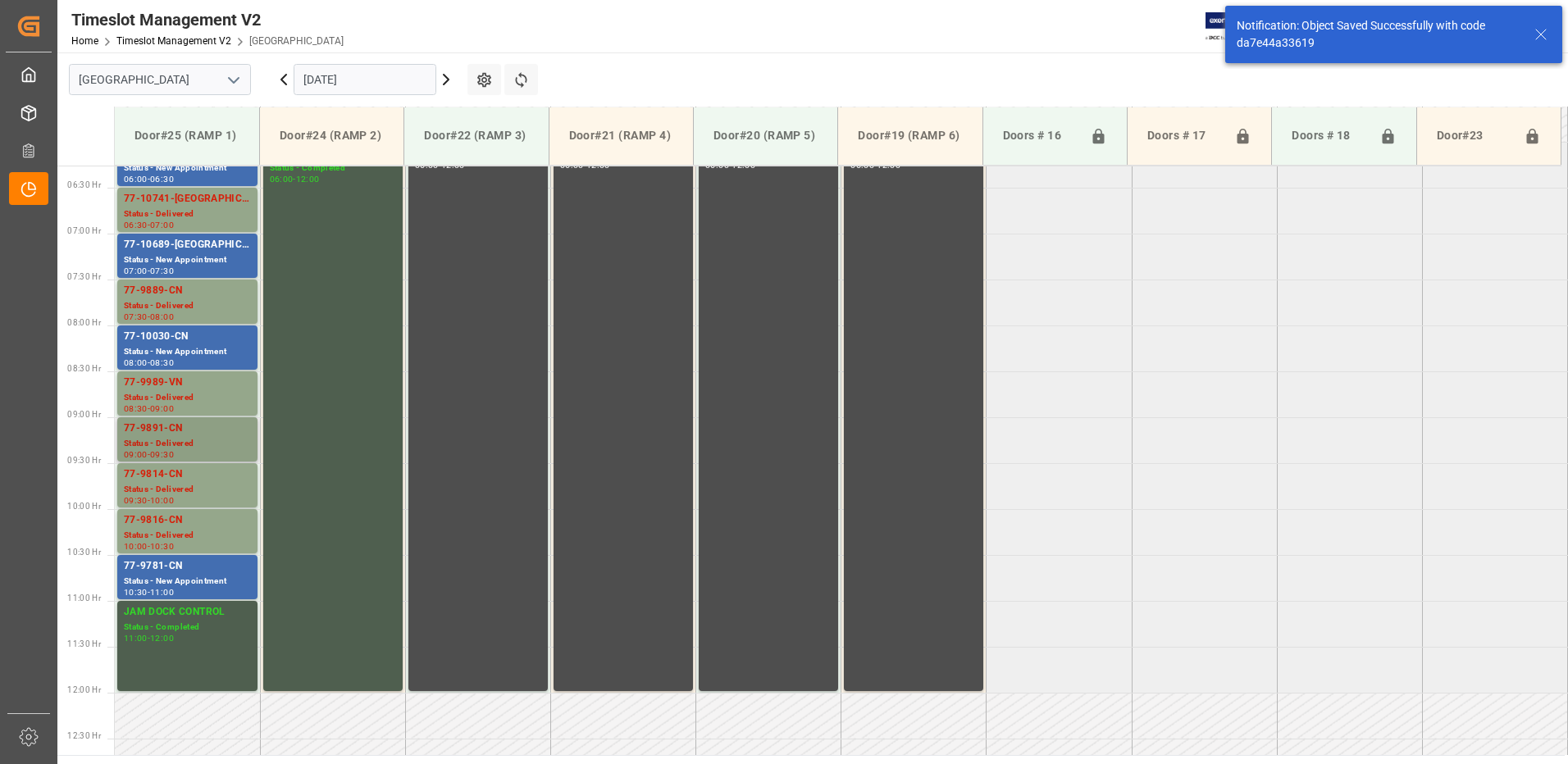
click at [172, 431] on div "77-9891-CN" at bounding box center [187, 429] width 127 height 17
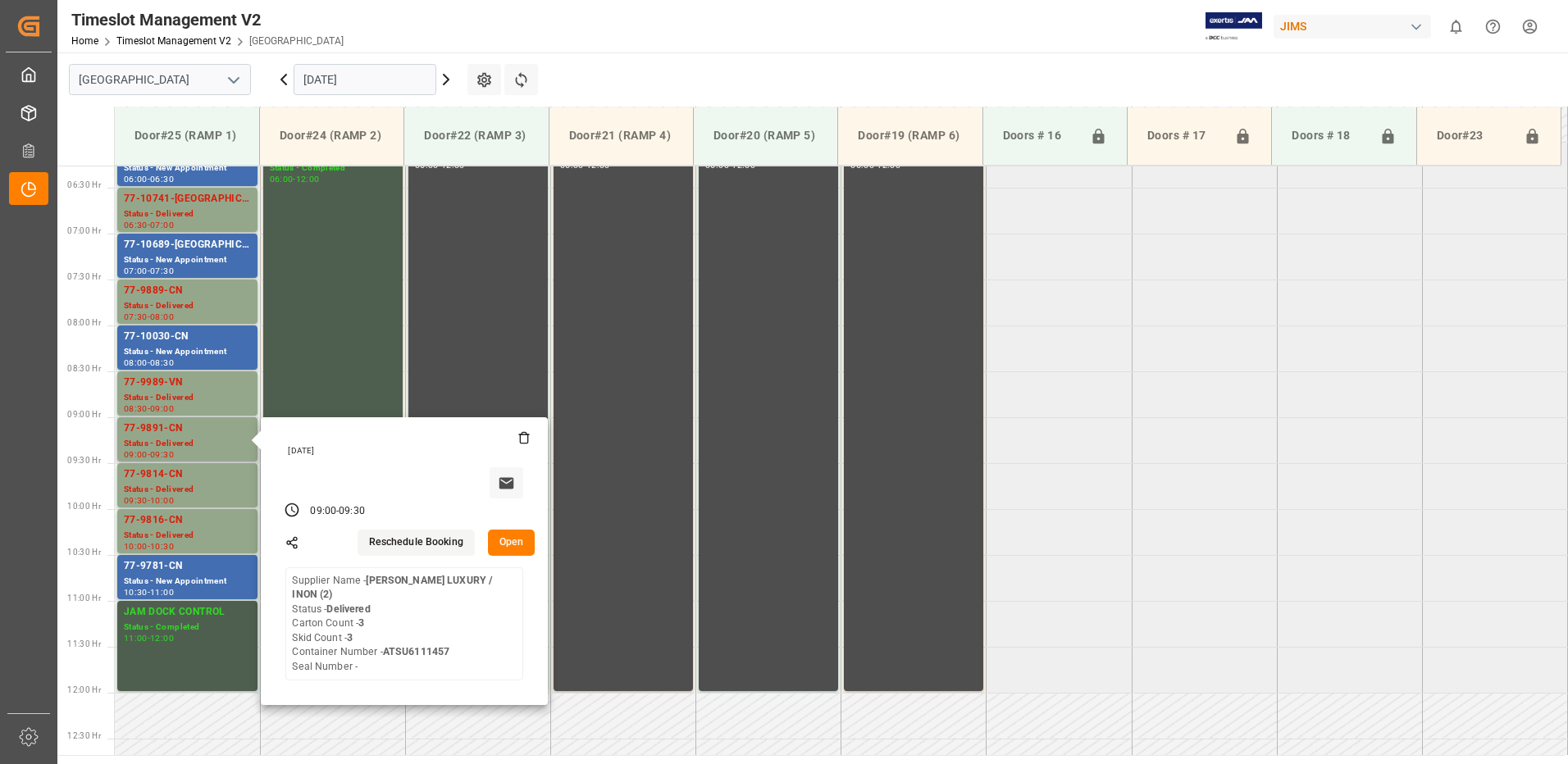
click at [503, 540] on button "Open" at bounding box center [512, 543] width 48 height 26
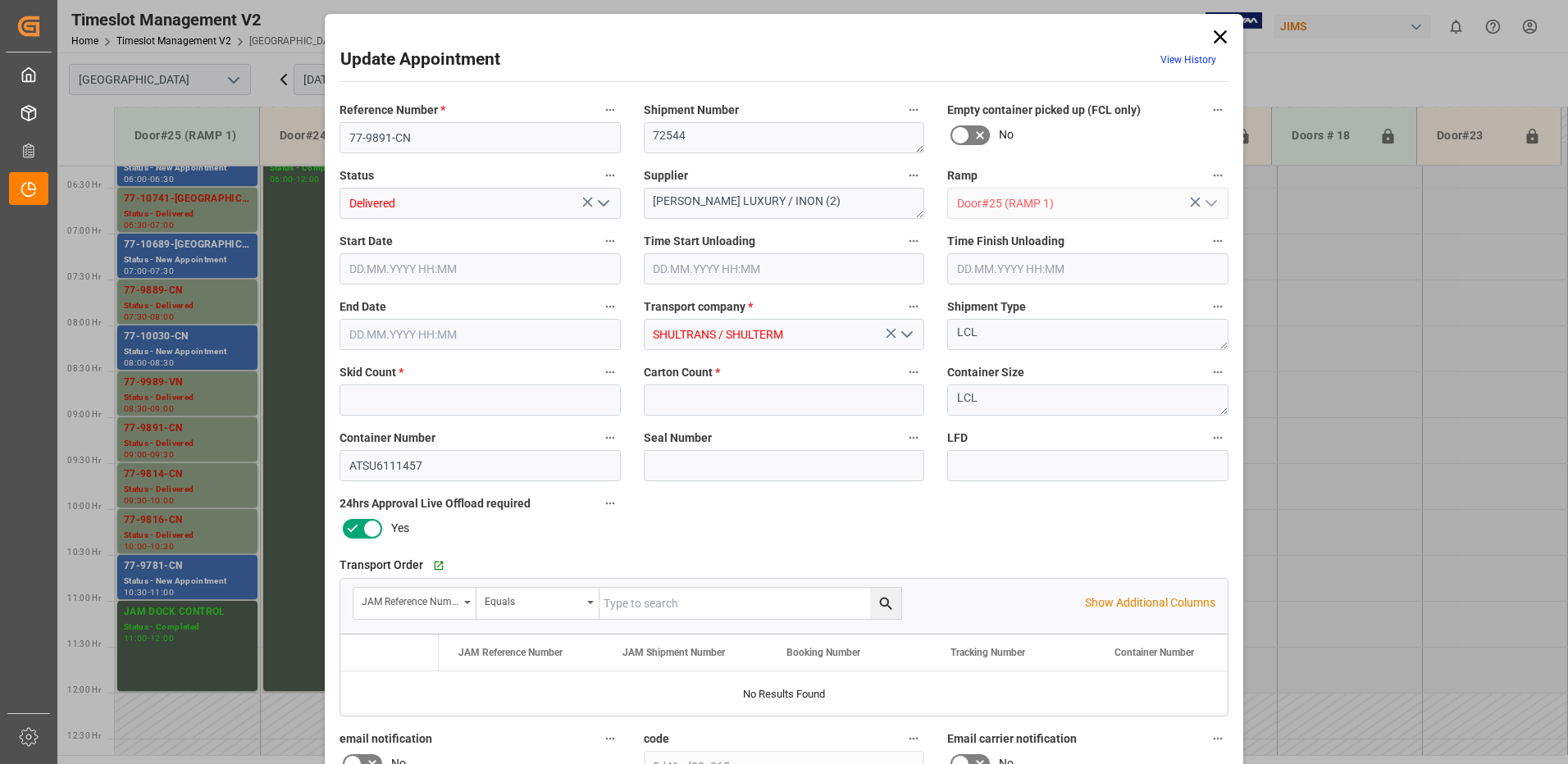
type input "3"
type input "[DATE] 09:00"
type input "[DATE] 08:45"
type input "[DATE] 09:30"
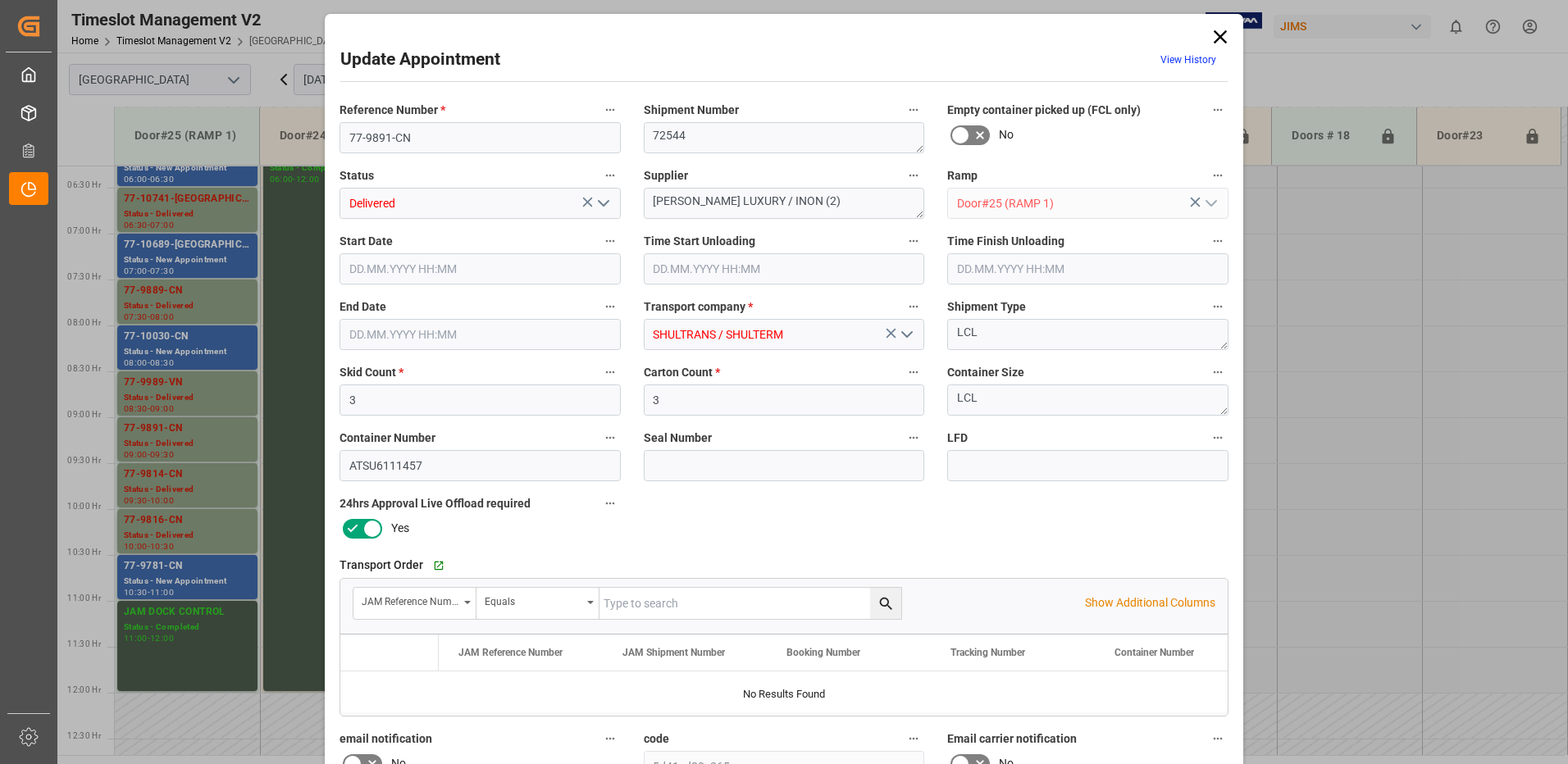
type input "[DATE] 18:02"
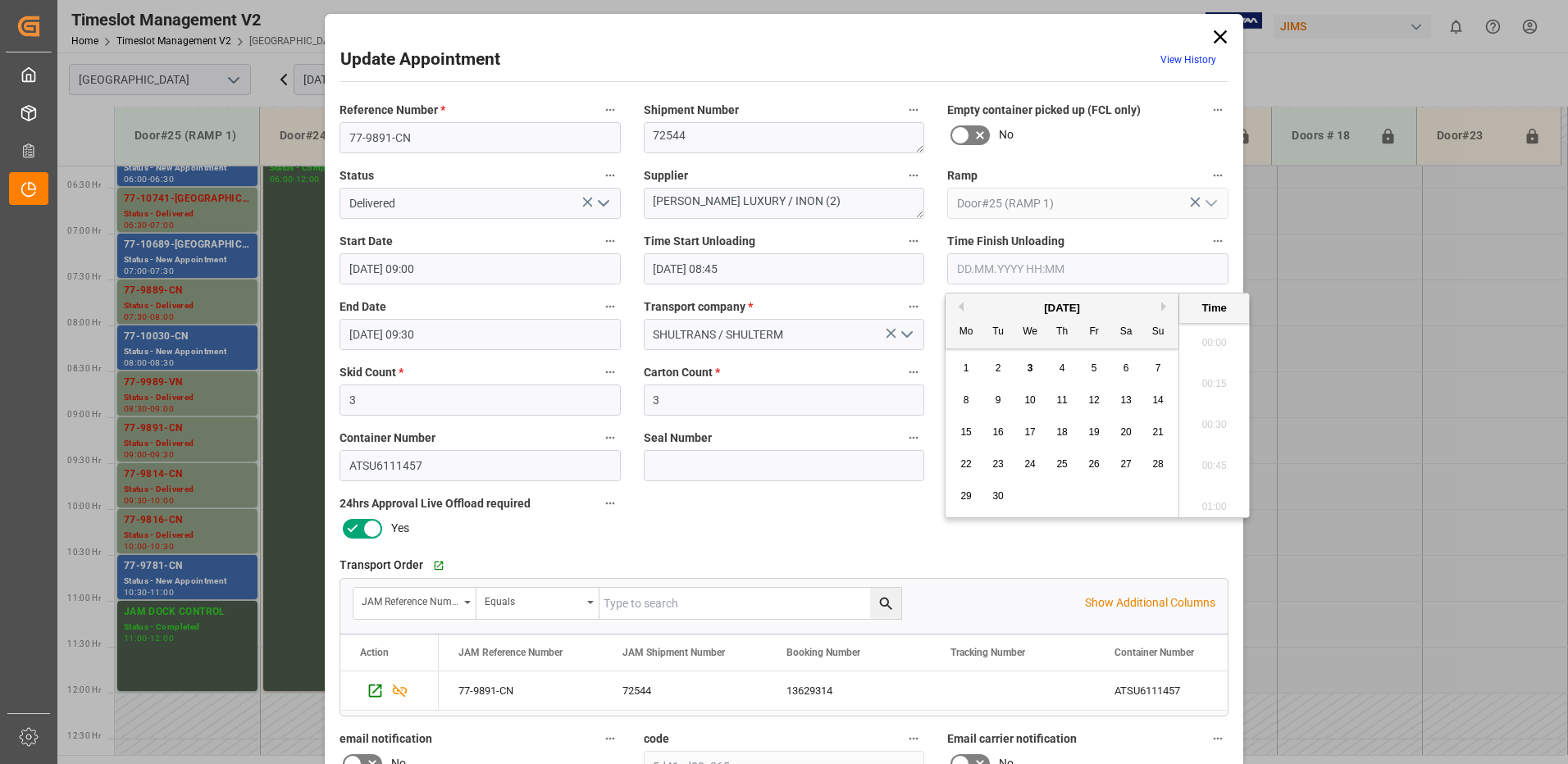
click at [1153, 270] on input "text" at bounding box center [1088, 269] width 281 height 31
click at [1028, 369] on span "3" at bounding box center [1030, 368] width 6 height 12
click at [1212, 424] on li "09:15" at bounding box center [1214, 420] width 69 height 41
type input "[DATE] 09:15"
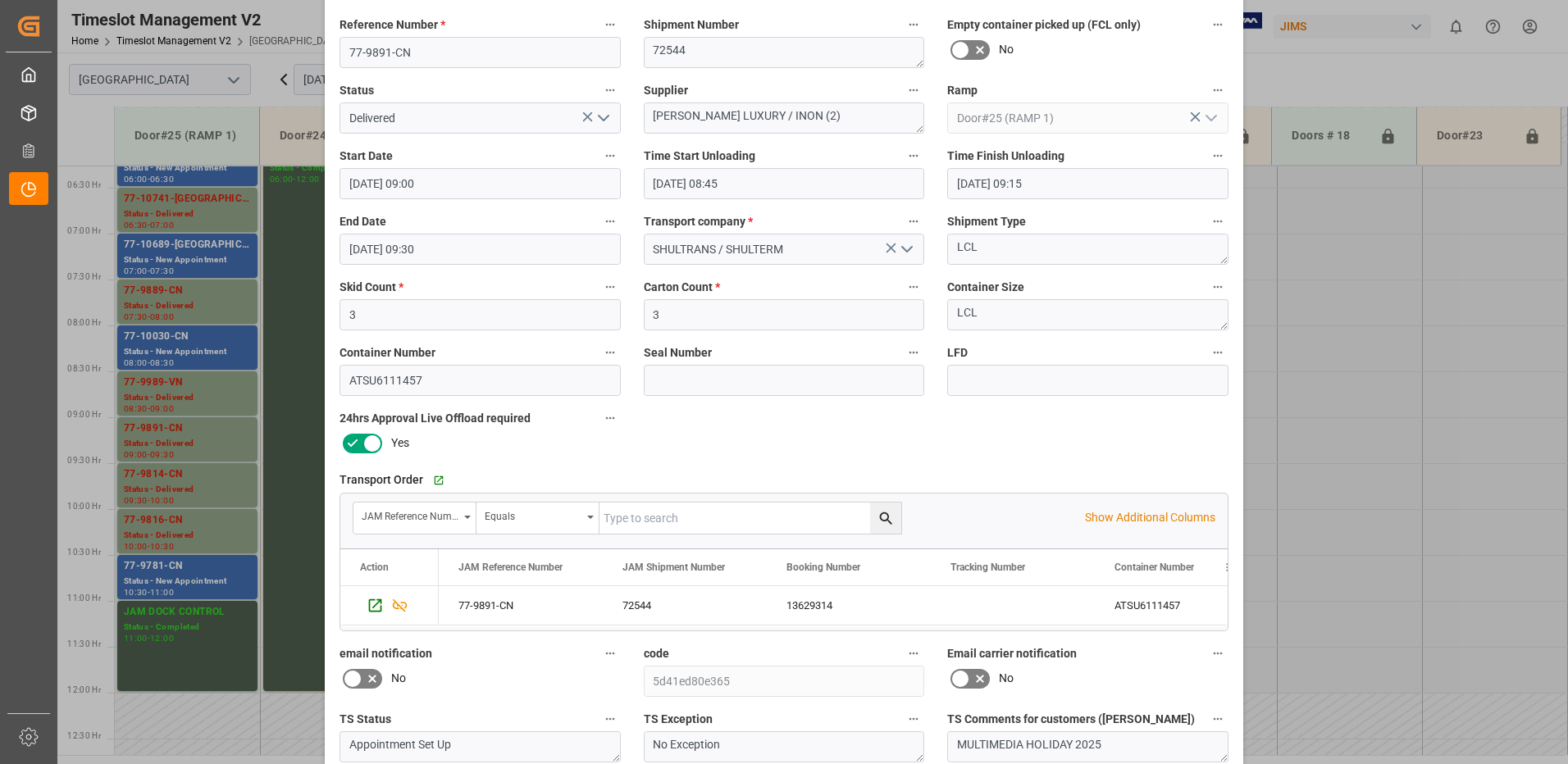
scroll to position [233, 0]
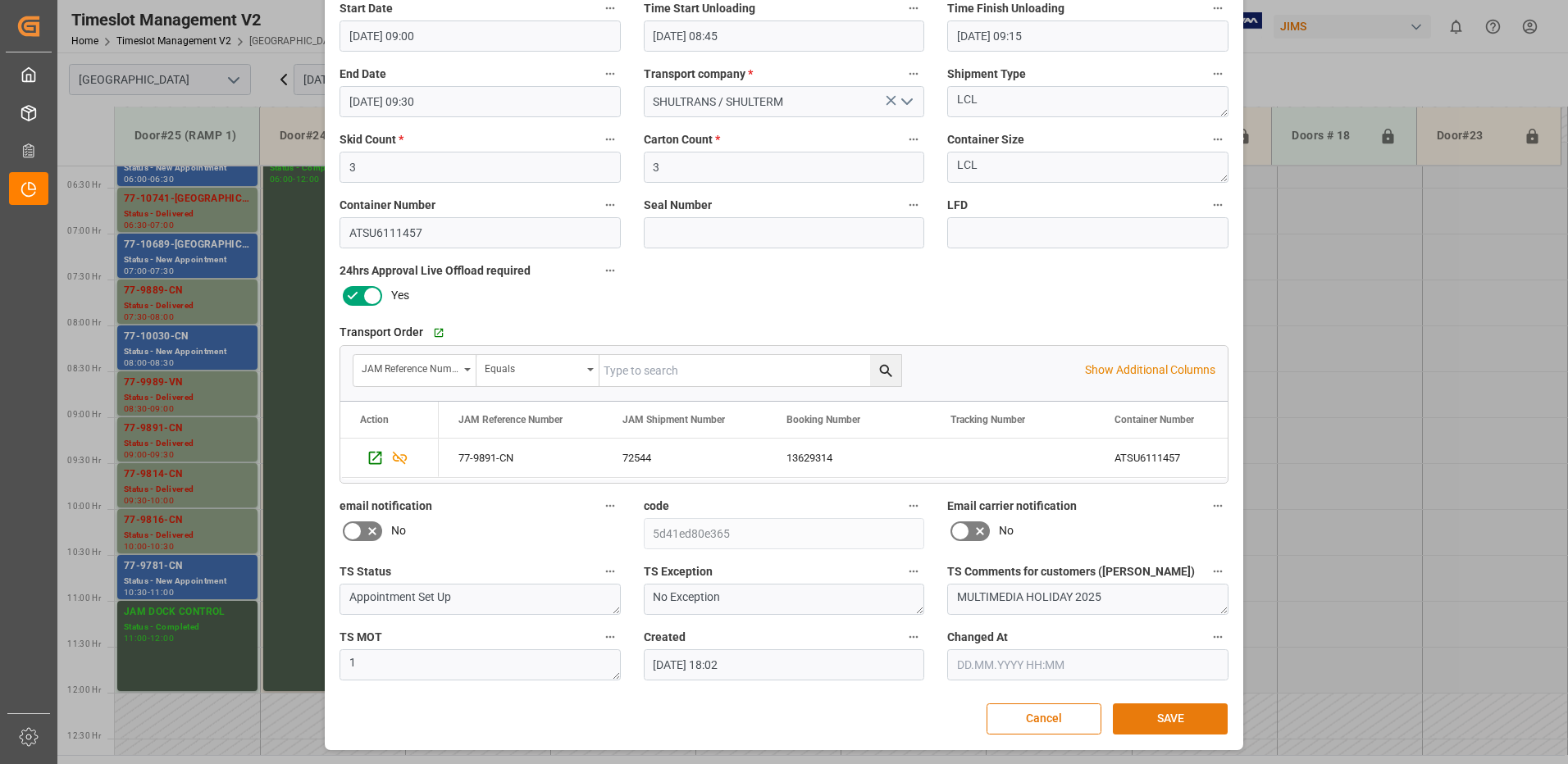
click at [1165, 713] on button "SAVE" at bounding box center [1170, 719] width 115 height 31
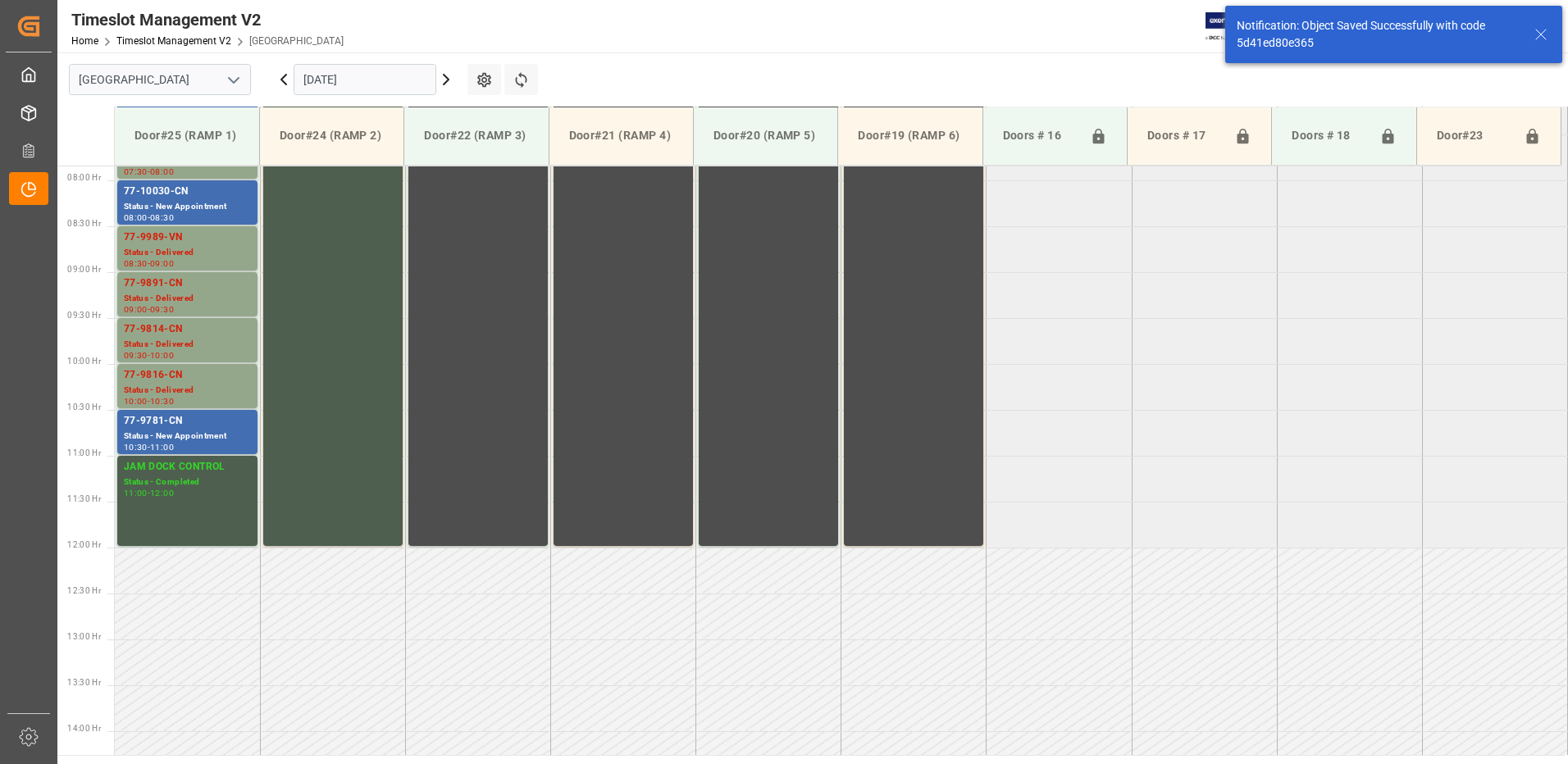
scroll to position [725, 0]
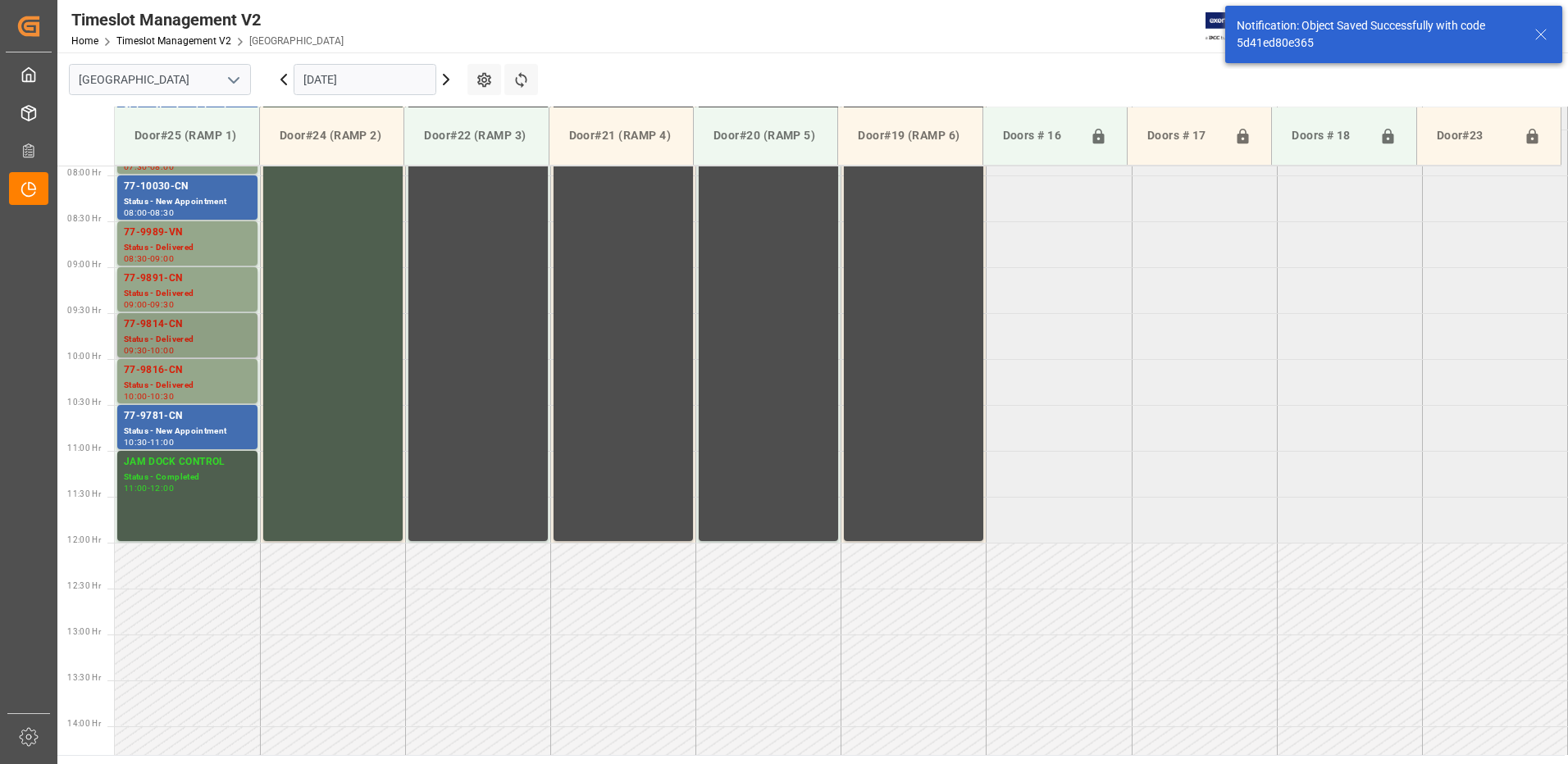
click at [156, 334] on div "Status - Delivered" at bounding box center [187, 339] width 127 height 14
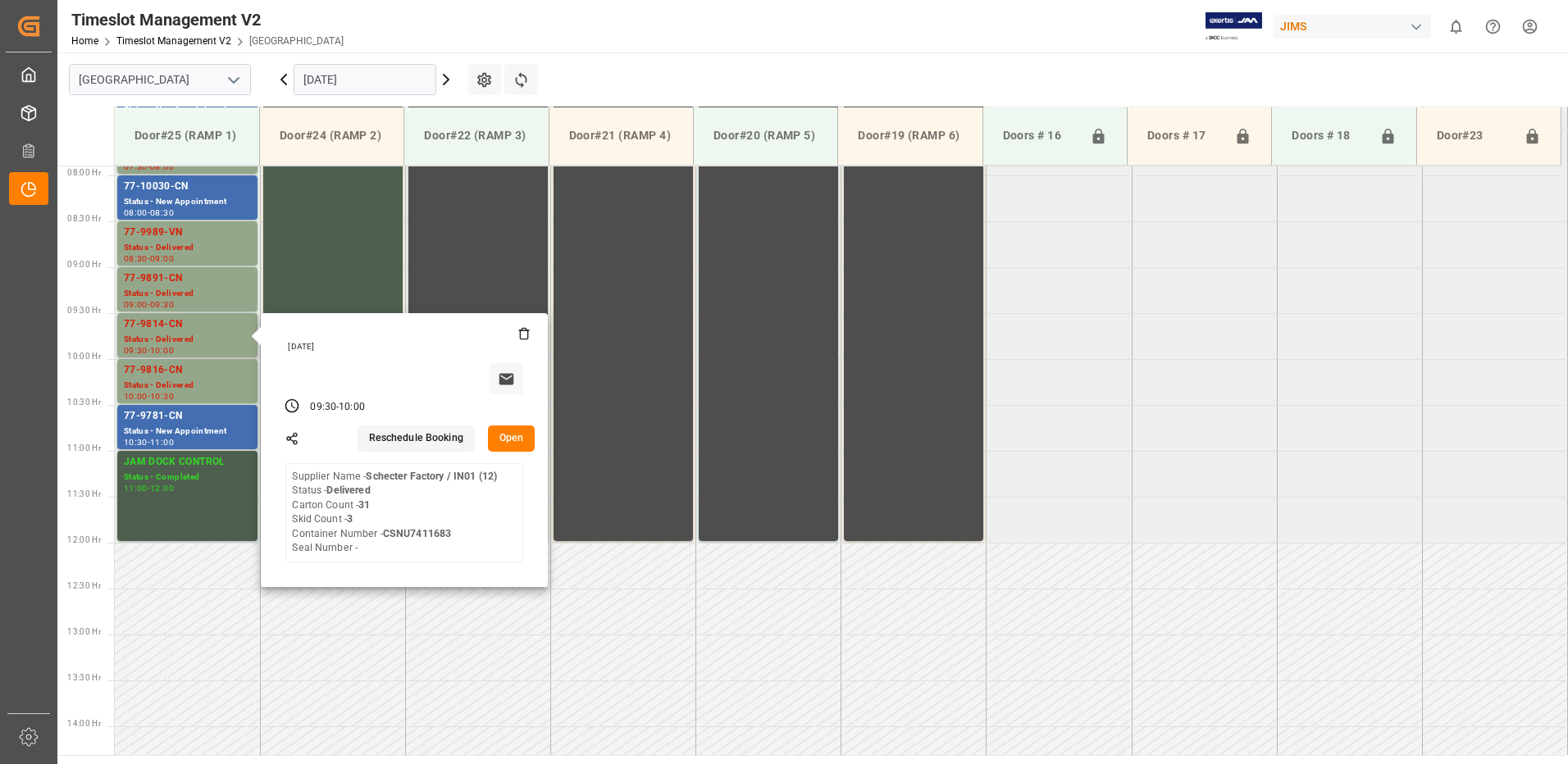
click at [510, 436] on button "Open" at bounding box center [512, 439] width 48 height 26
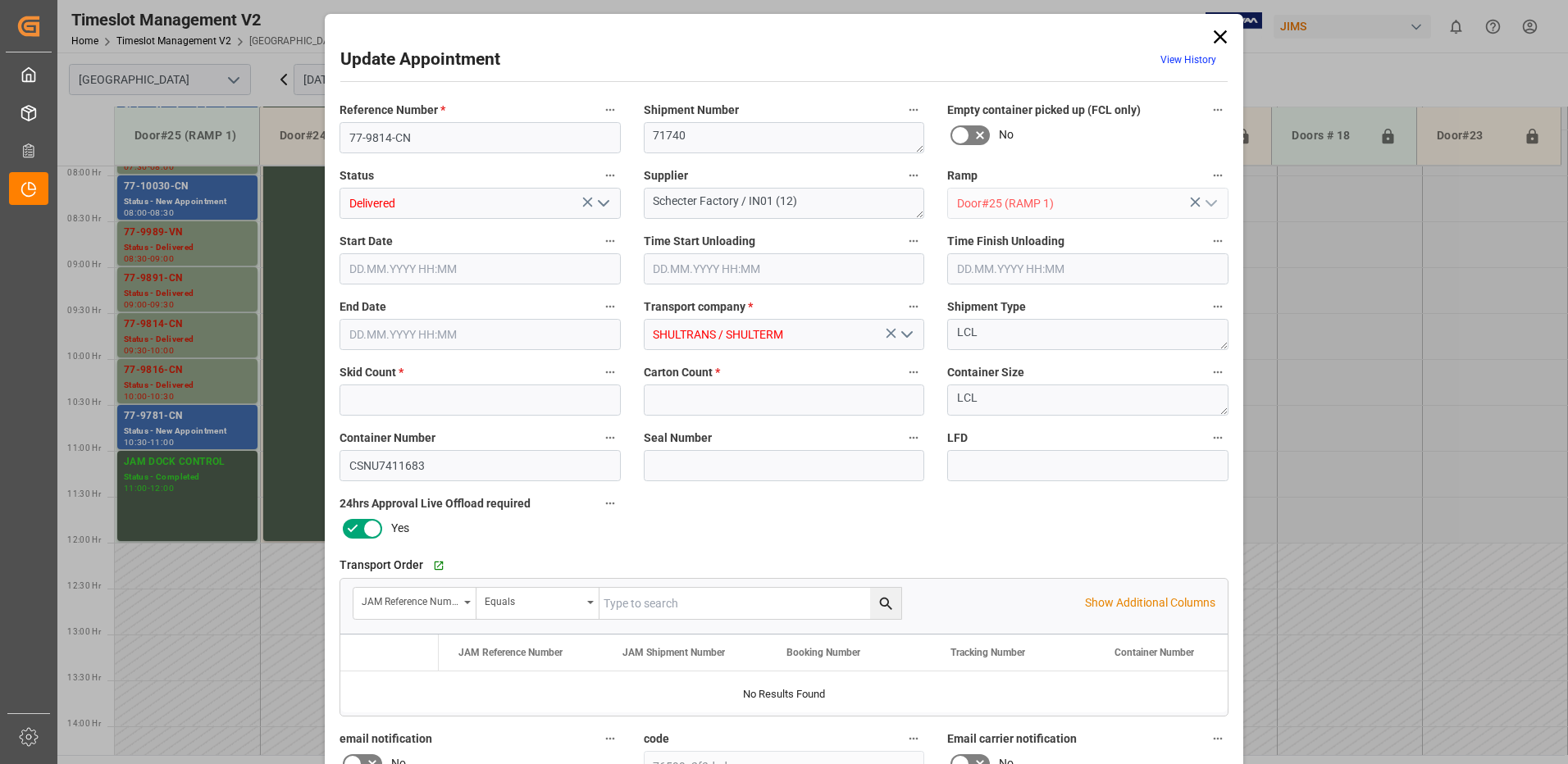
type input "3"
type input "31"
type input "[DATE] 09:30"
type input "[DATE] 08:45"
type input "[DATE] 10:00"
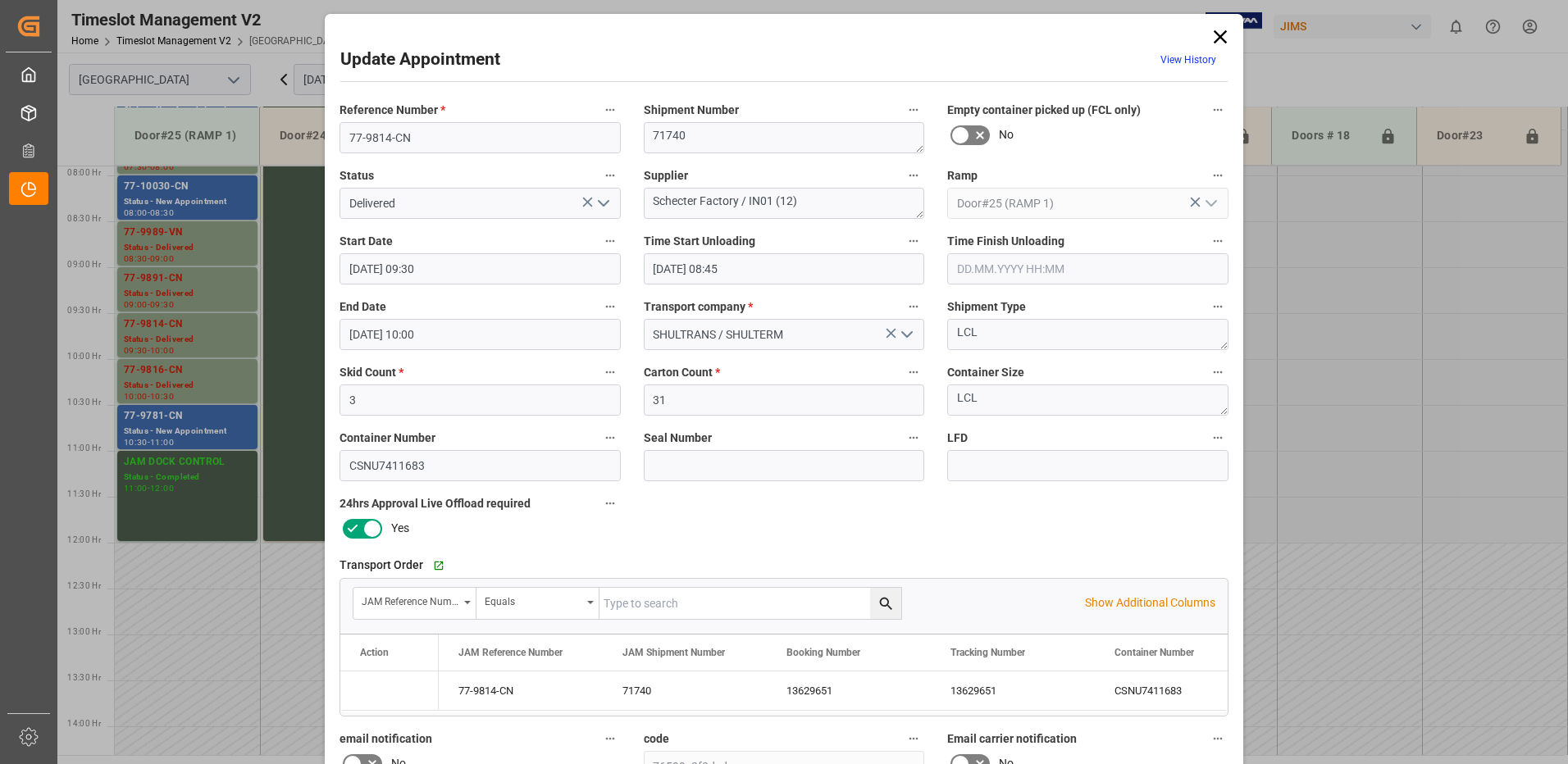
type input "[DATE] 18:01"
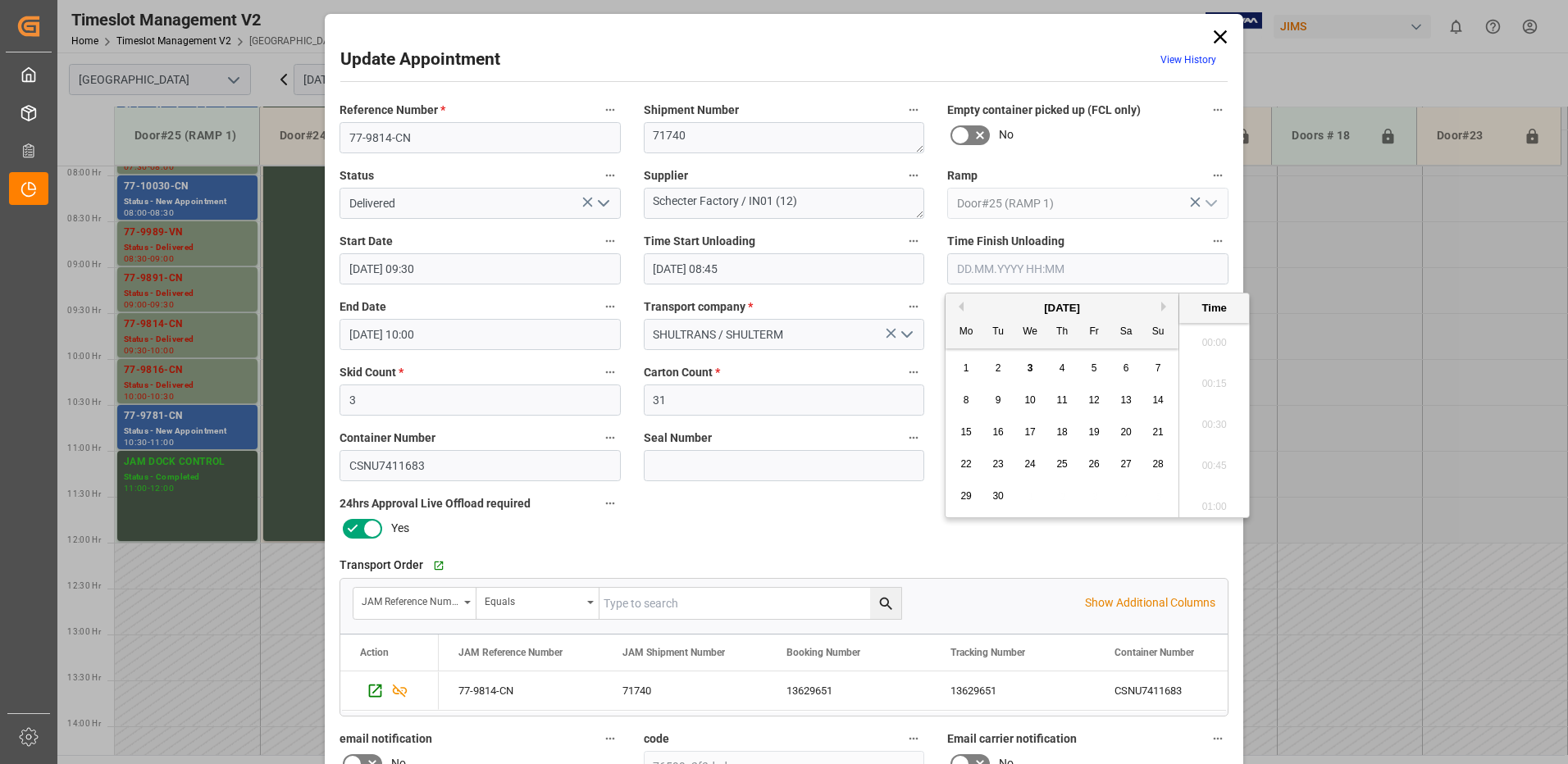
click at [1065, 272] on input "text" at bounding box center [1088, 269] width 281 height 31
click at [1029, 361] on div "3" at bounding box center [1030, 369] width 21 height 20
click at [1215, 421] on li "09:15" at bounding box center [1214, 420] width 69 height 41
type input "[DATE] 09:15"
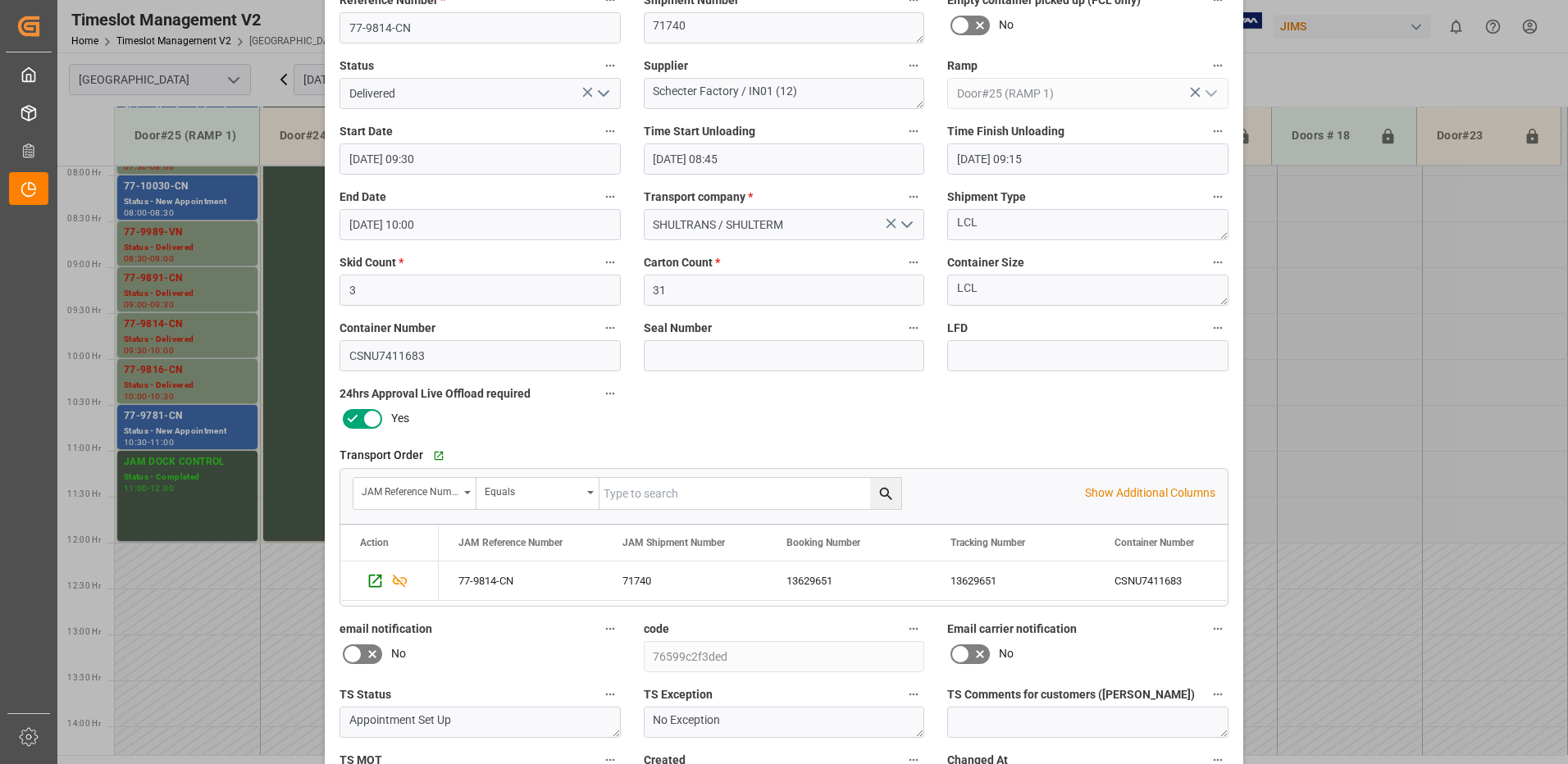
scroll to position [233, 0]
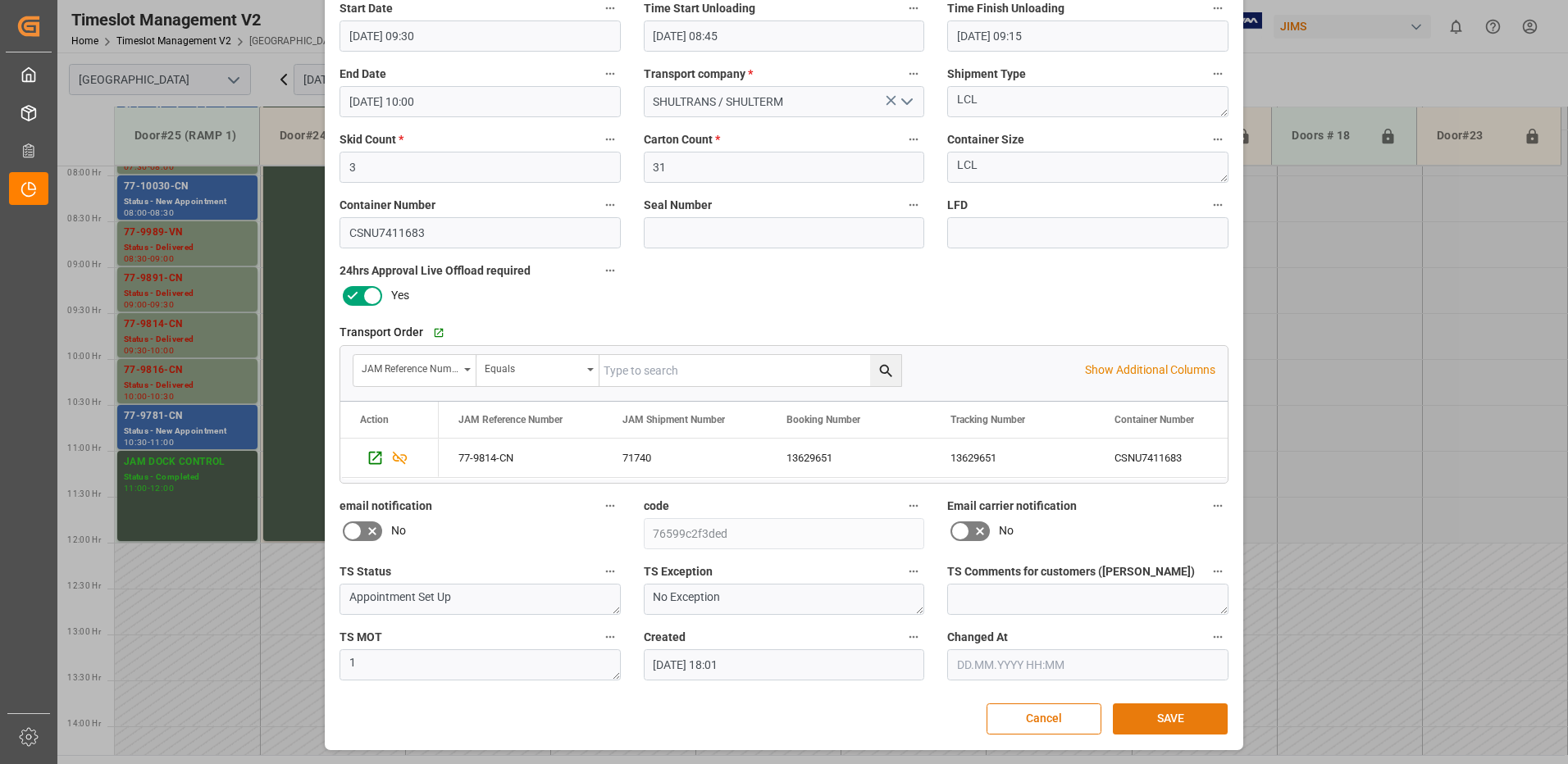
click at [1162, 720] on button "SAVE" at bounding box center [1170, 719] width 115 height 31
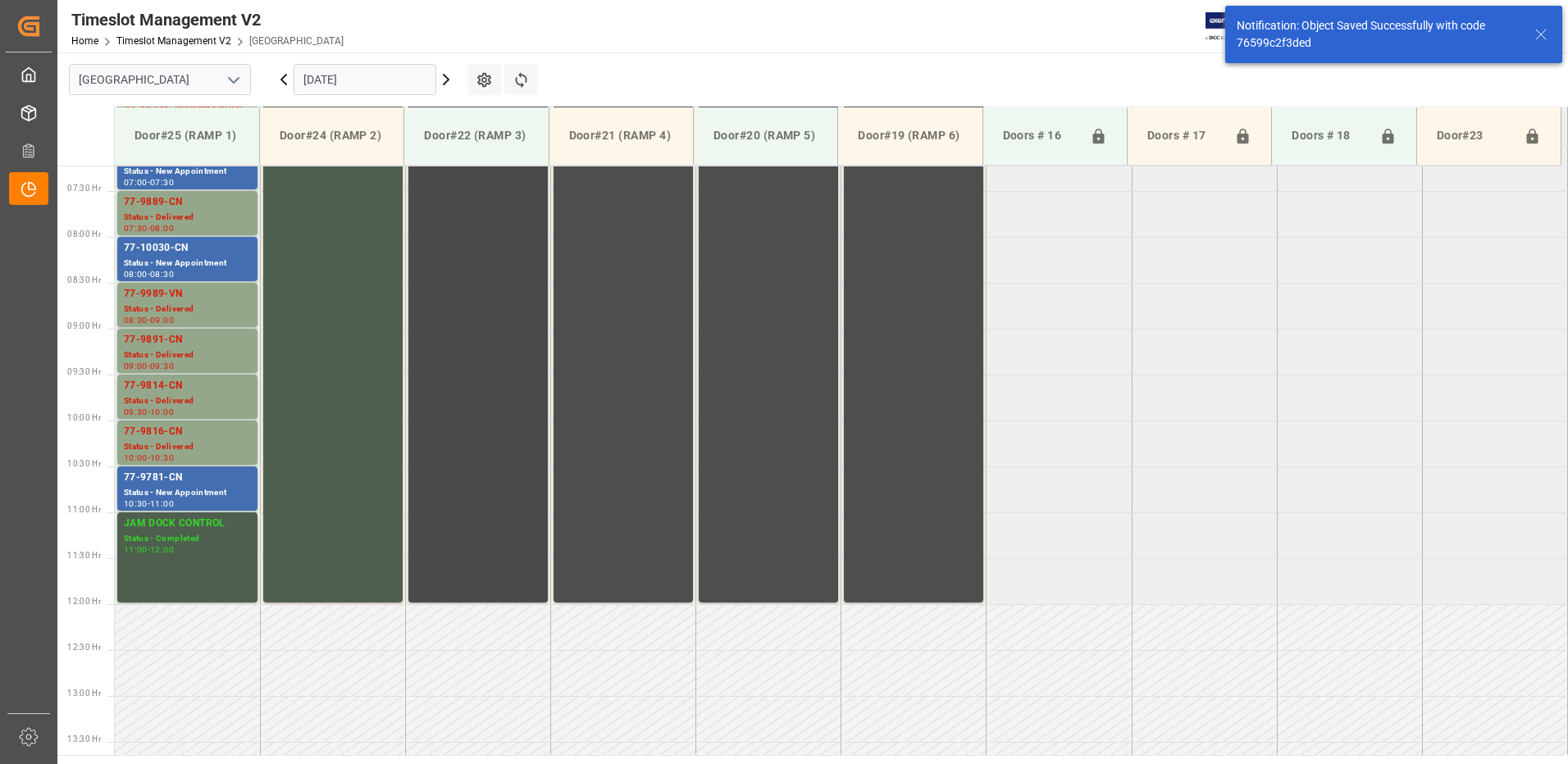
scroll to position [667, 0]
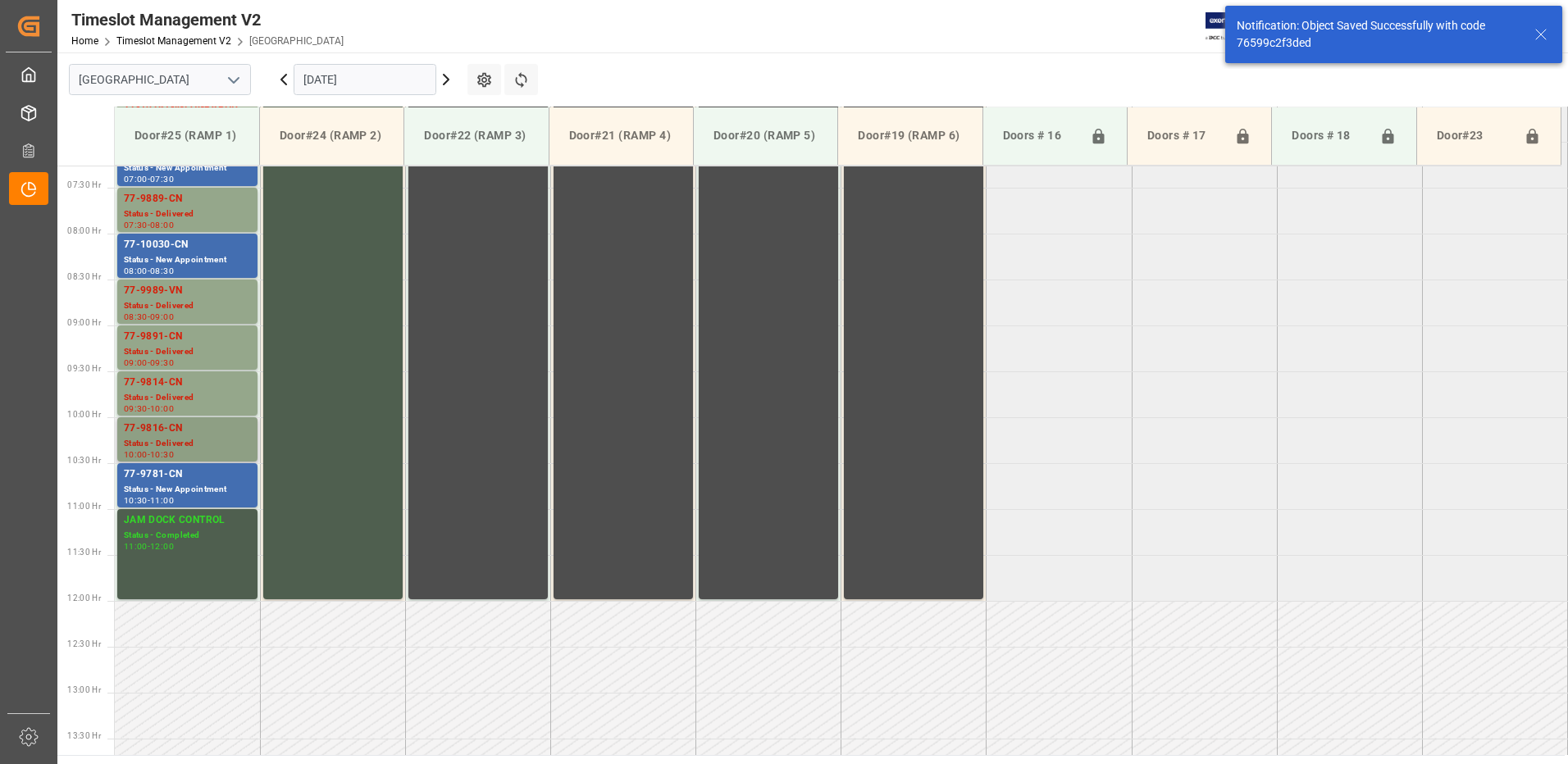
click at [176, 435] on div "77-9816-CN" at bounding box center [187, 429] width 127 height 17
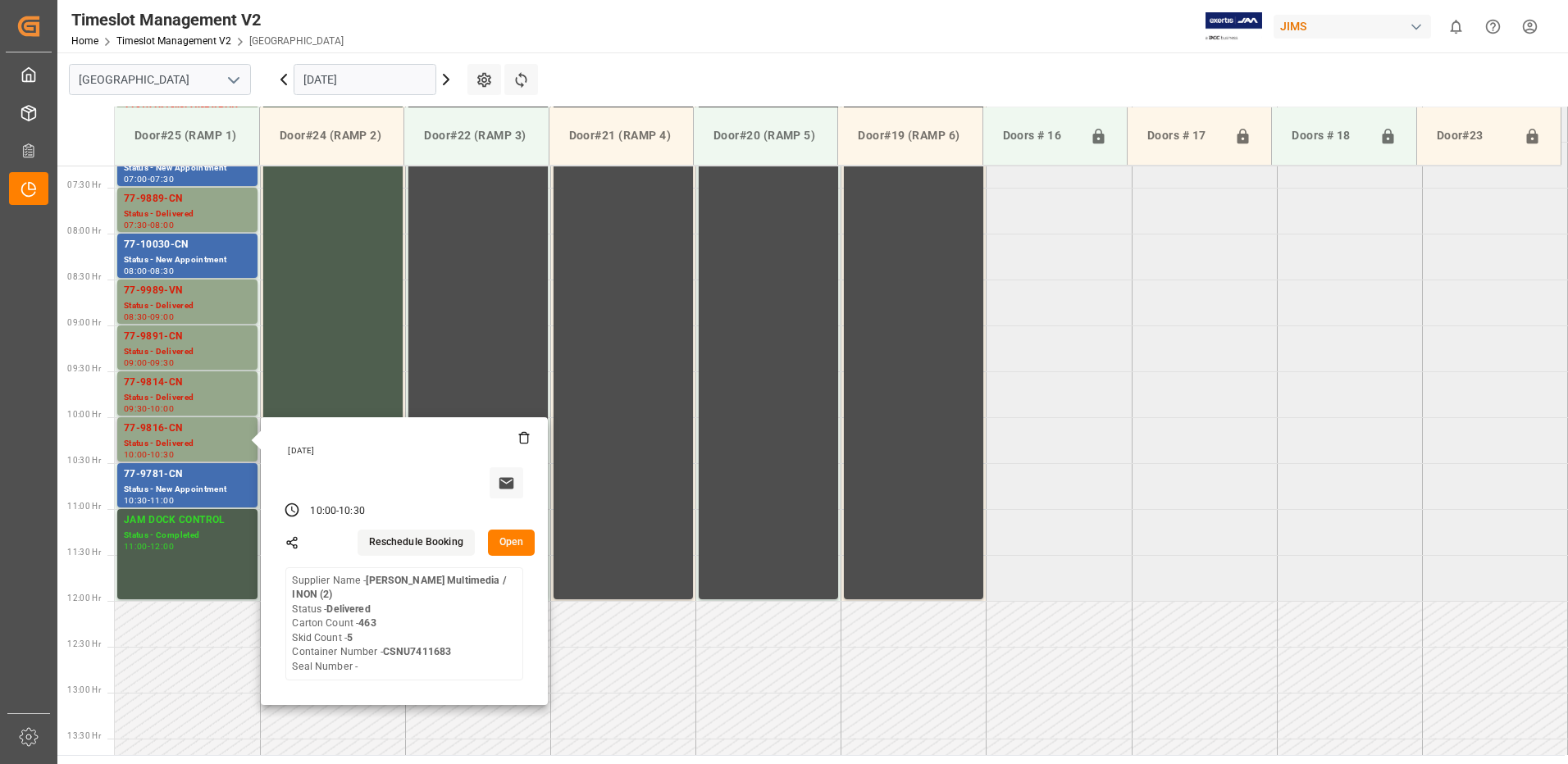
click at [509, 539] on button "Open" at bounding box center [512, 543] width 48 height 26
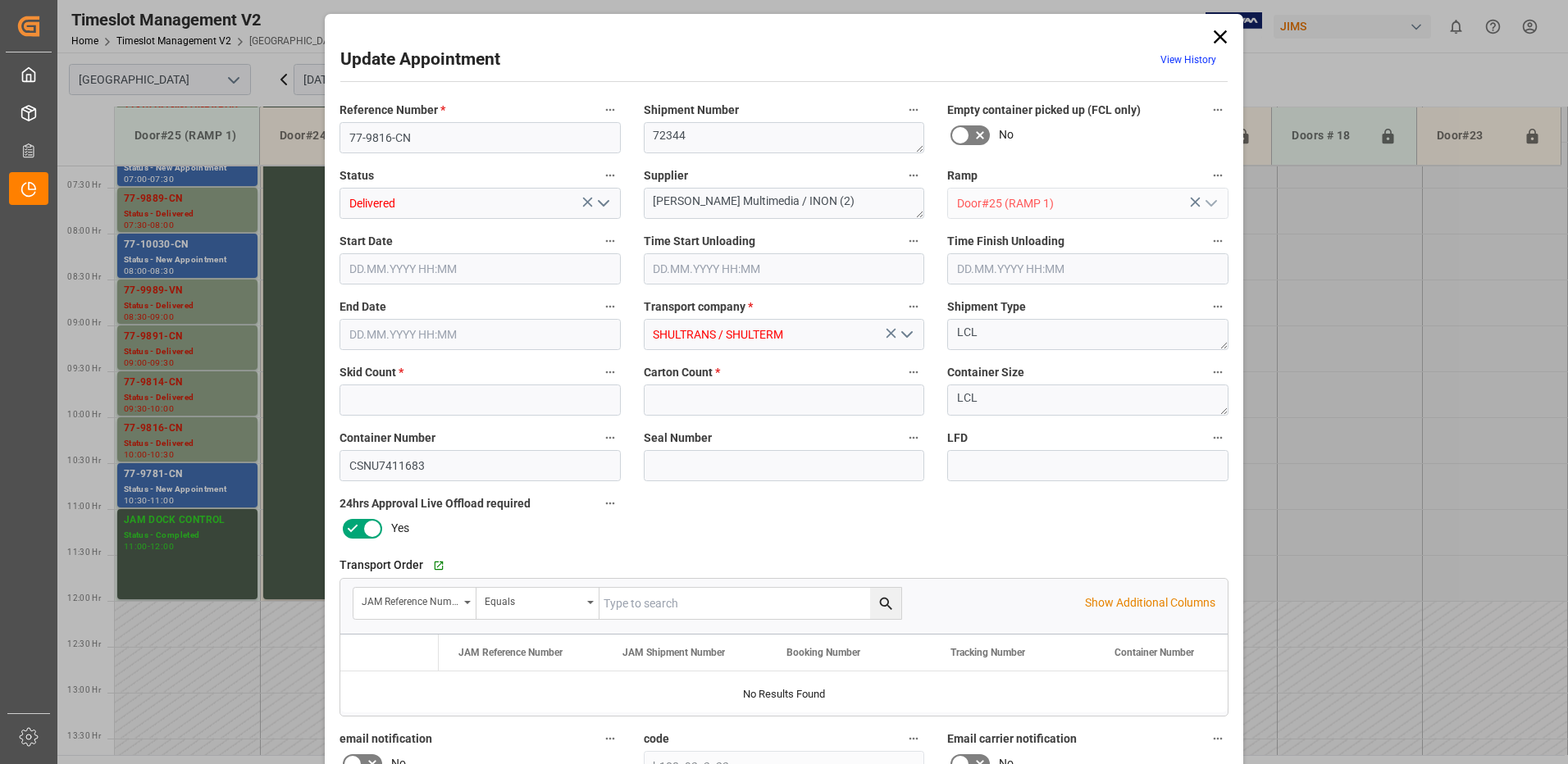
type input "5"
type input "463"
type input "[DATE] 10:00"
type input "[DATE] 08:45"
type input "[DATE] 10:30"
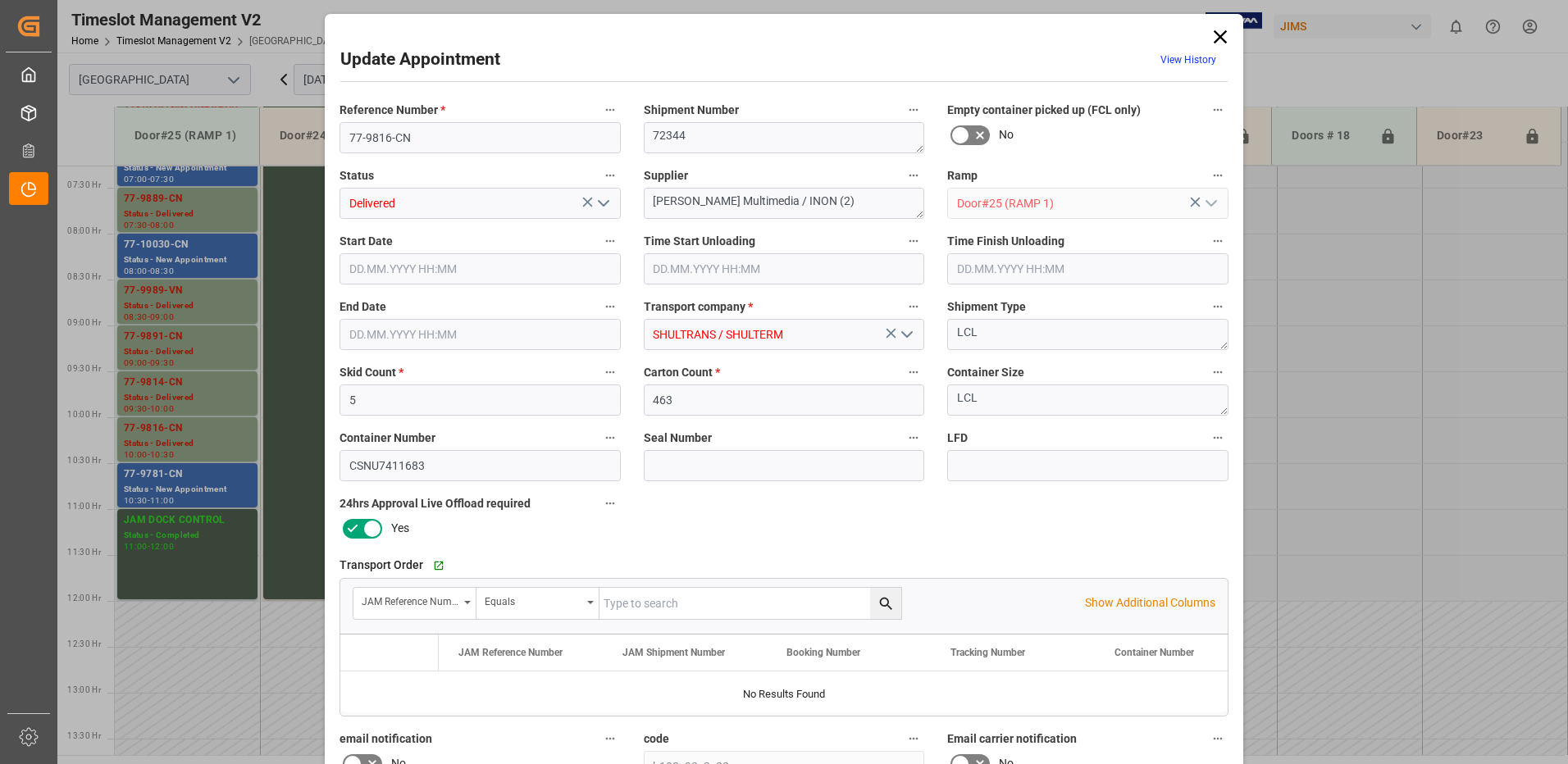
type input "[DATE] 18:01"
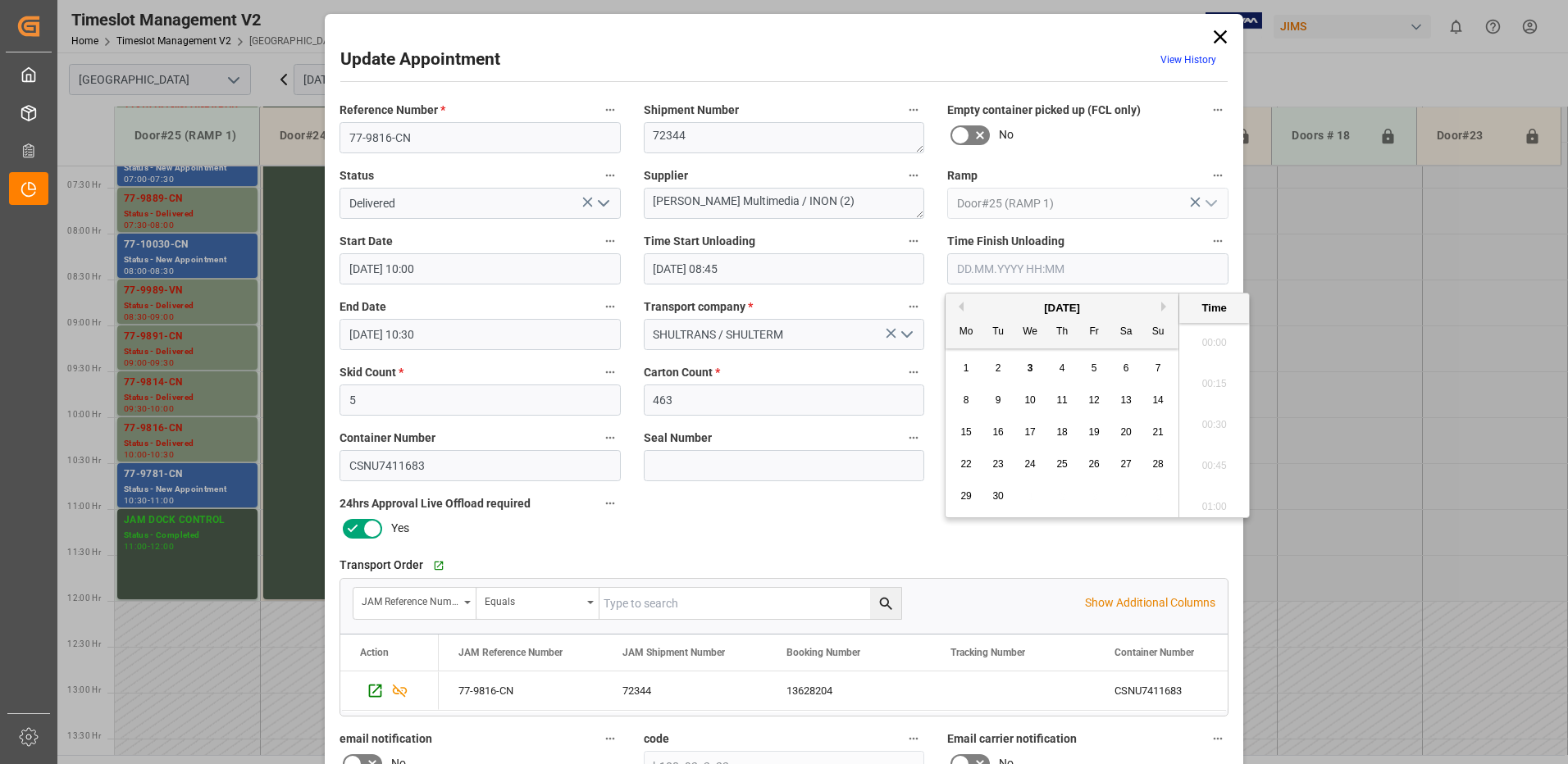
click at [1058, 267] on input "text" at bounding box center [1088, 269] width 281 height 31
click at [1029, 370] on span "3" at bounding box center [1030, 368] width 6 height 12
click at [1210, 419] on li "09:15" at bounding box center [1214, 420] width 69 height 41
type input "[DATE] 09:15"
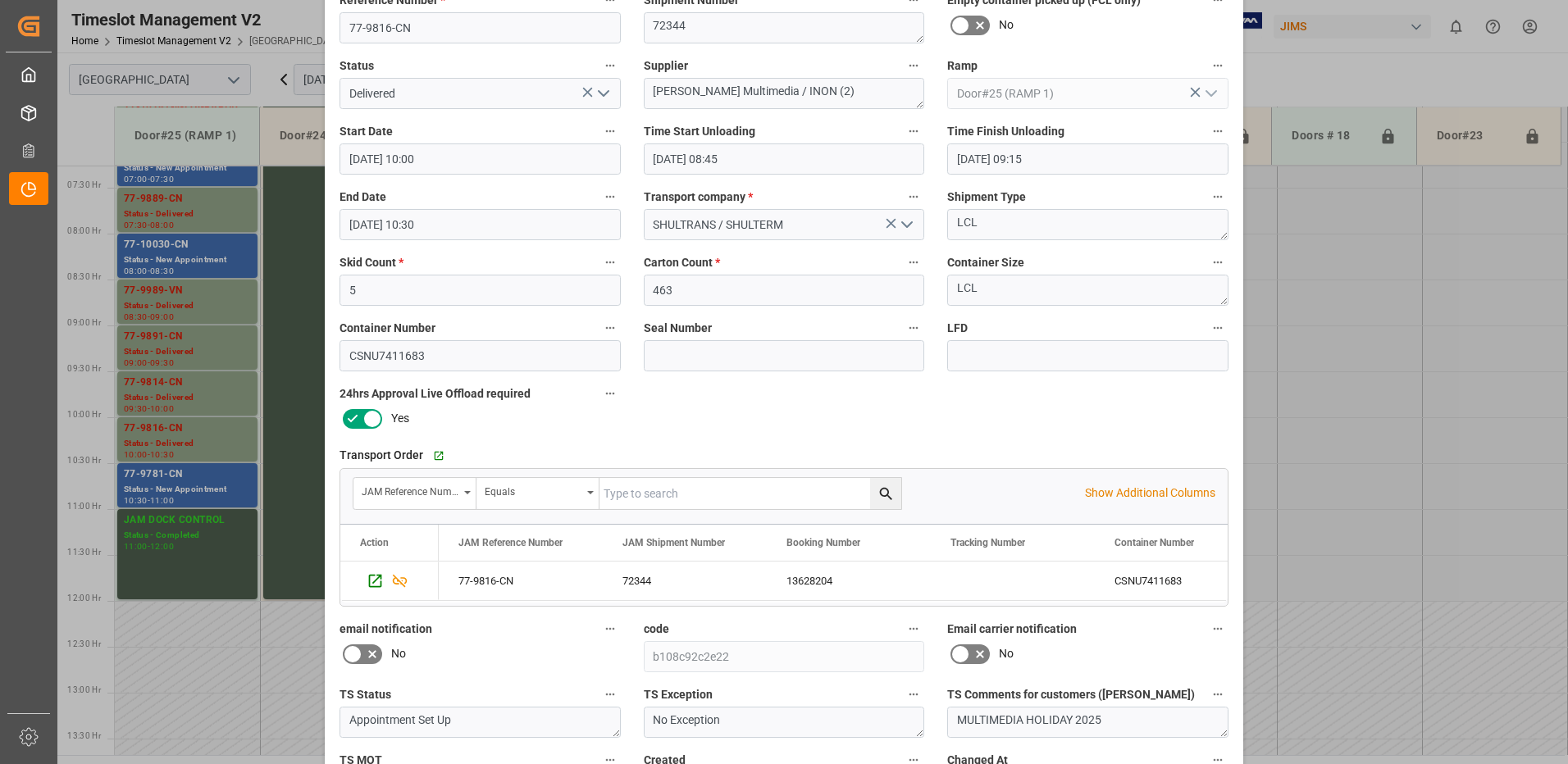
scroll to position [233, 0]
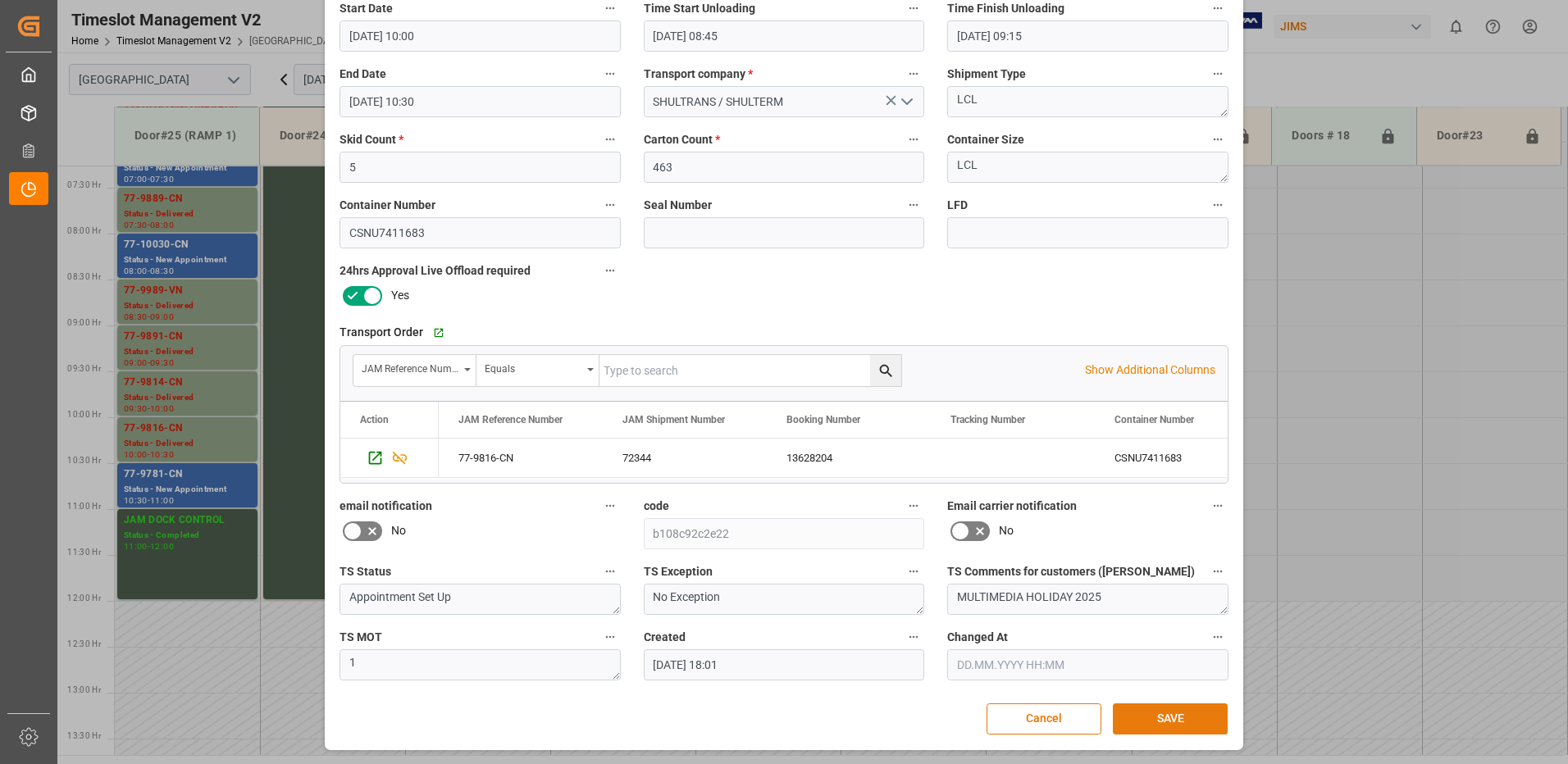
click at [1174, 721] on button "SAVE" at bounding box center [1170, 719] width 115 height 31
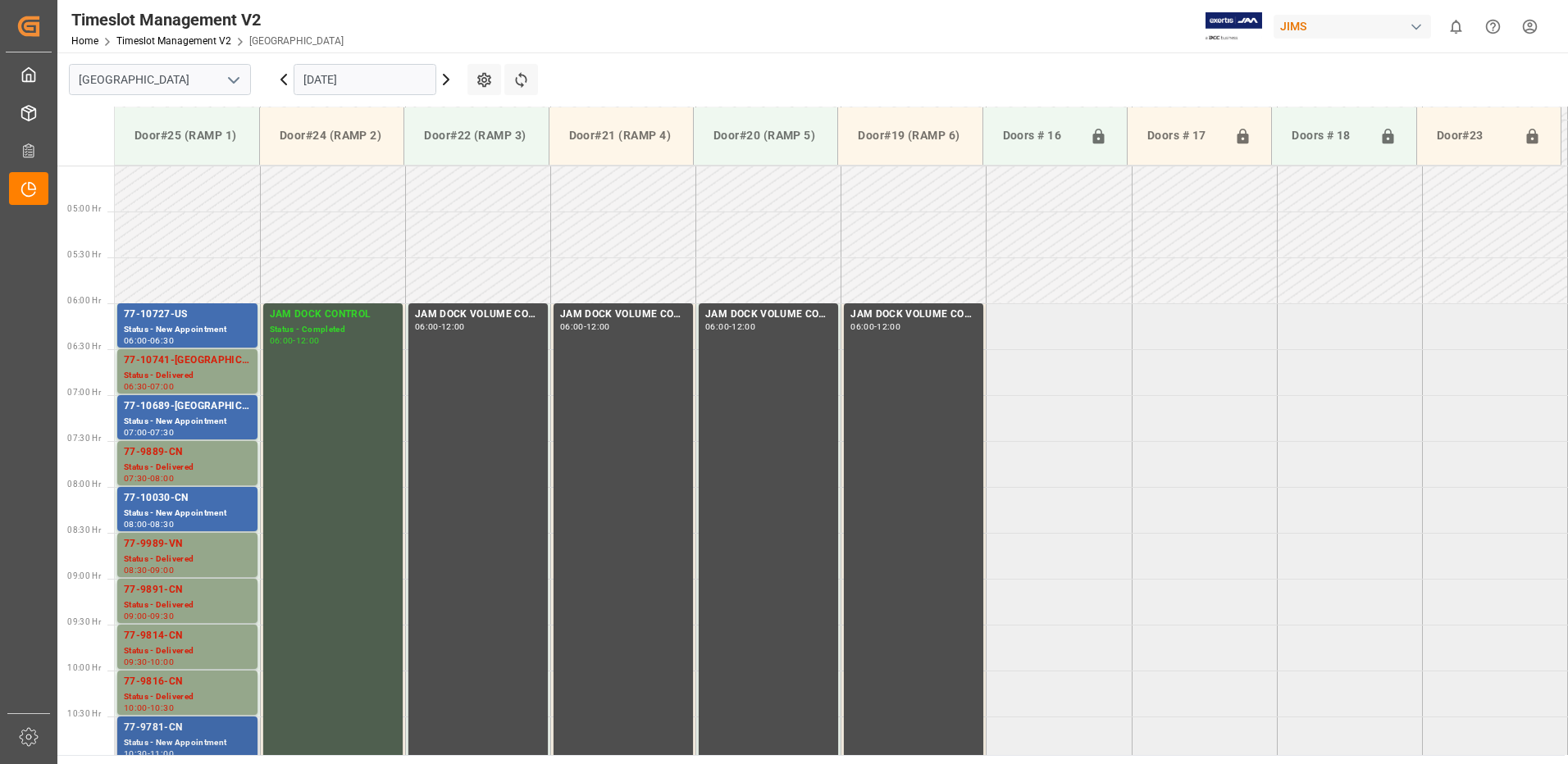
scroll to position [407, 0]
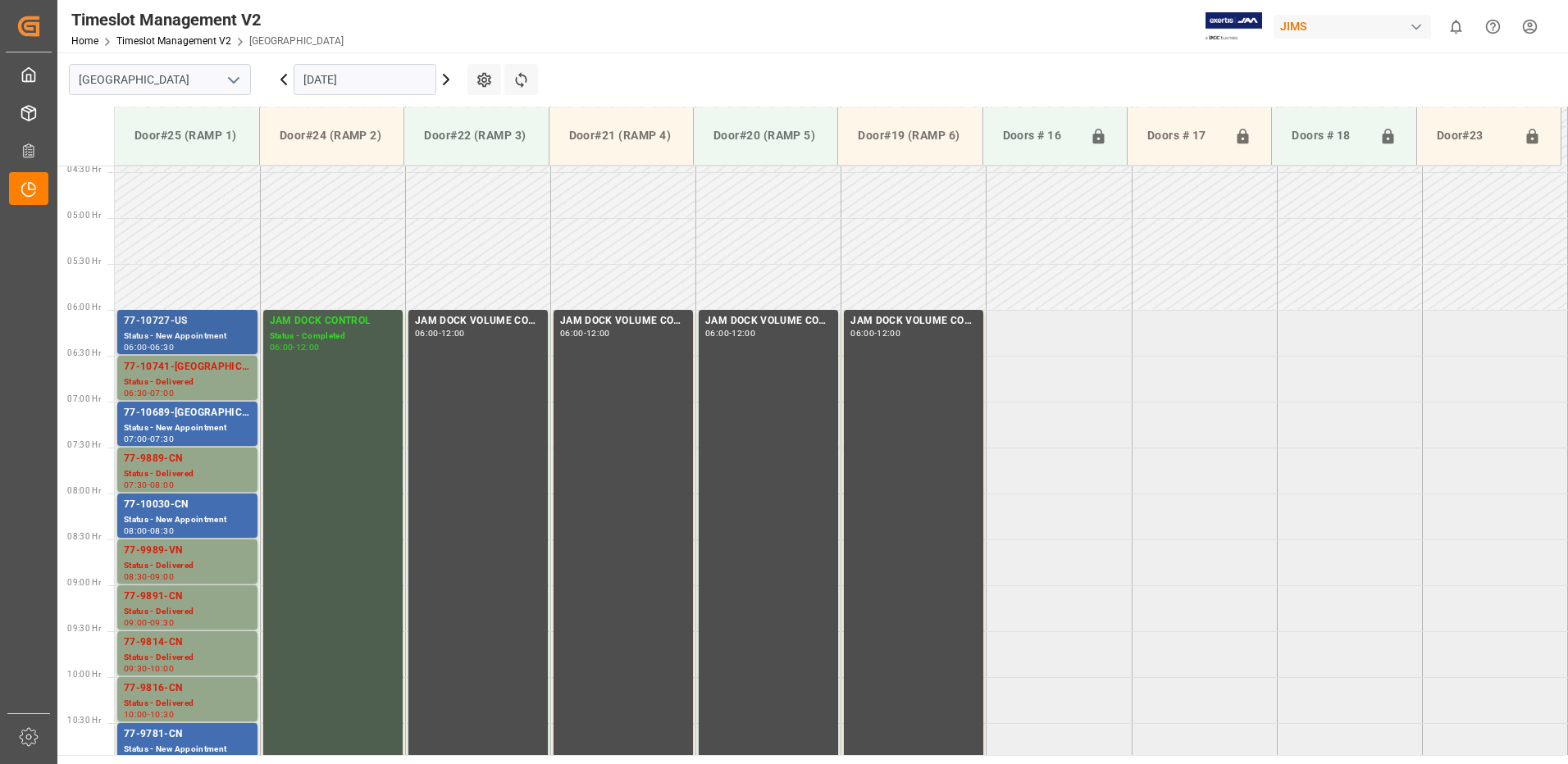
click at [177, 328] on div "77-10727-US" at bounding box center [187, 322] width 127 height 17
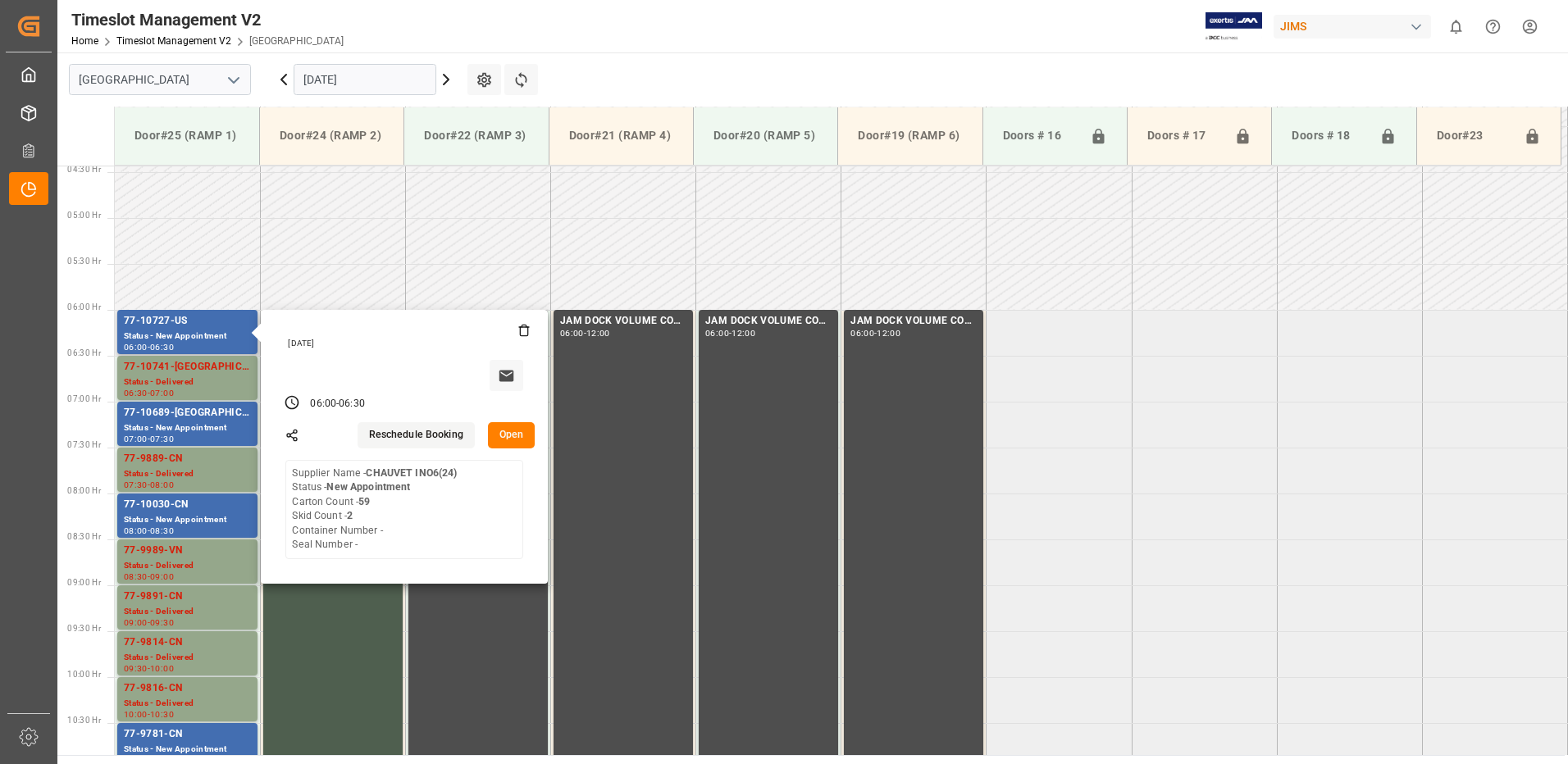
click at [508, 430] on button "Open" at bounding box center [512, 436] width 48 height 26
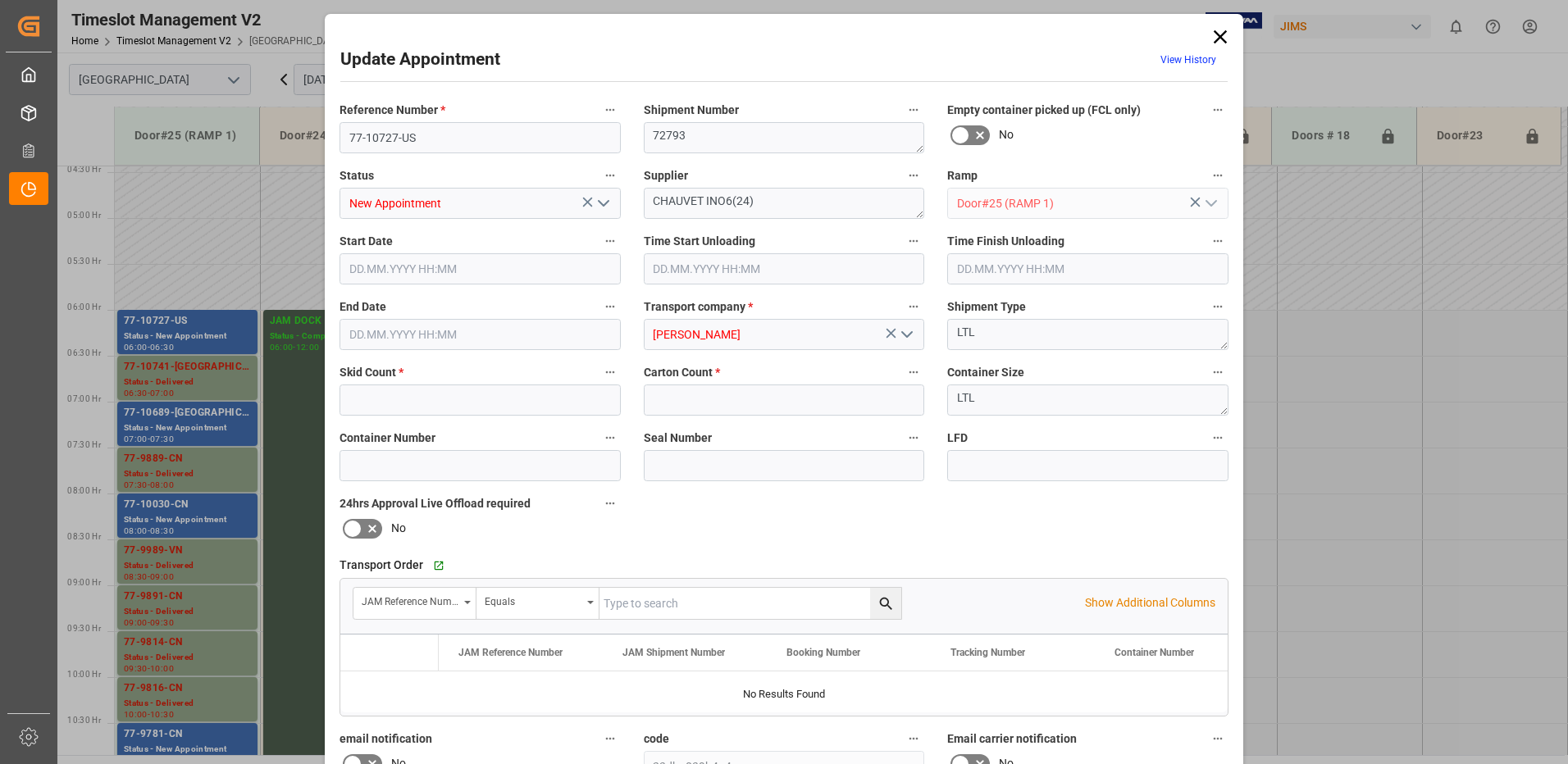
type input "2"
type input "59"
type input "[DATE] 06:00"
type input "[DATE] 06:30"
type input "[DATE] 15:04"
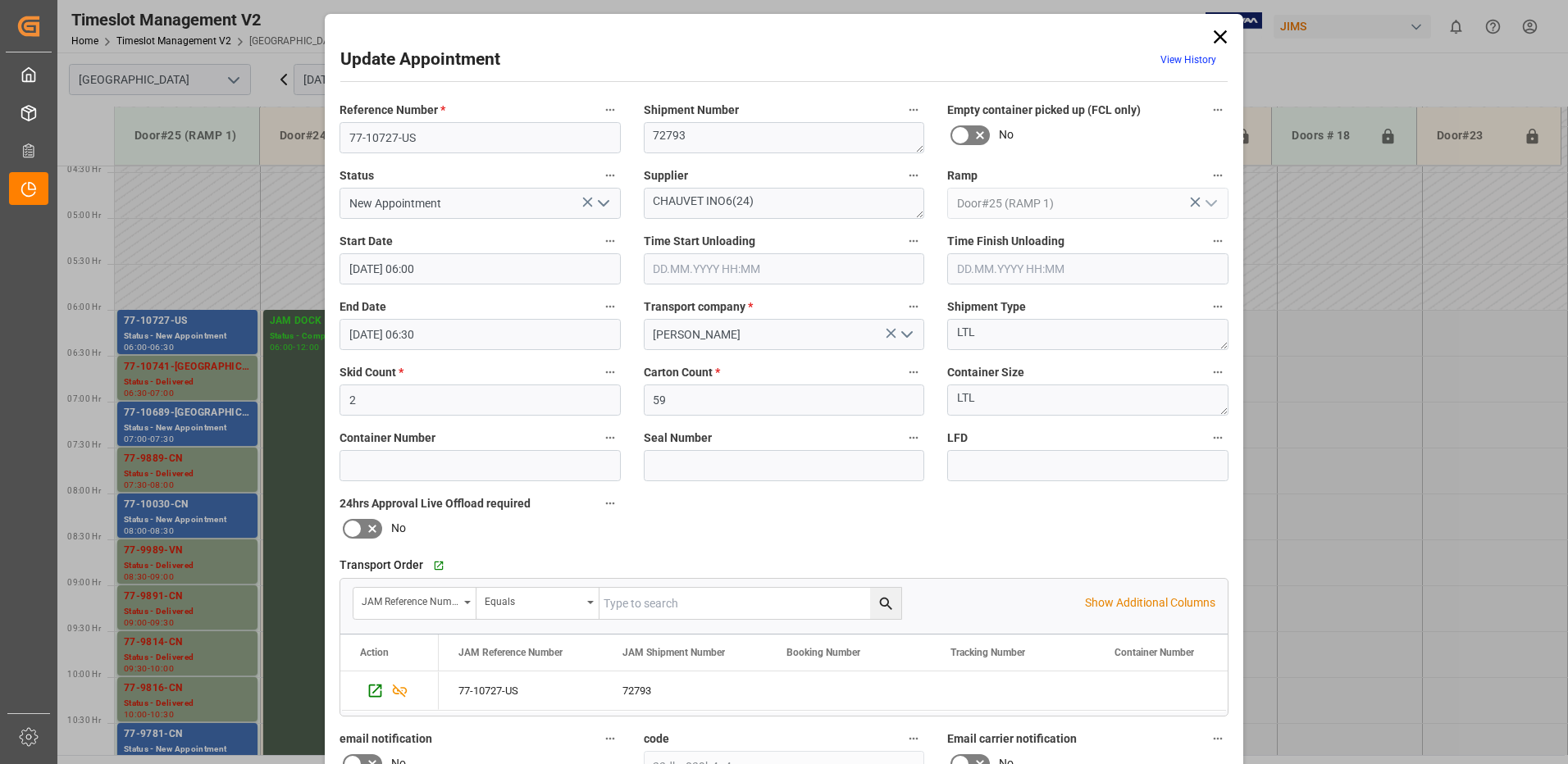
click at [600, 205] on polyline "open menu" at bounding box center [603, 203] width 10 height 5
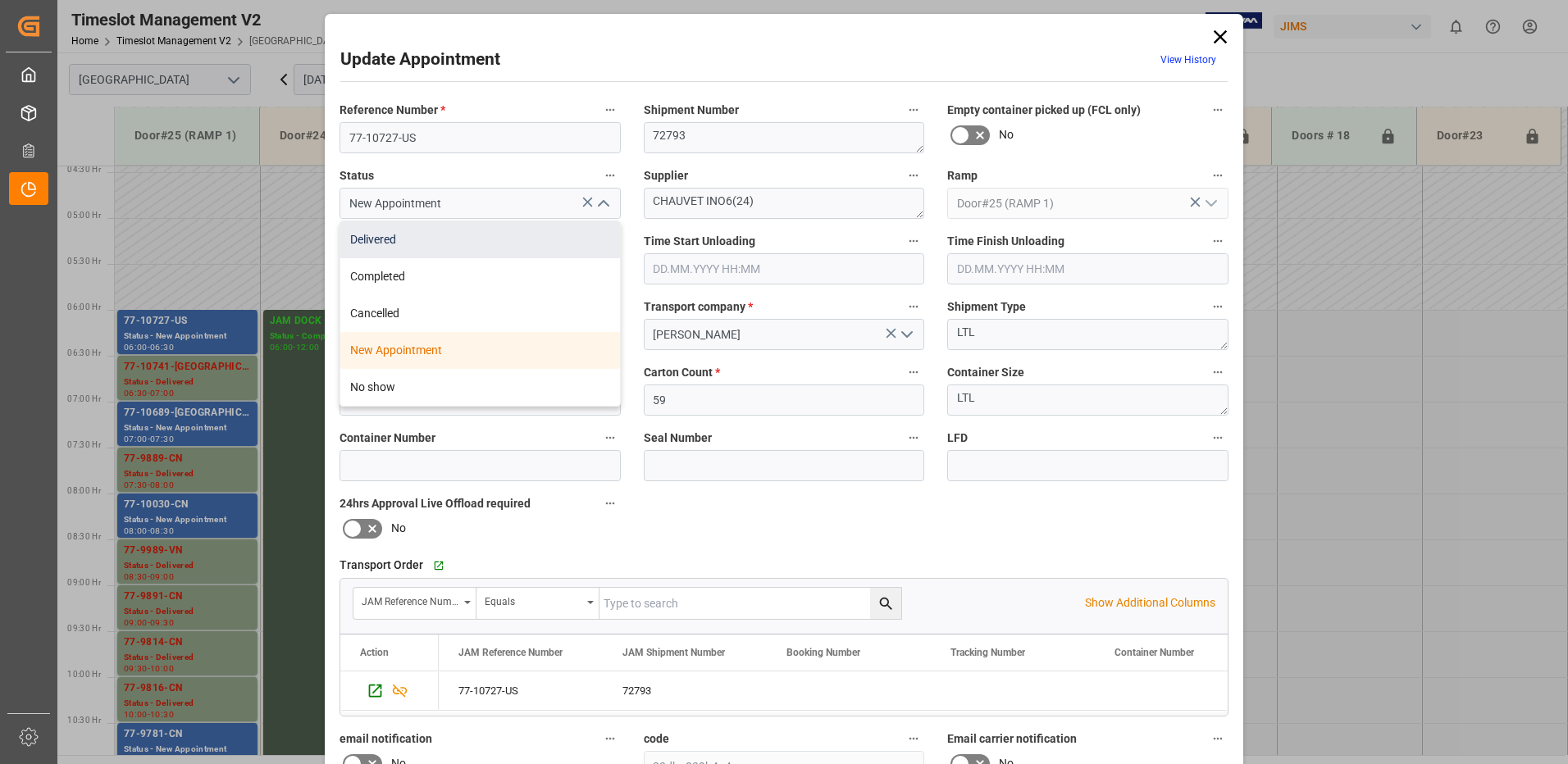
click at [471, 238] on div "Delivered" at bounding box center [479, 239] width 280 height 37
type input "Delivered"
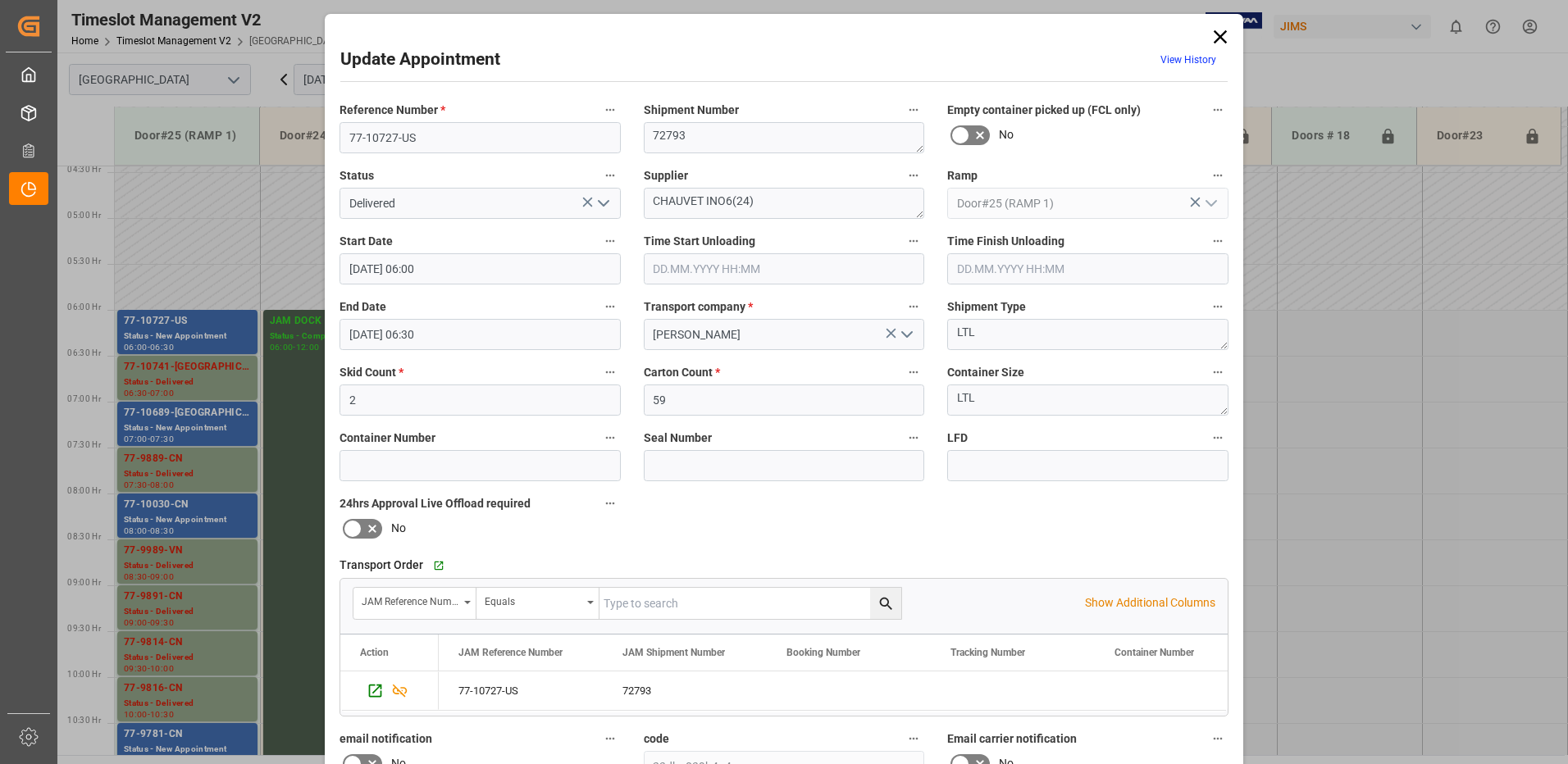
click at [717, 266] on input "text" at bounding box center [784, 269] width 281 height 31
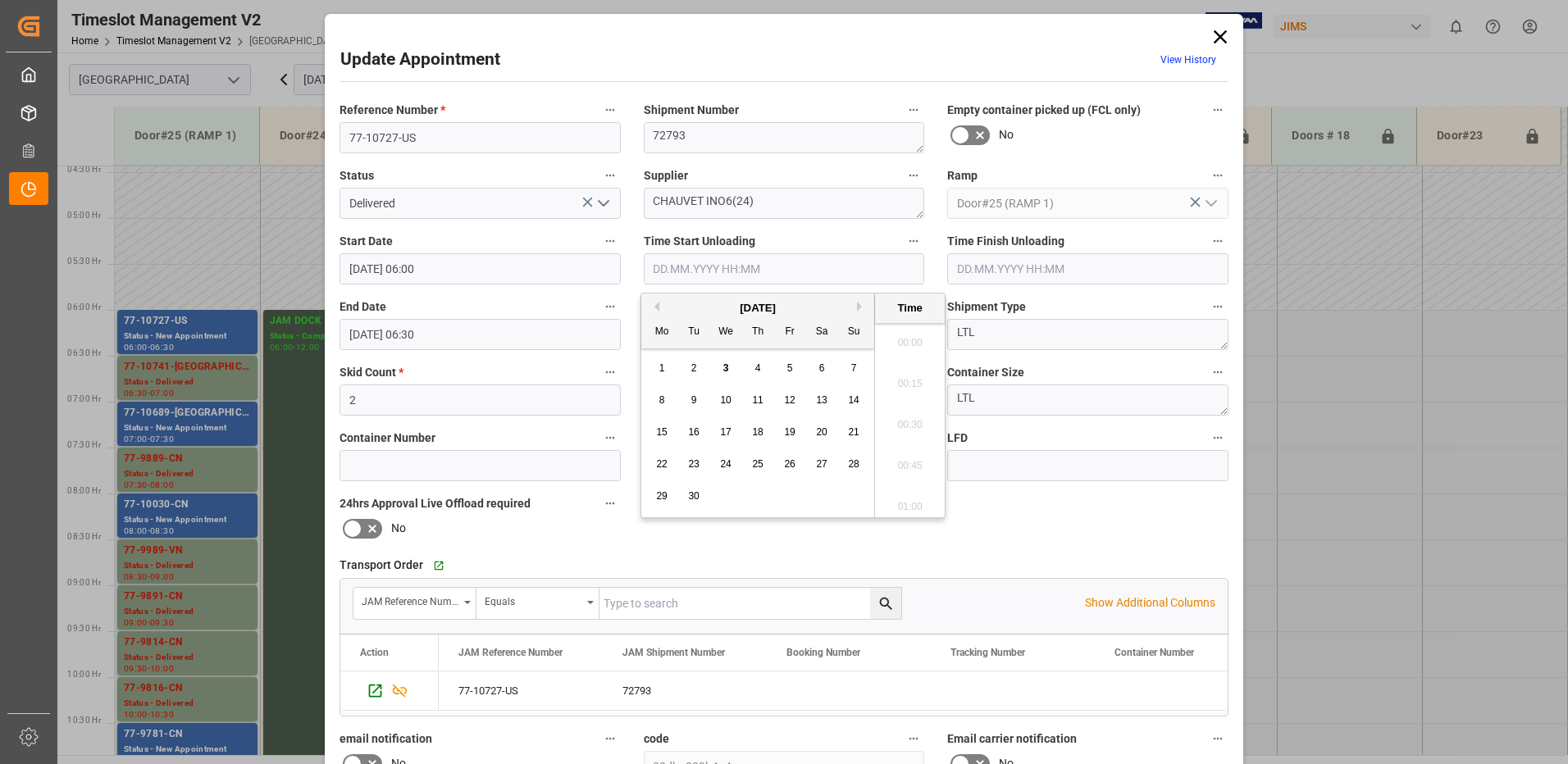
scroll to position [1522, 0]
click at [729, 365] on div "3" at bounding box center [726, 369] width 21 height 20
click at [915, 419] on li "09:45" at bounding box center [909, 420] width 69 height 41
type input "[DATE] 09:45"
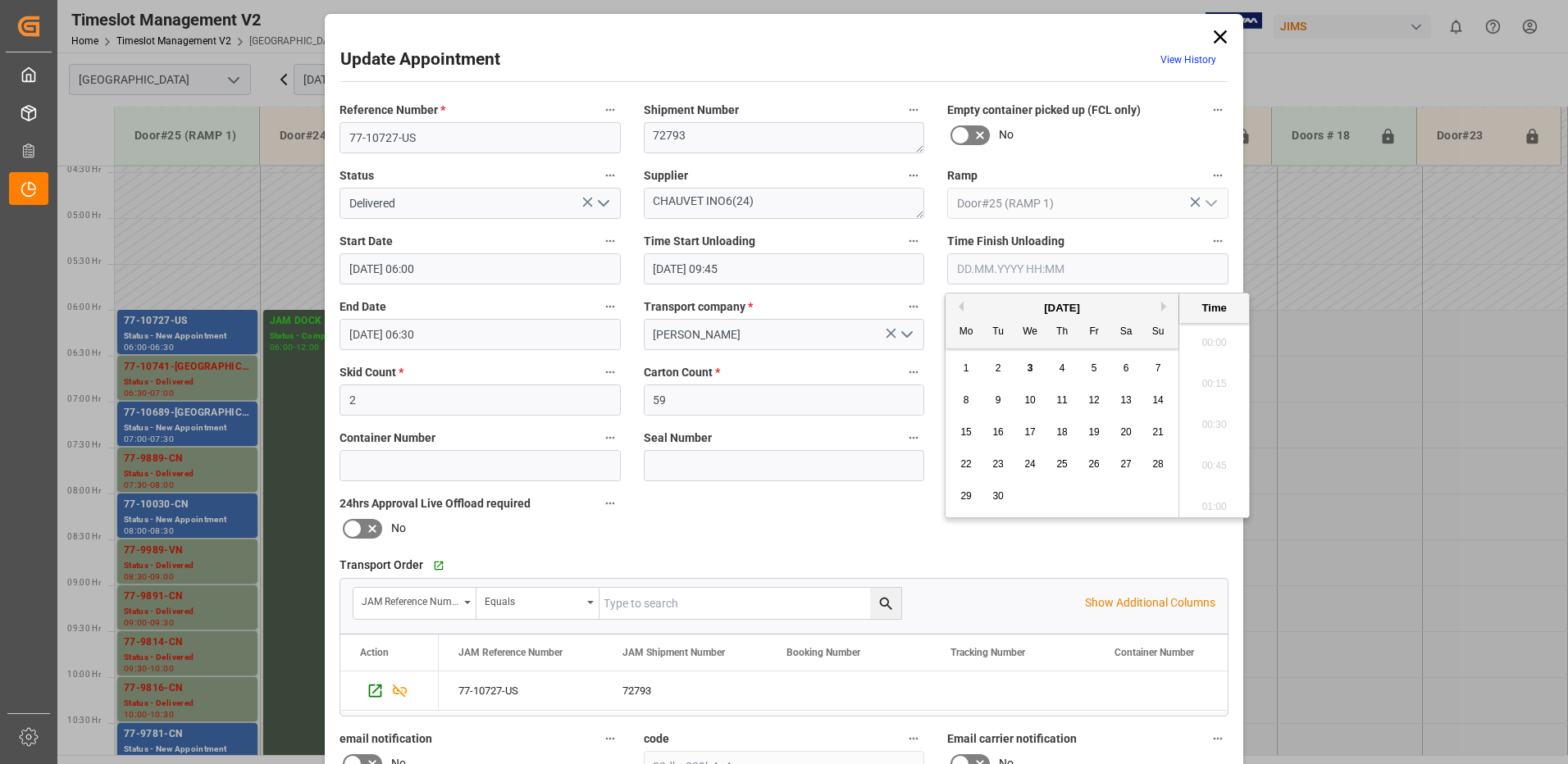
click at [1049, 264] on input "text" at bounding box center [1088, 269] width 281 height 31
click at [1032, 367] on span "3" at bounding box center [1030, 368] width 6 height 12
click at [1214, 460] on li "10:00" at bounding box center [1214, 461] width 69 height 41
type input "[DATE] 10:00"
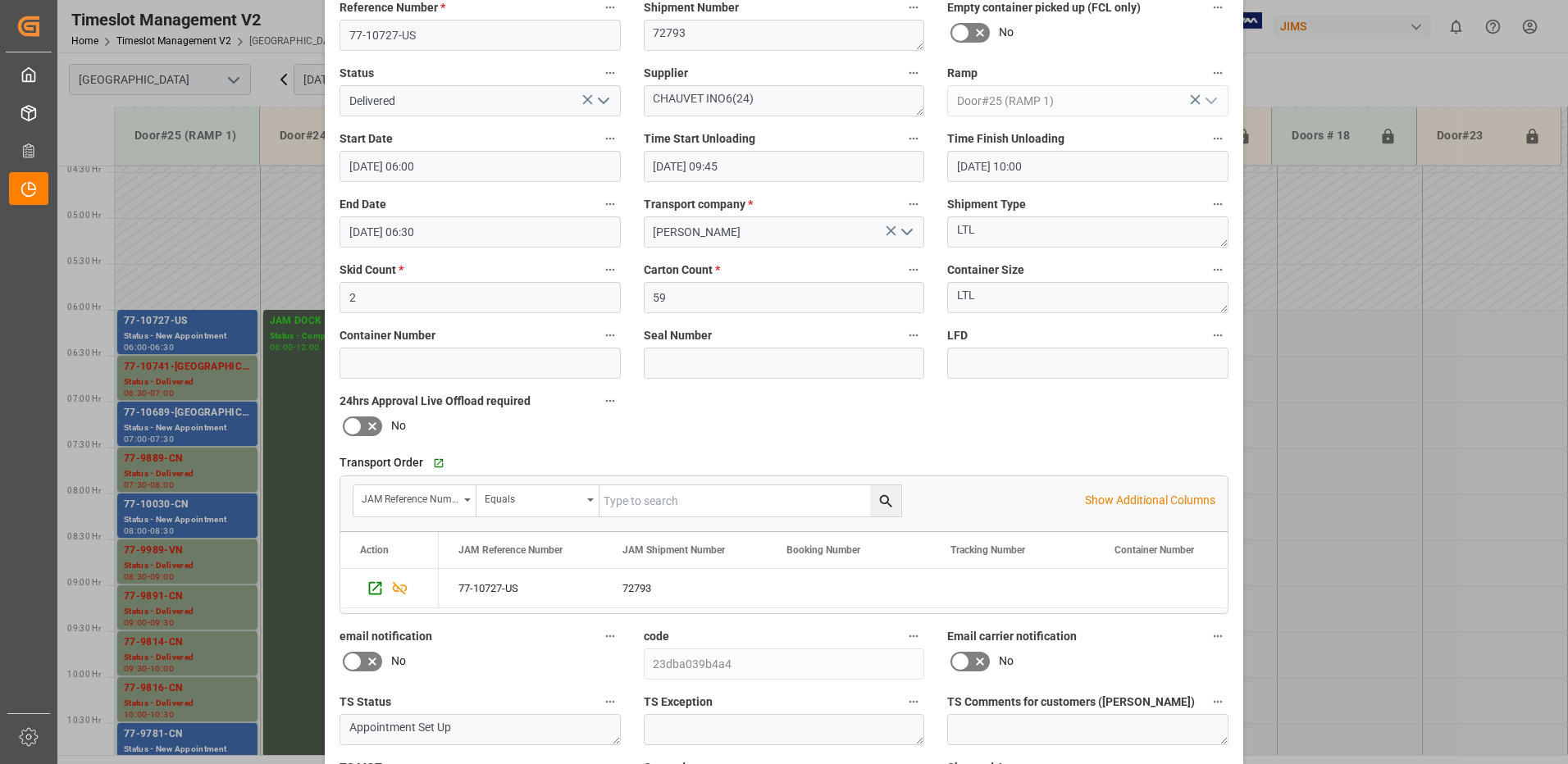
scroll to position [233, 0]
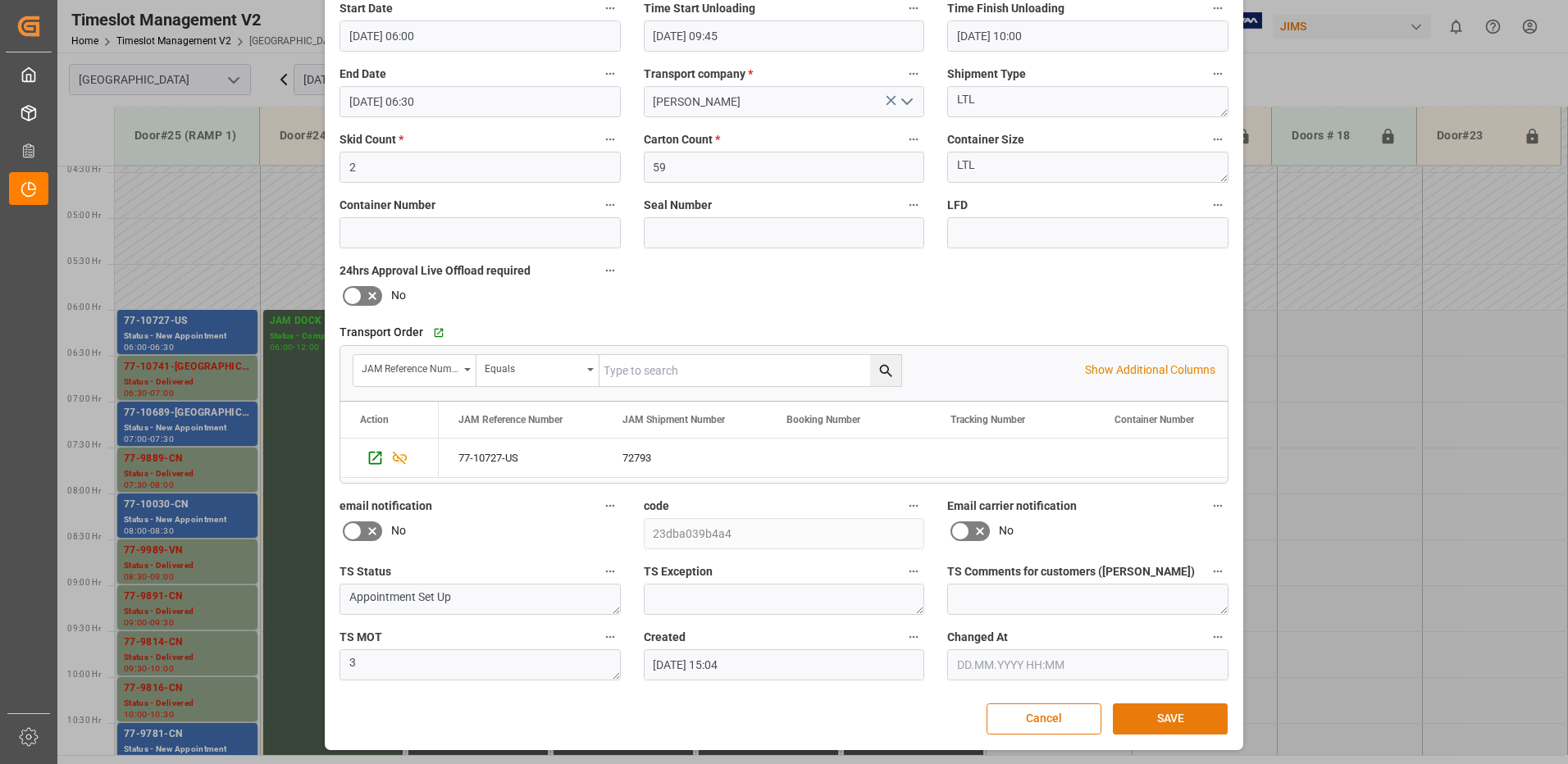
drag, startPoint x: 1175, startPoint y: 724, endPoint x: 1174, endPoint y: 716, distance: 8.1
click at [1179, 732] on button "SAVE" at bounding box center [1170, 719] width 115 height 31
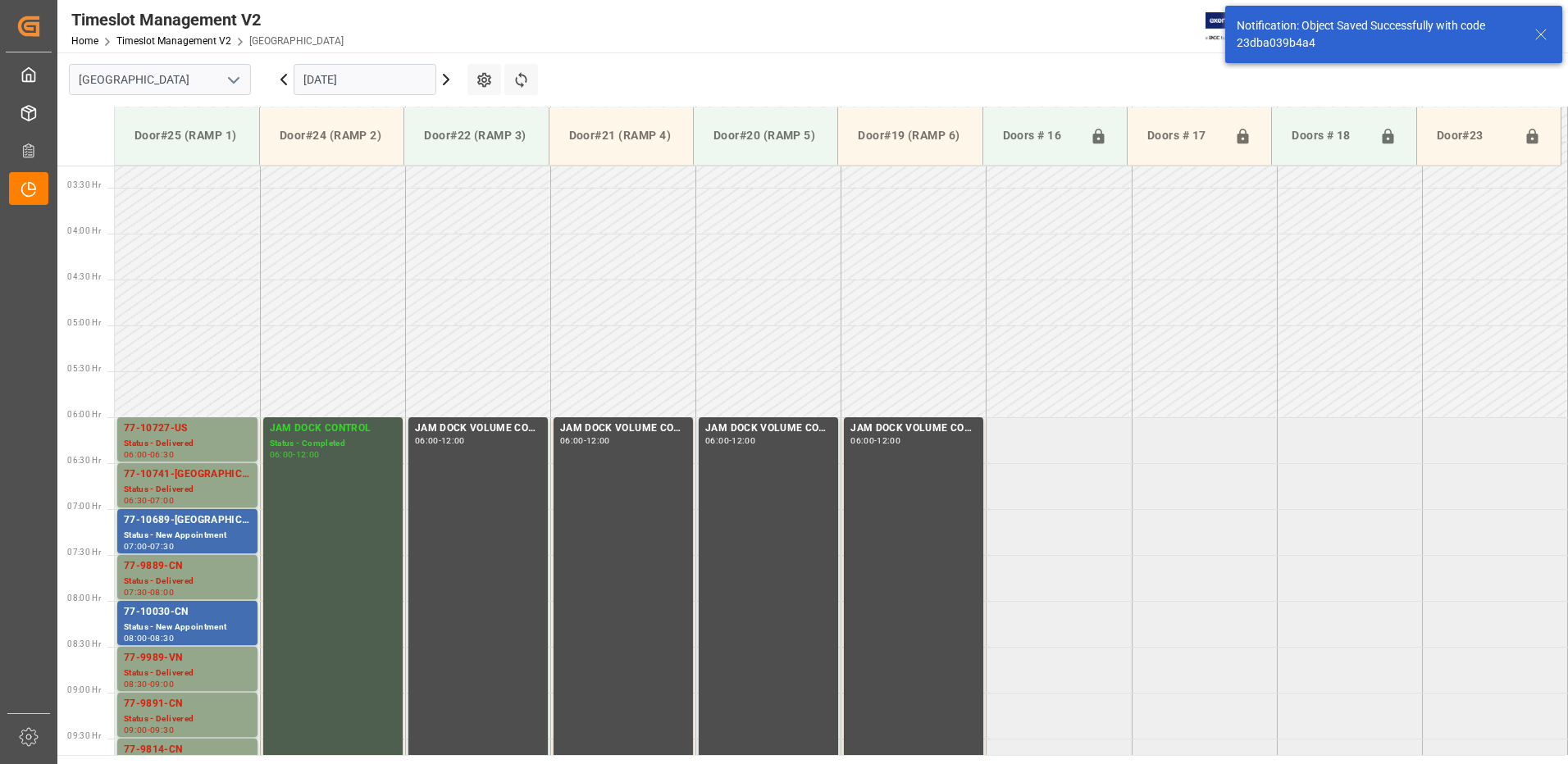
scroll to position [450, 0]
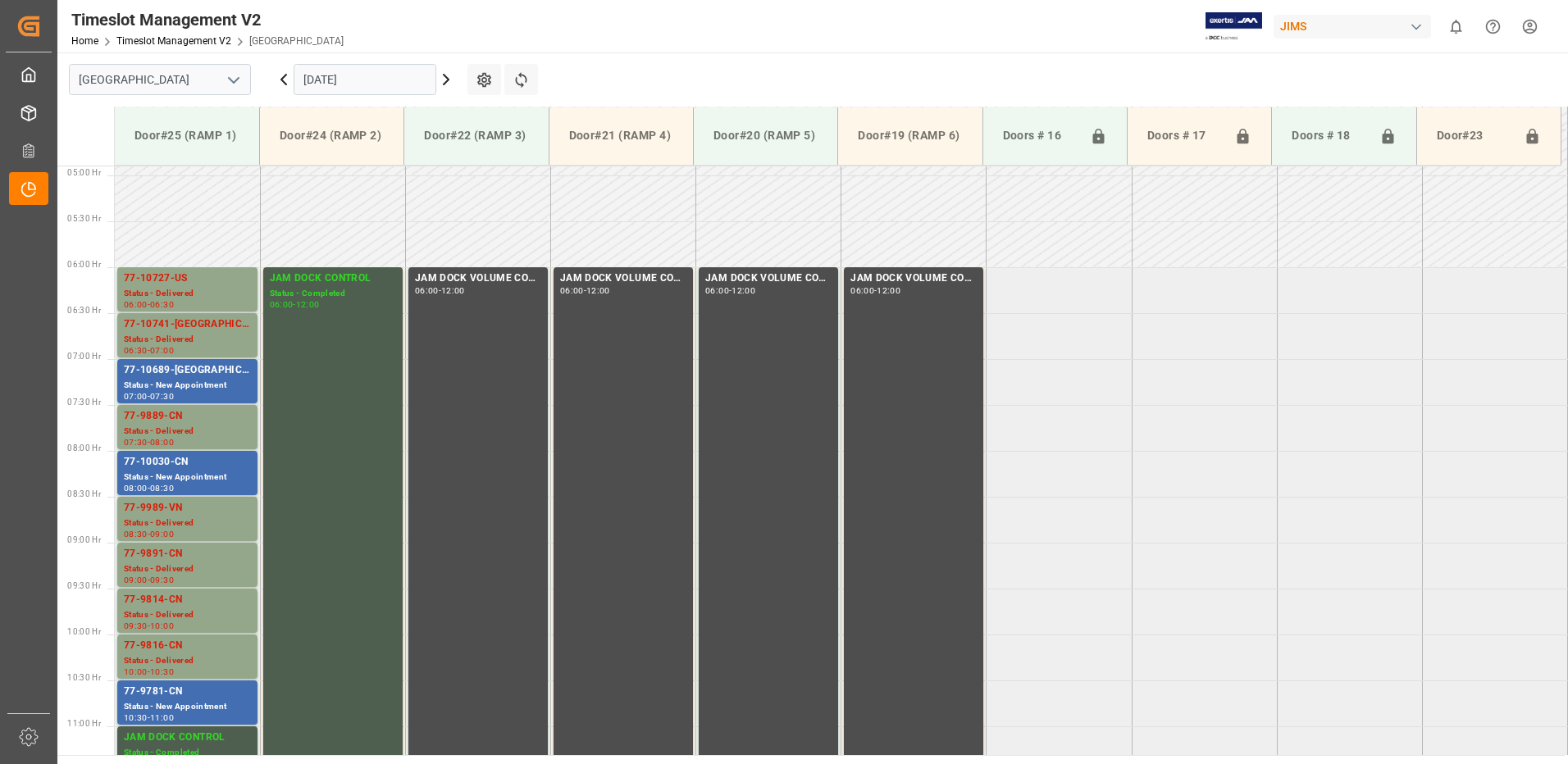
click at [446, 80] on icon at bounding box center [446, 79] width 20 height 20
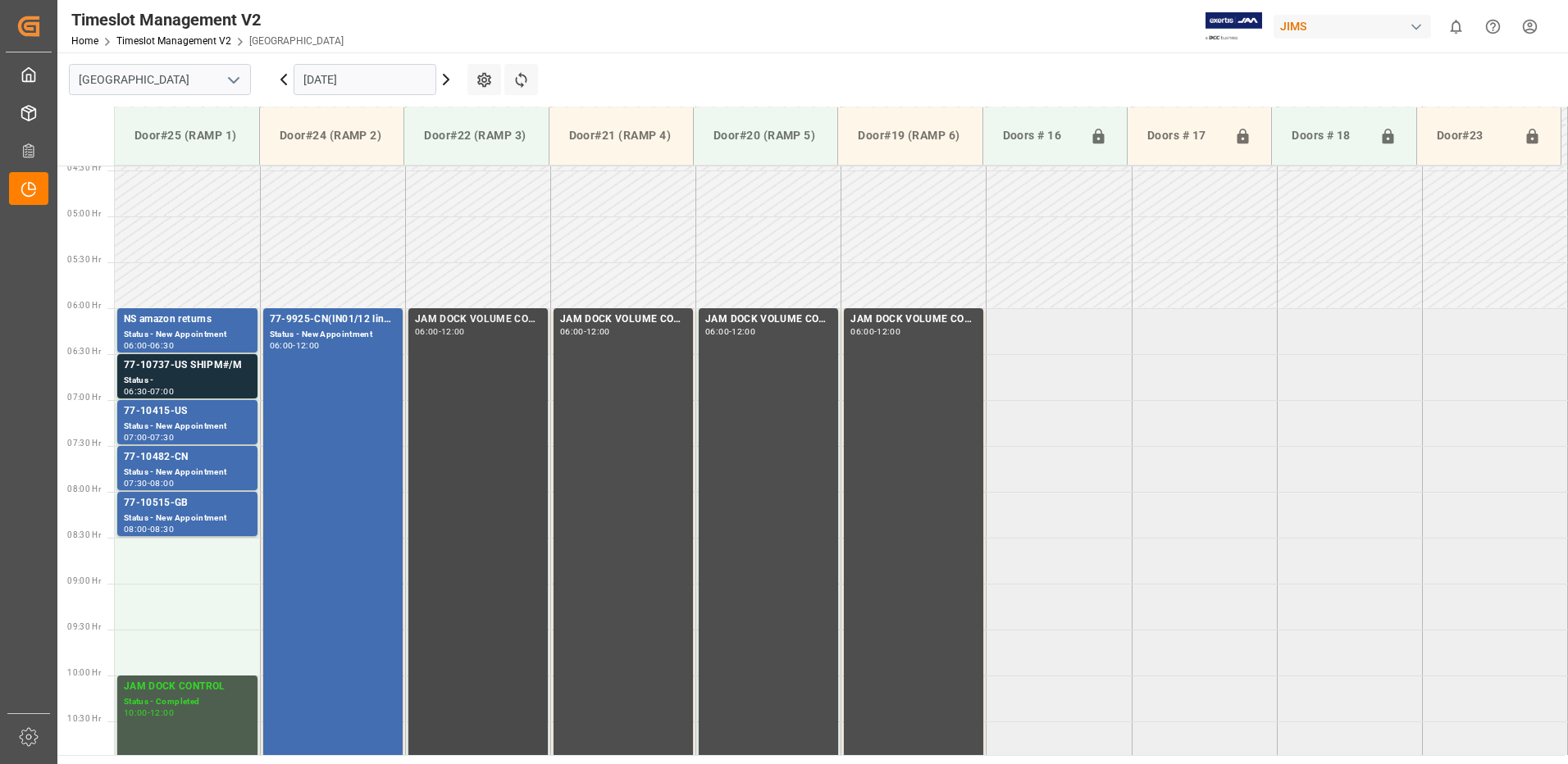
scroll to position [407, 0]
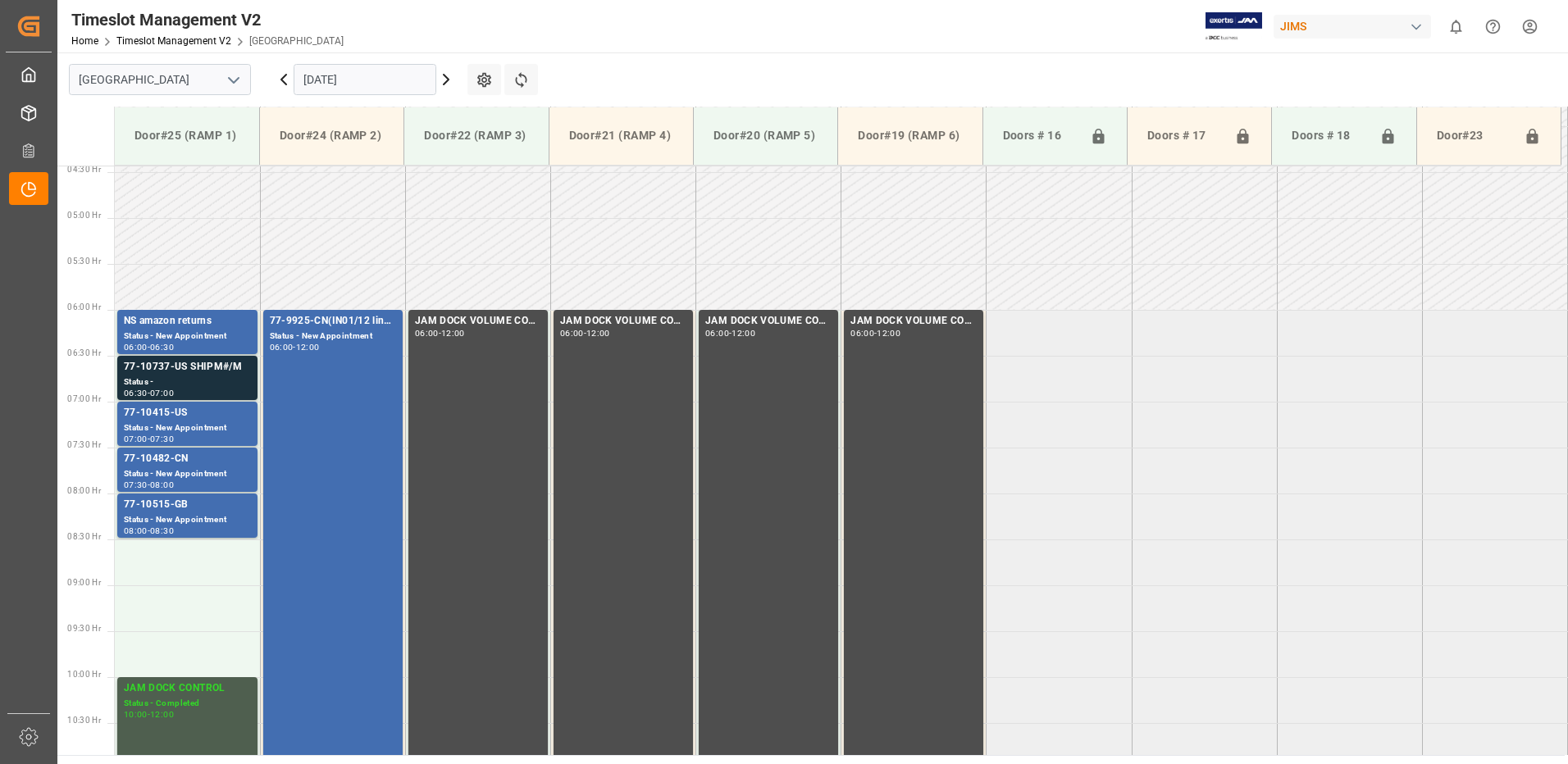
click at [446, 78] on icon at bounding box center [446, 79] width 20 height 20
